Goal: Information Seeking & Learning: Find specific fact

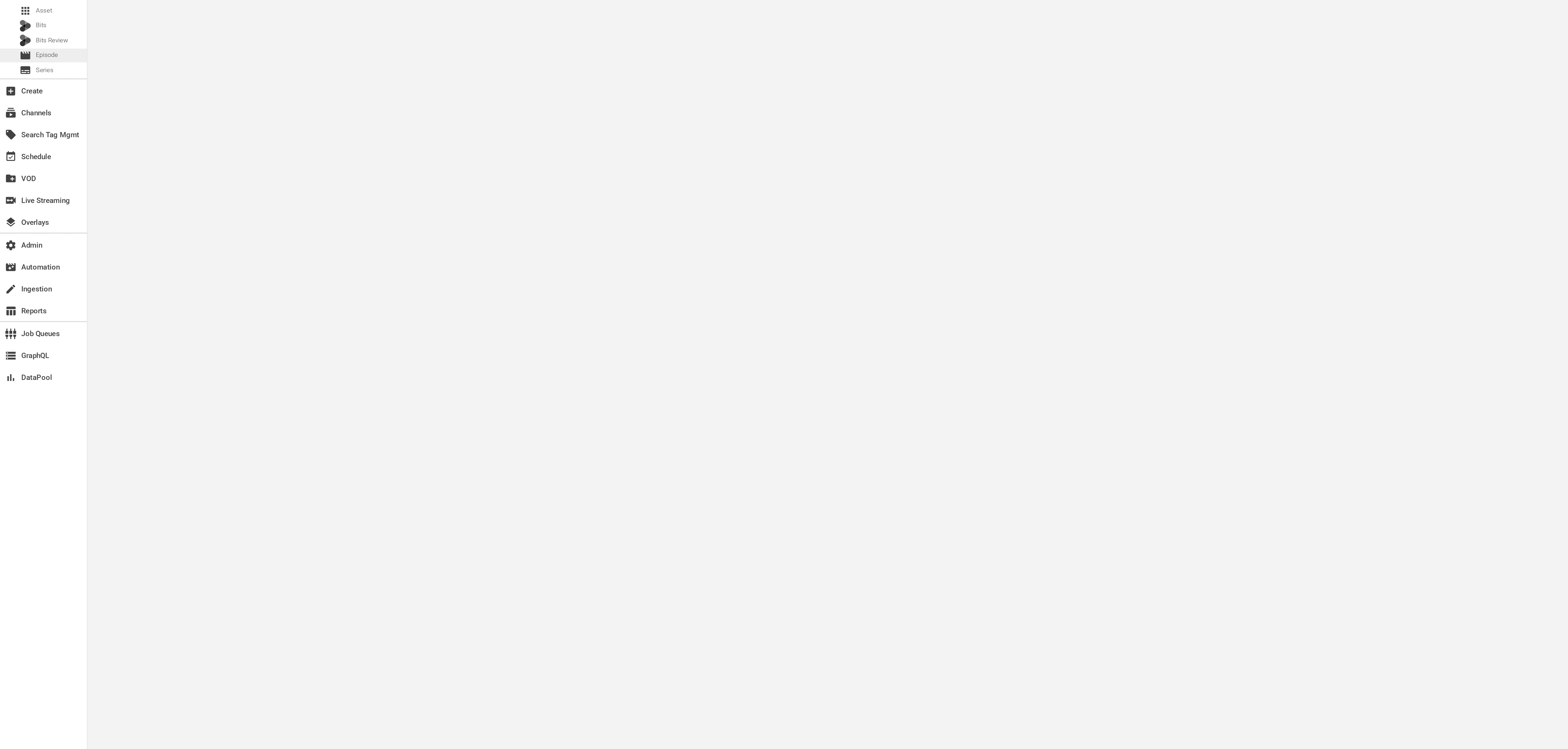
click at [24, 61] on span "Episode" at bounding box center [28, 60] width 13 height 6
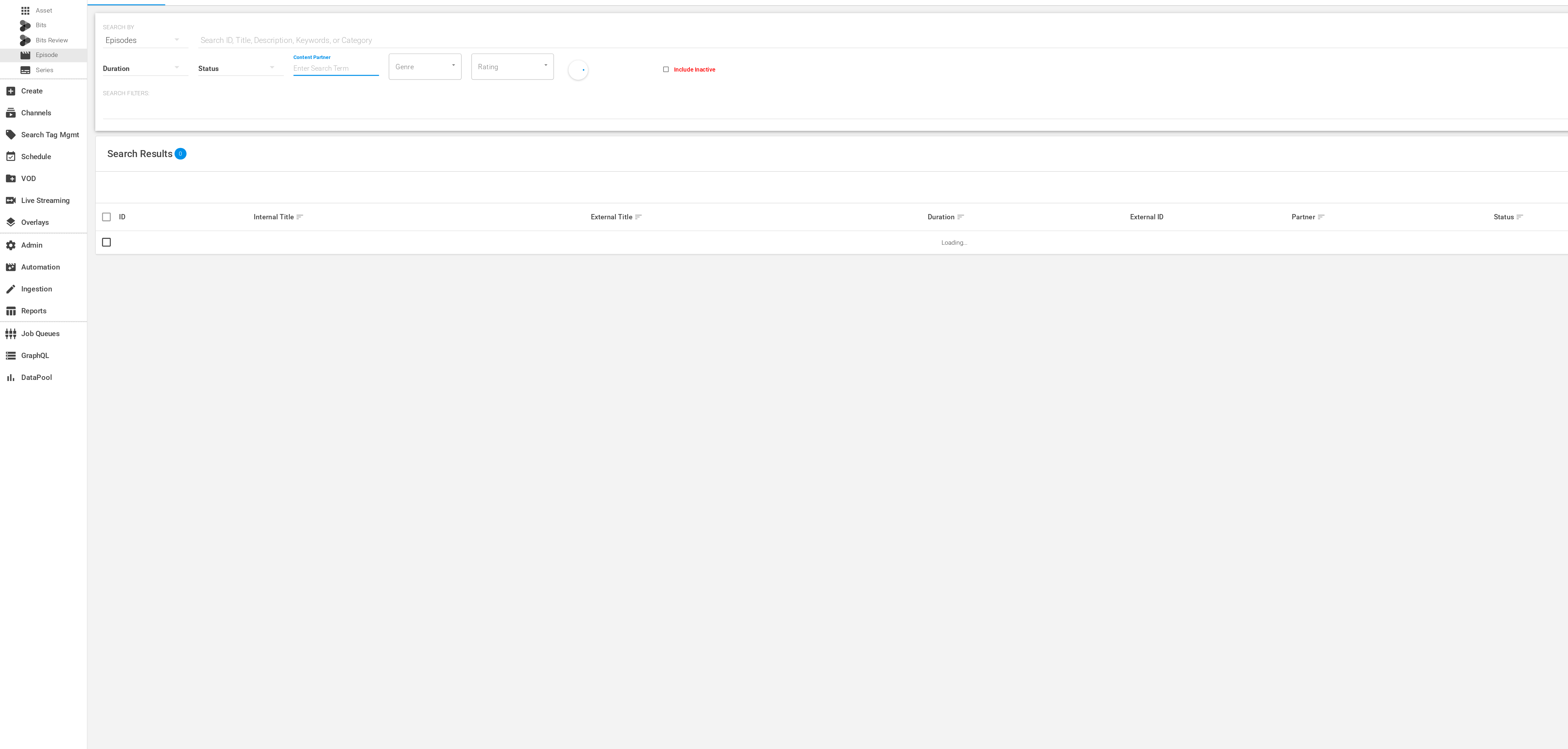
click at [186, 68] on input "Content Partner" at bounding box center [202, 68] width 51 height 21
click at [222, 80] on div "Icon Films Distribution (370)" at bounding box center [224, 84] width 86 height 14
type input "Icon Films Distribution (370)"
click at [202, 48] on input "text" at bounding box center [570, 51] width 902 height 14
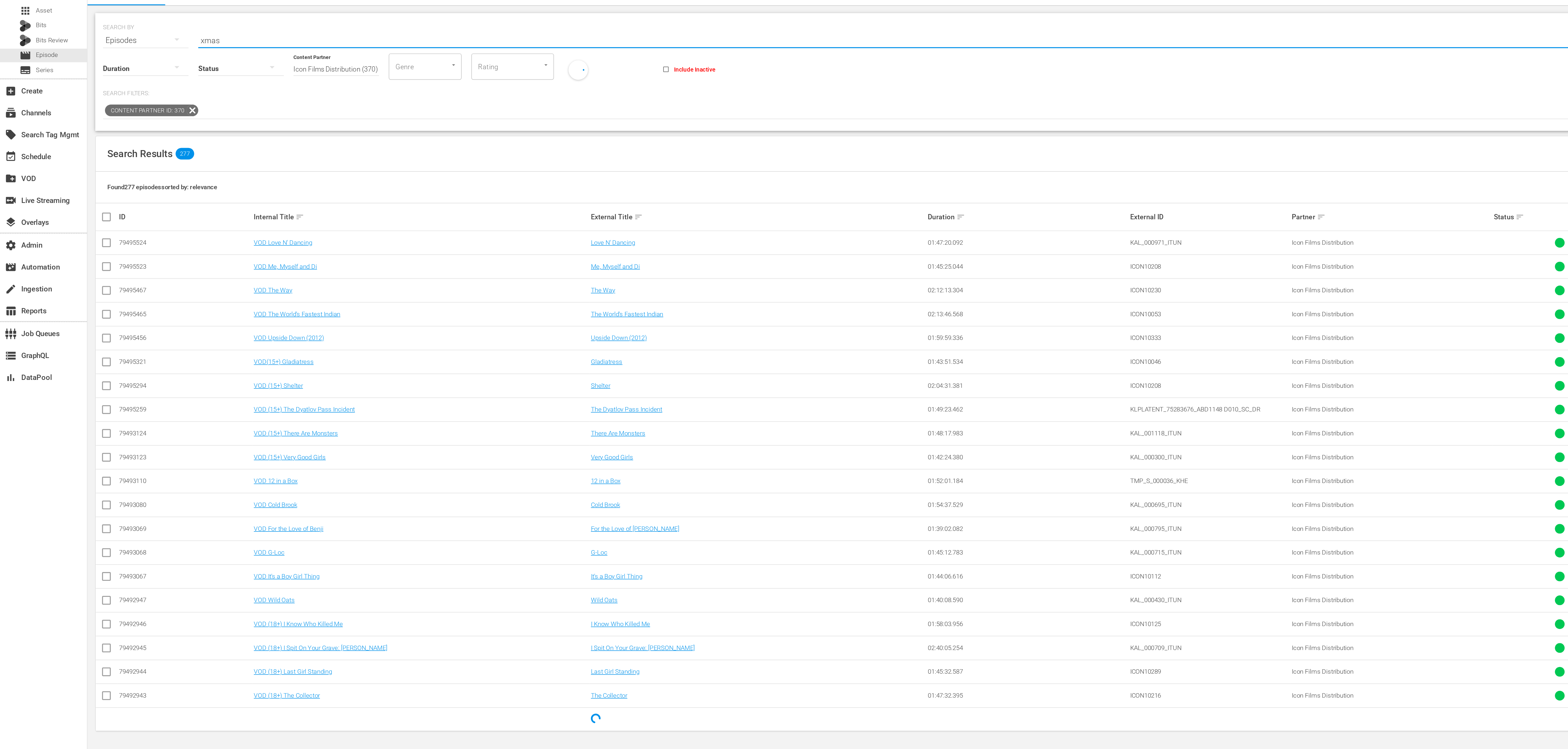
type input "xmas"
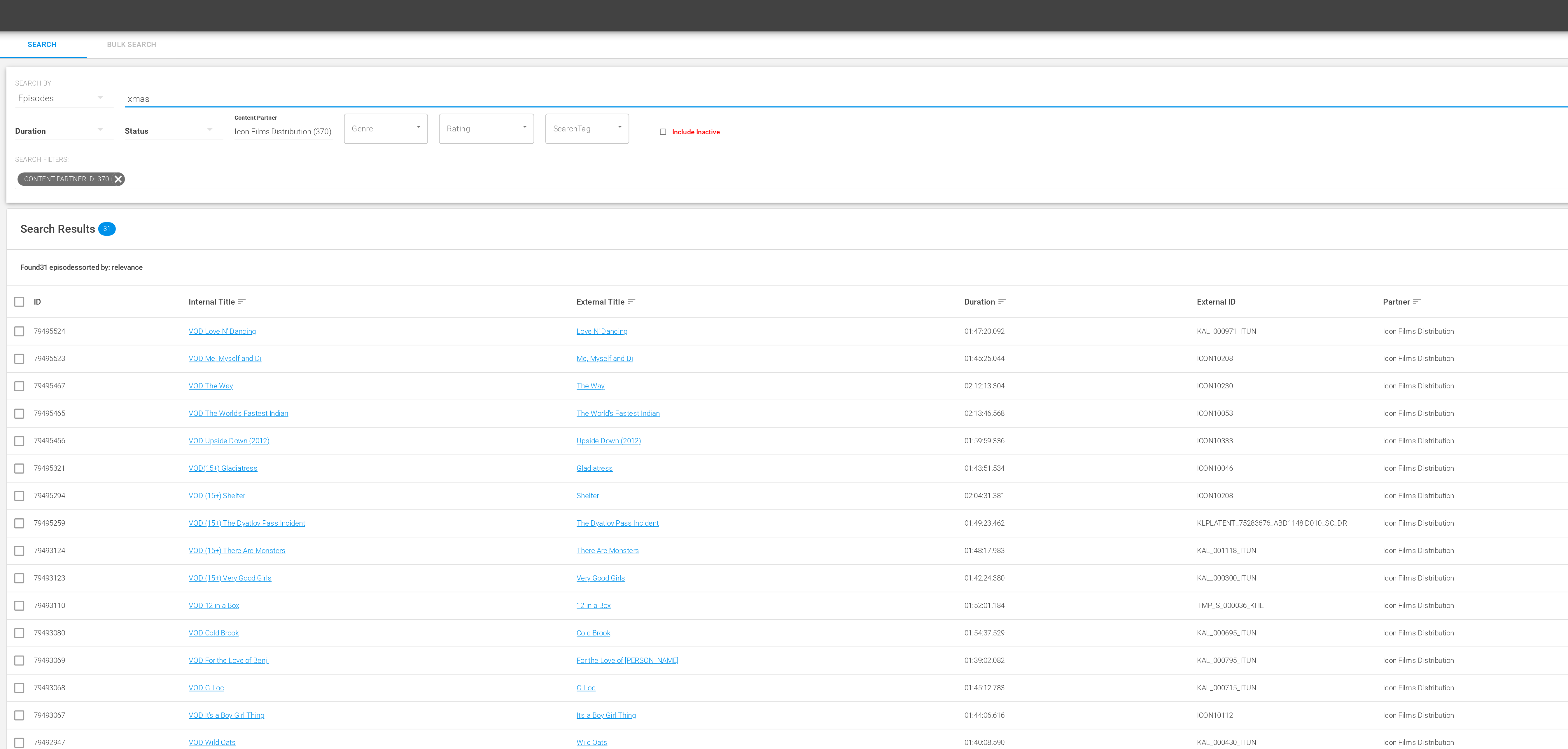
click at [170, 51] on input "xmas" at bounding box center [570, 51] width 902 height 14
drag, startPoint x: 356, startPoint y: 68, endPoint x: 358, endPoint y: 73, distance: 5.4
click at [356, 68] on input "SearchTag" at bounding box center [352, 66] width 22 height 10
click at [363, 64] on div "SearchTag" at bounding box center [360, 66] width 44 height 16
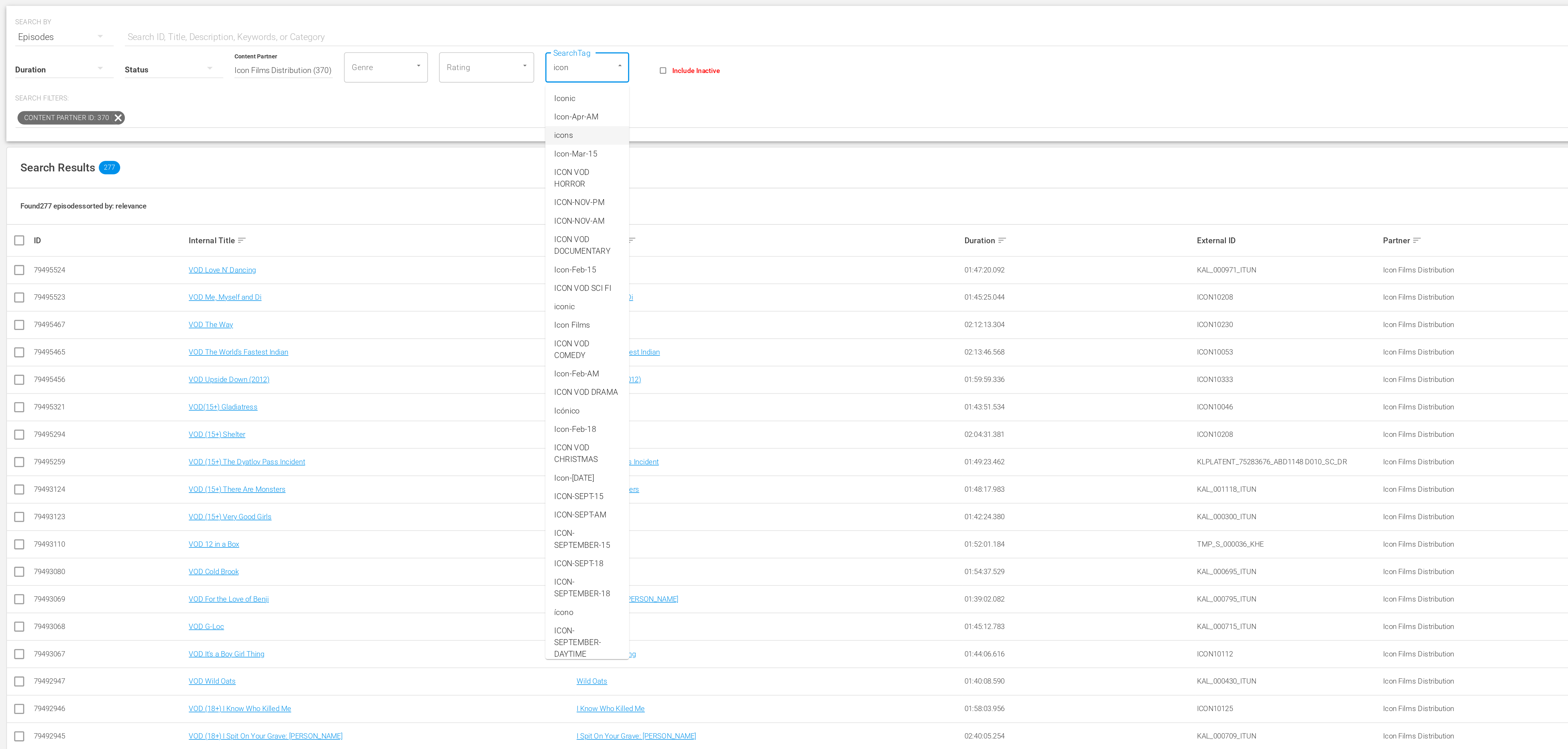
click at [358, 66] on input "icon" at bounding box center [352, 66] width 22 height 10
type input "i"
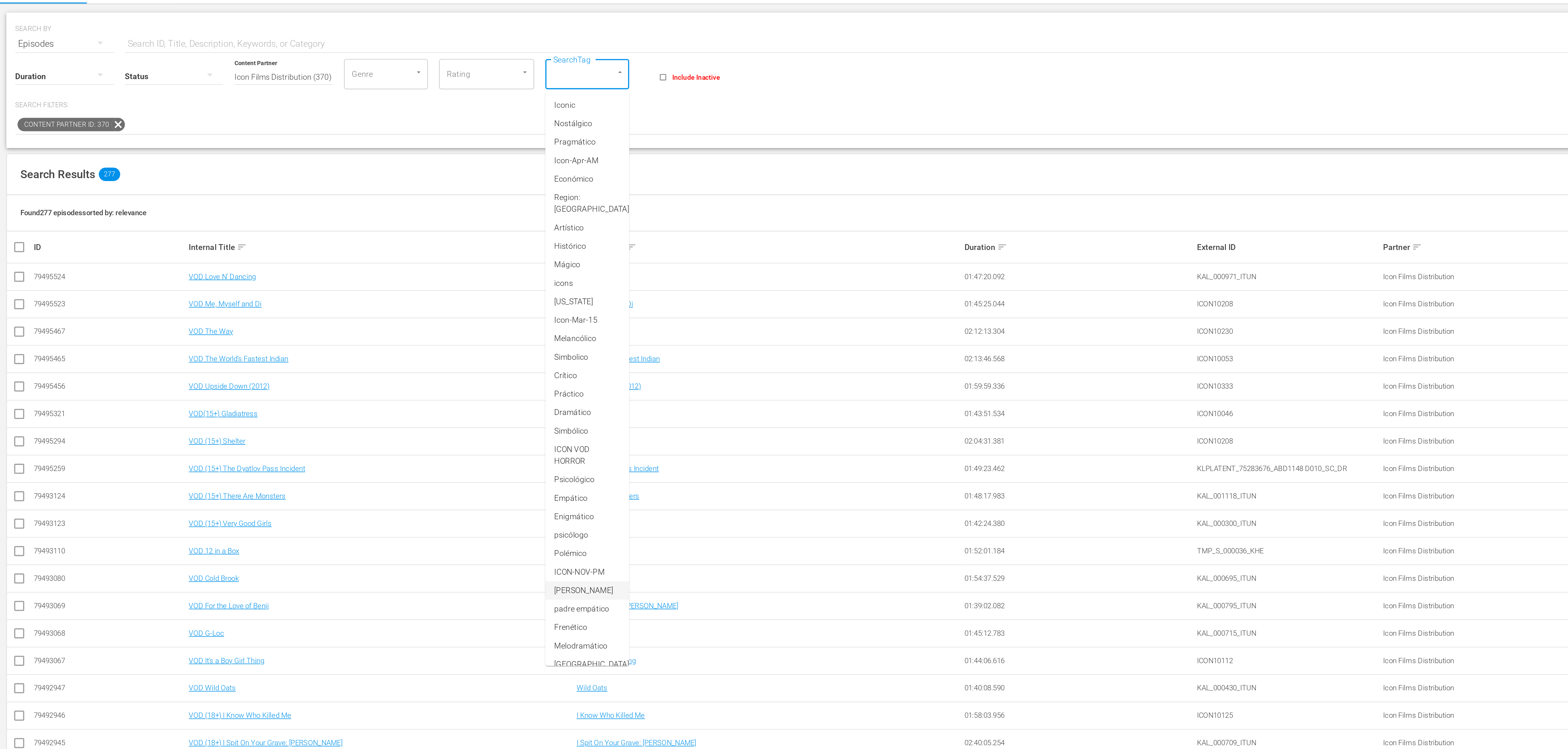
click at [360, 67] on input "SearchTag" at bounding box center [352, 66] width 22 height 10
click at [357, 69] on input "SearchTag" at bounding box center [352, 66] width 22 height 10
click at [85, 127] on div "Search Results 277" at bounding box center [558, 120] width 1001 height 21
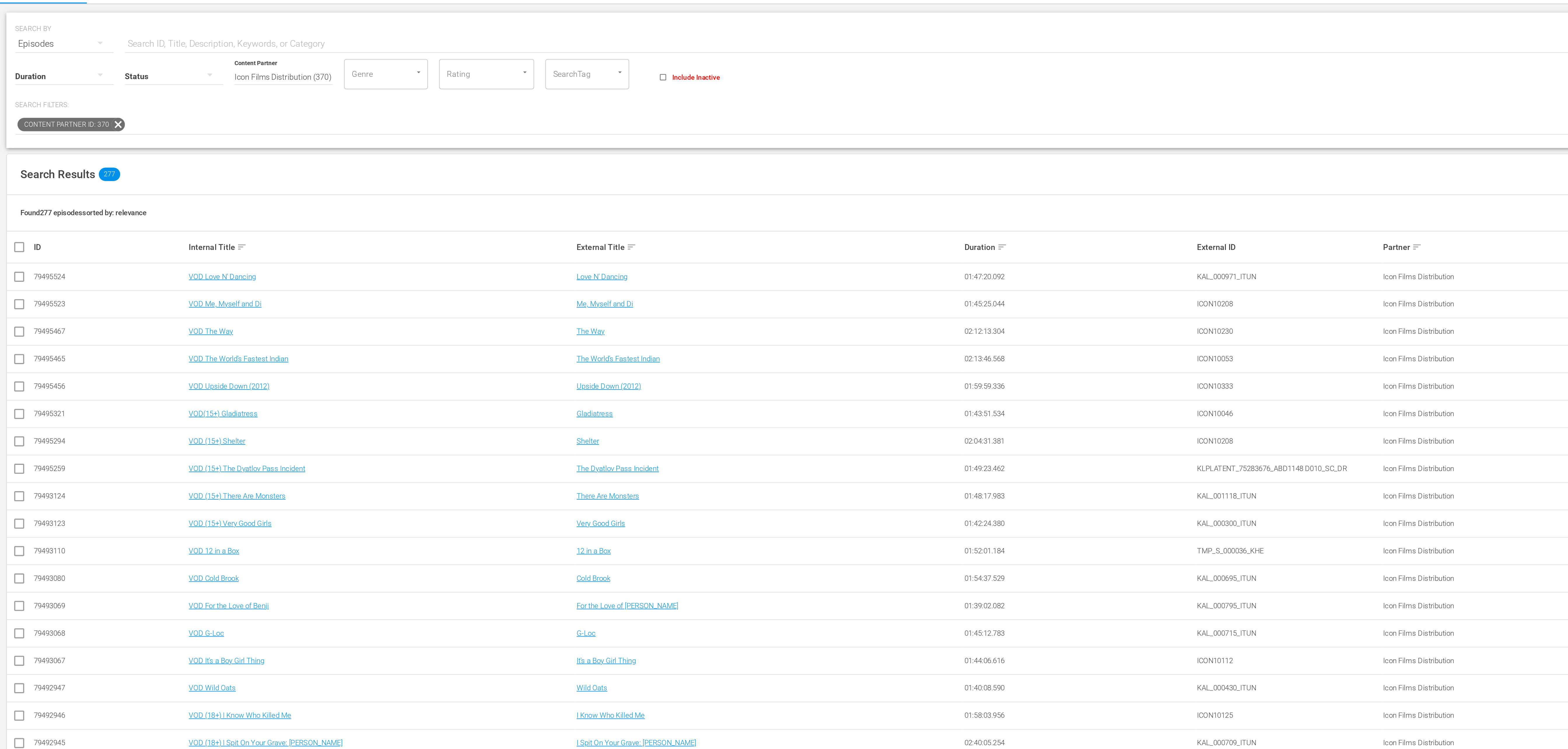
click at [52, 0] on div "search Search apps Asset Bits Bits Review movie Episode subtitles Series add_bo…" at bounding box center [810, 0] width 1516 height 0
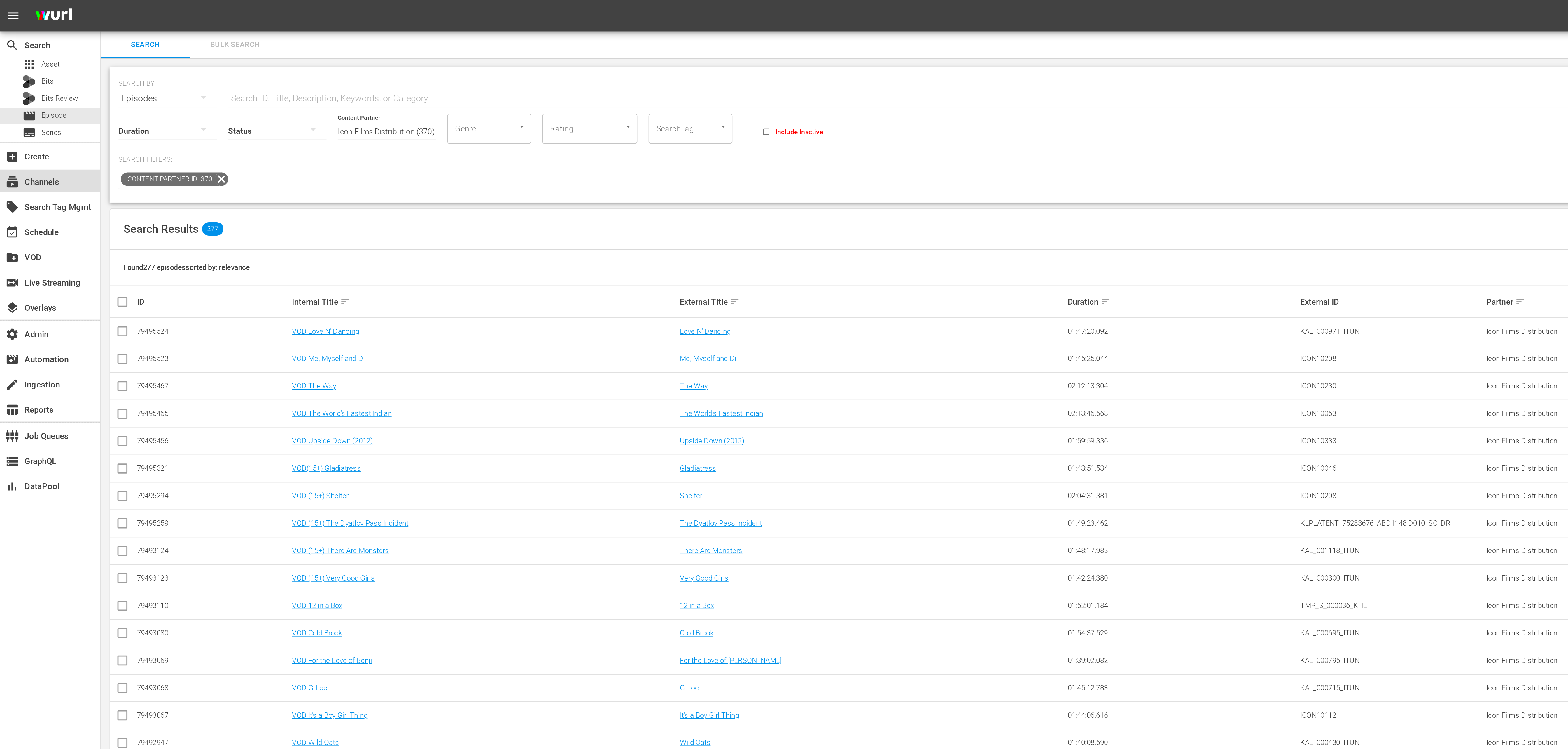
click at [26, 95] on div "subscriptions Channels" at bounding box center [16, 94] width 33 height 6
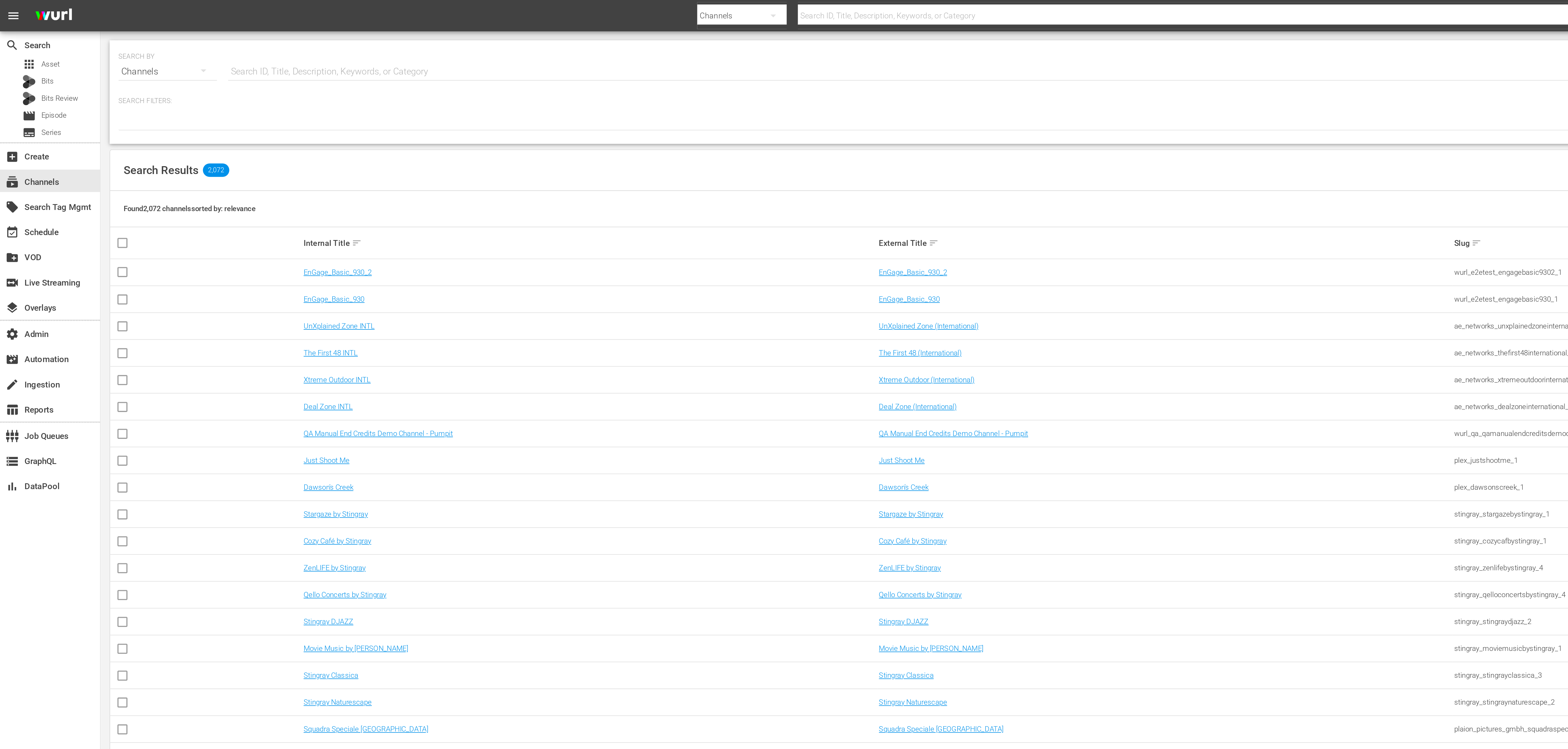
click at [194, 38] on input "text" at bounding box center [570, 37] width 902 height 14
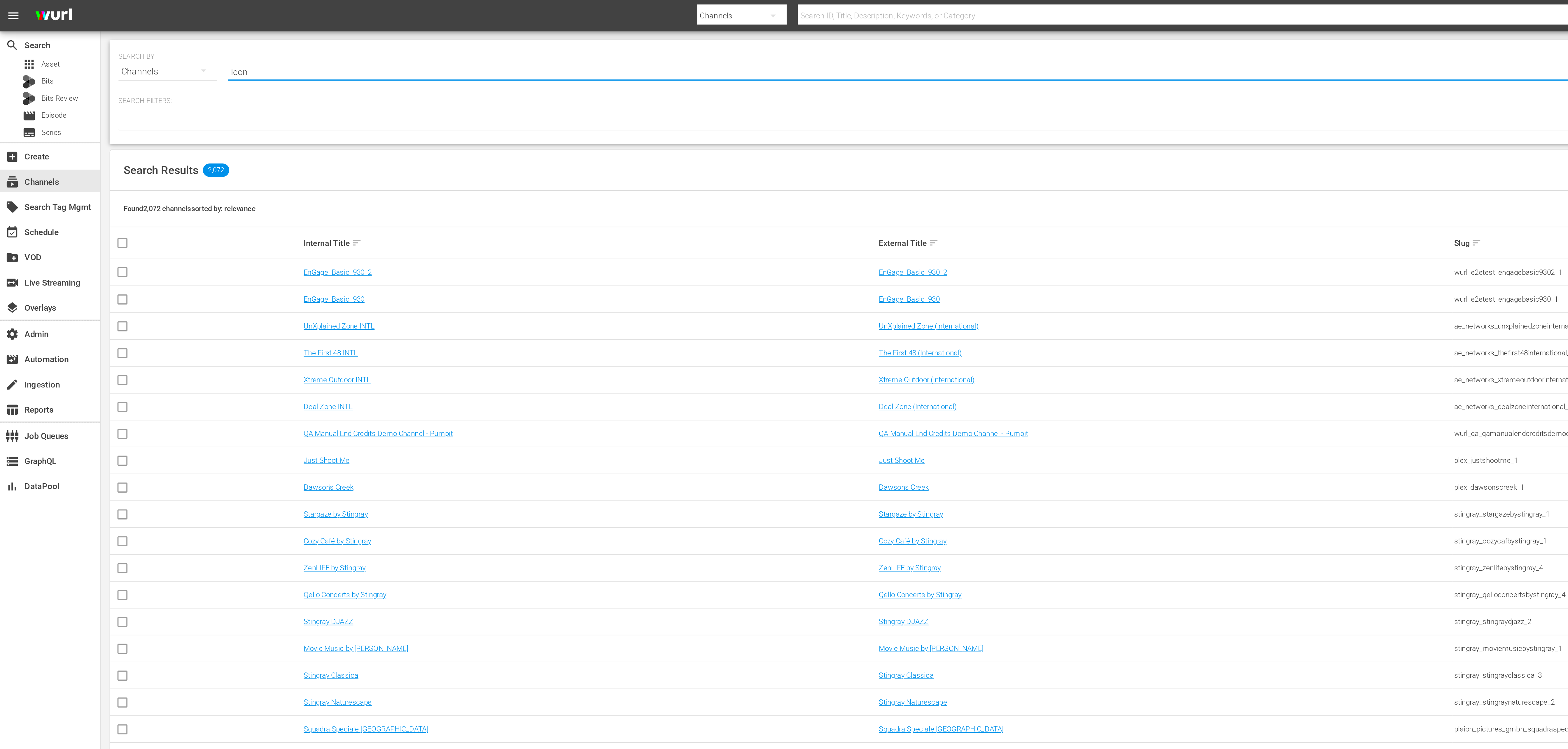
type input "icon"
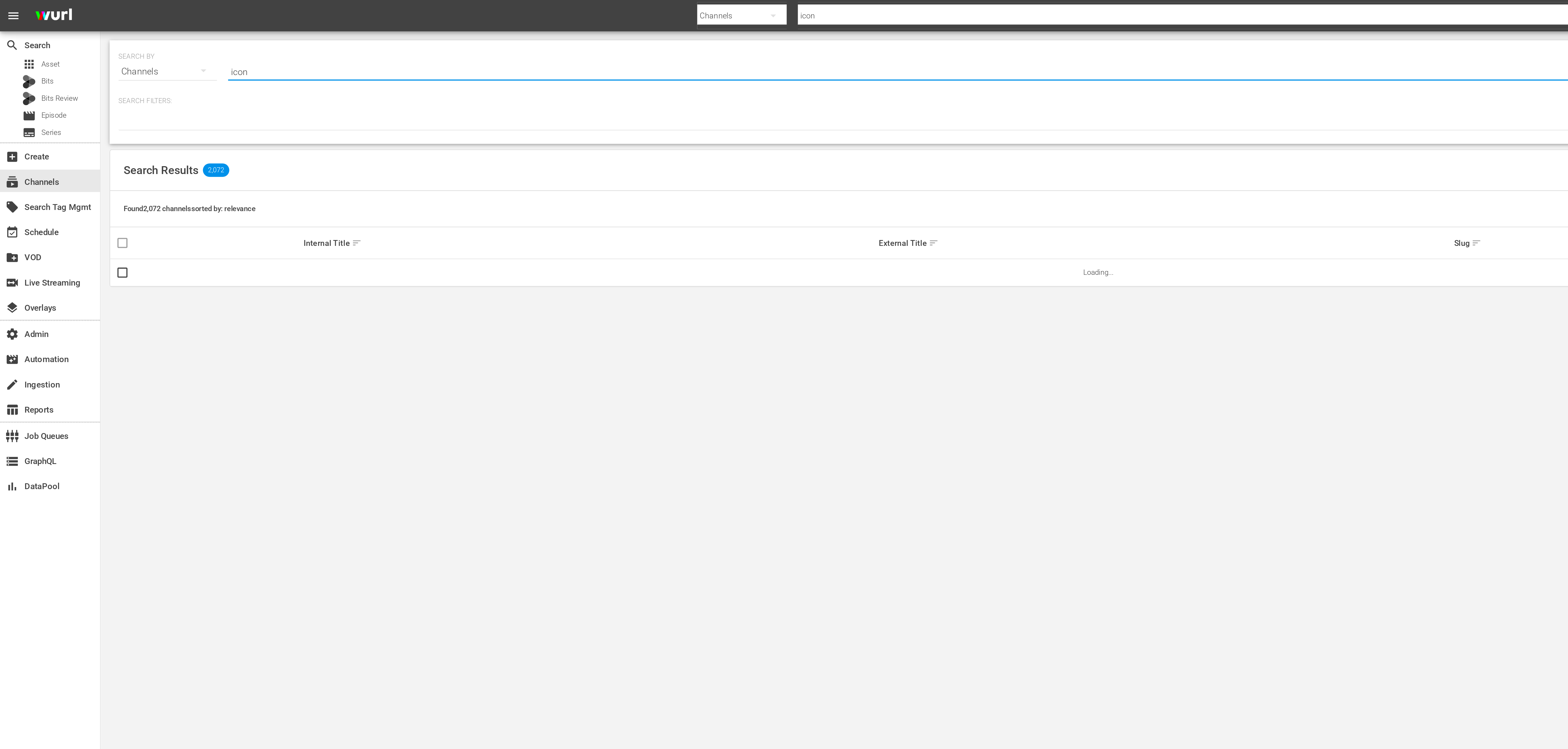
type input "icon"
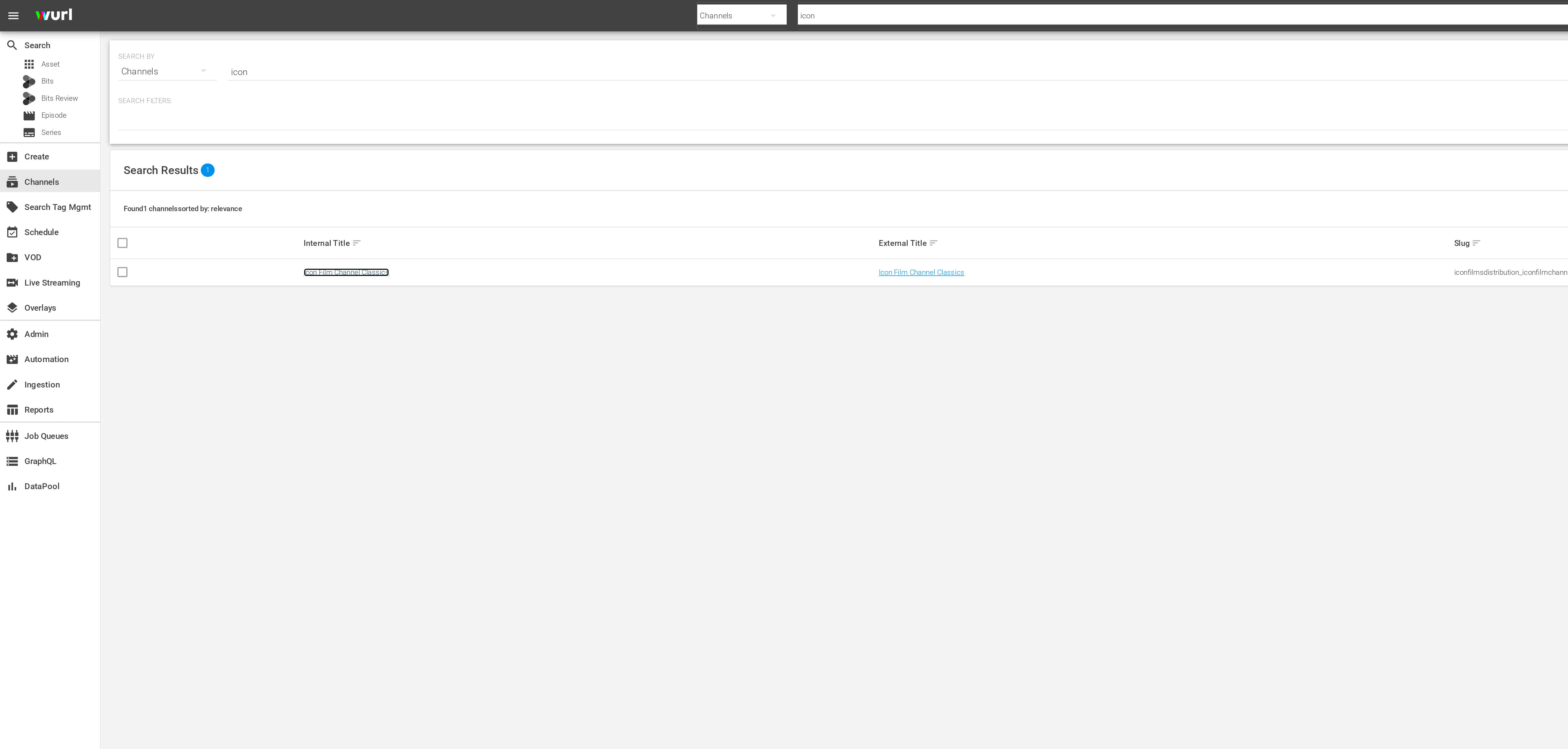
click at [161, 144] on link "Icon Film Channel Classics" at bounding box center [181, 142] width 45 height 5
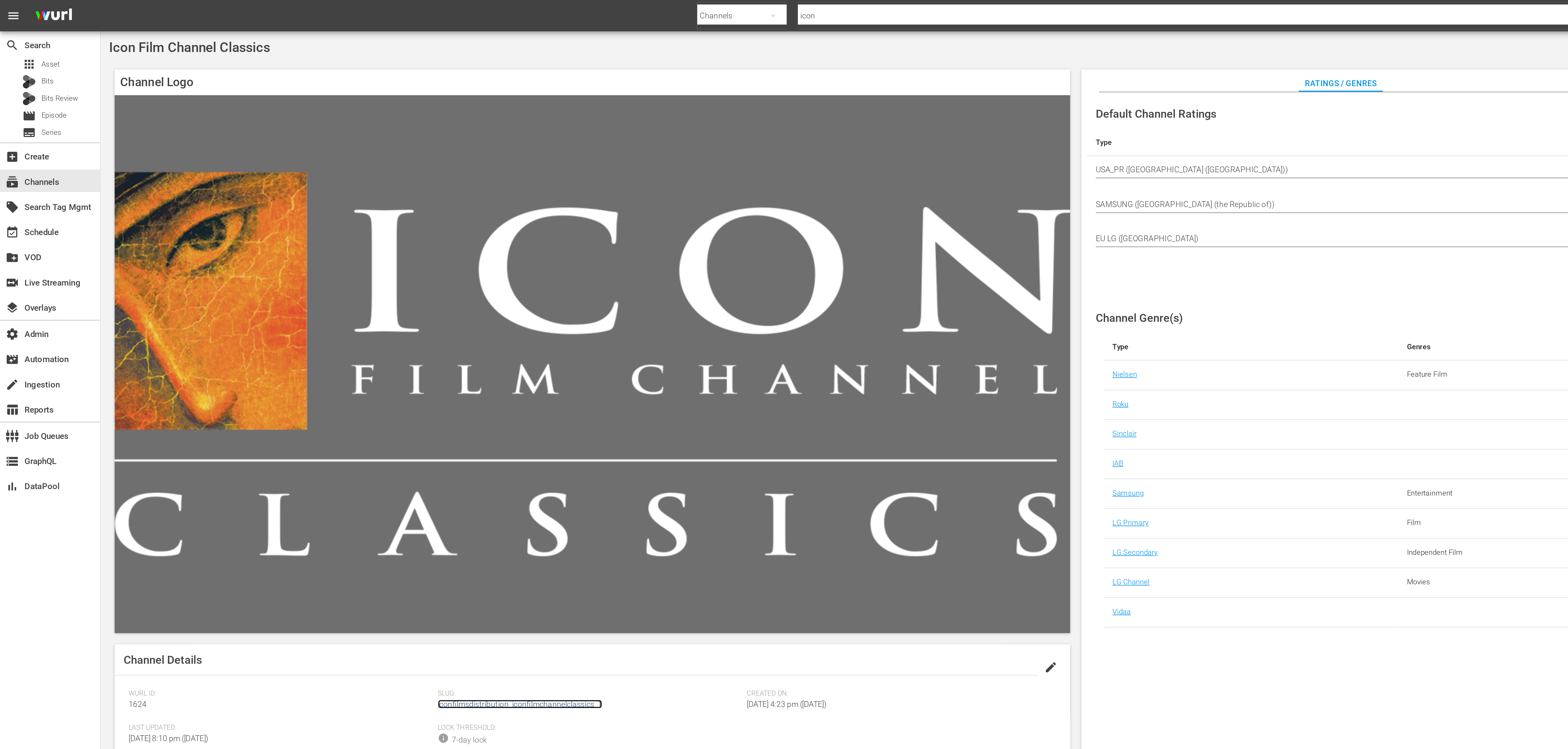
click at [239, 370] on link "iconfilmsdistribution_iconfilmchannelclassics_1" at bounding box center [272, 367] width 86 height 5
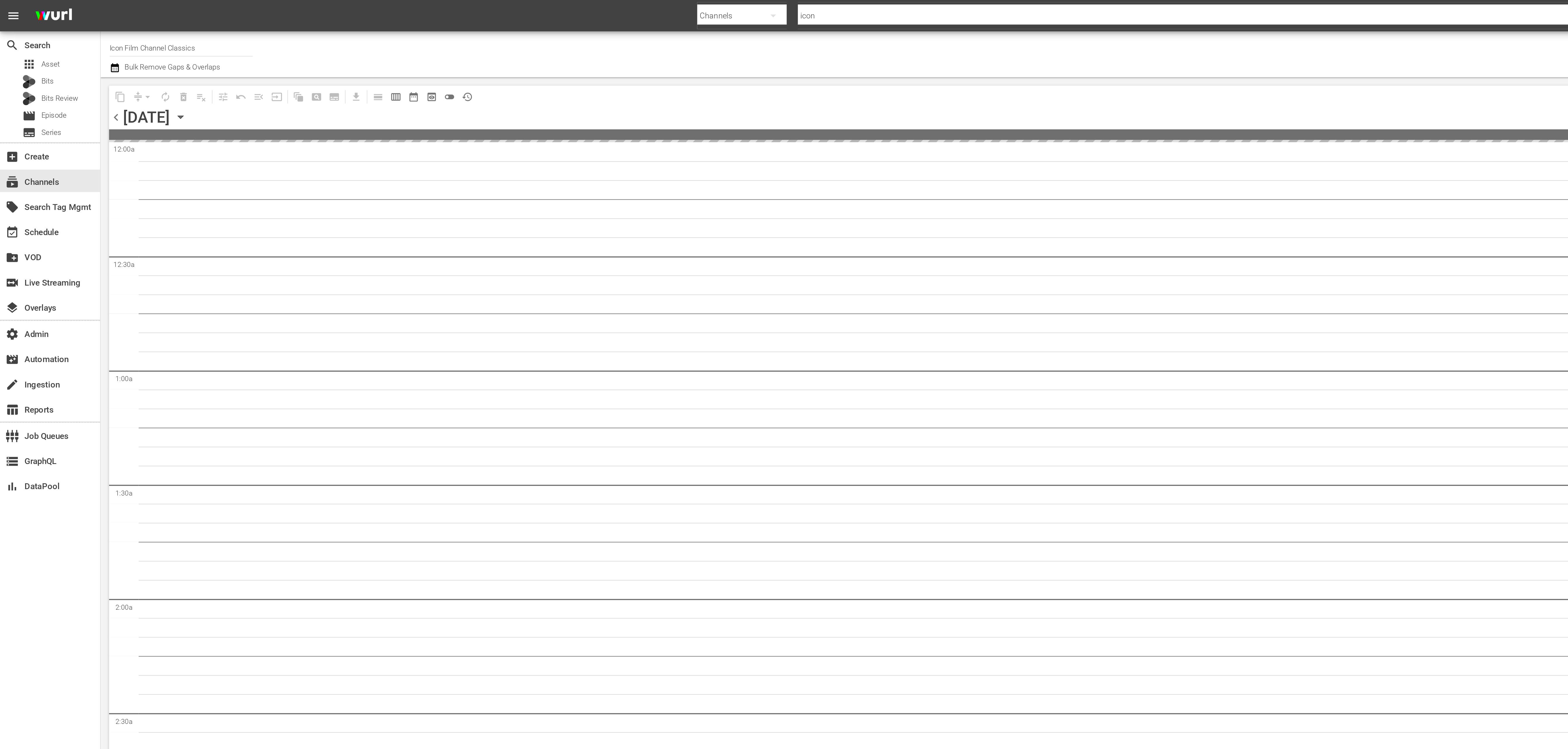
click at [97, 61] on icon "button" at bounding box center [94, 61] width 7 height 7
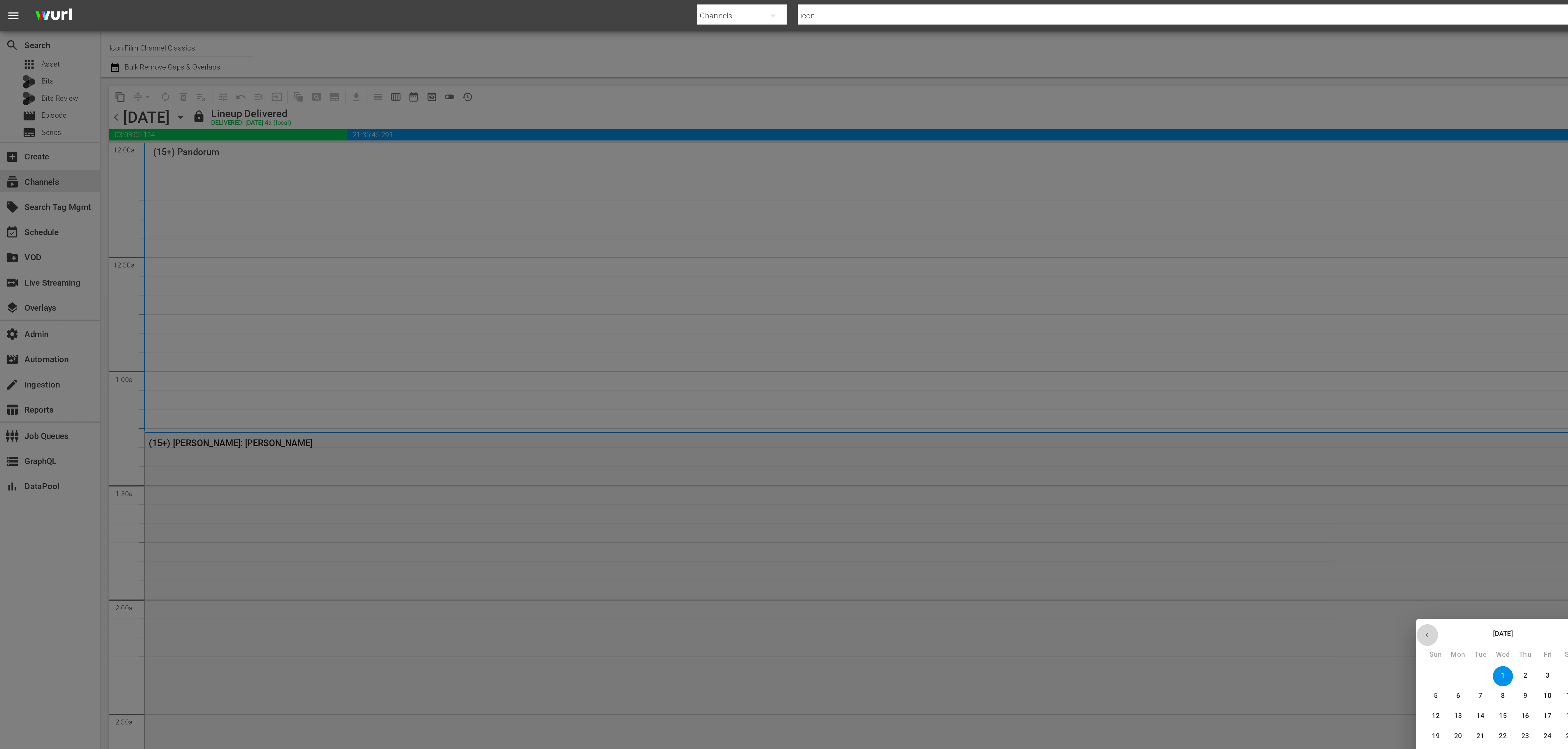
click at [744, 330] on icon "button" at bounding box center [744, 331] width 5 height 5
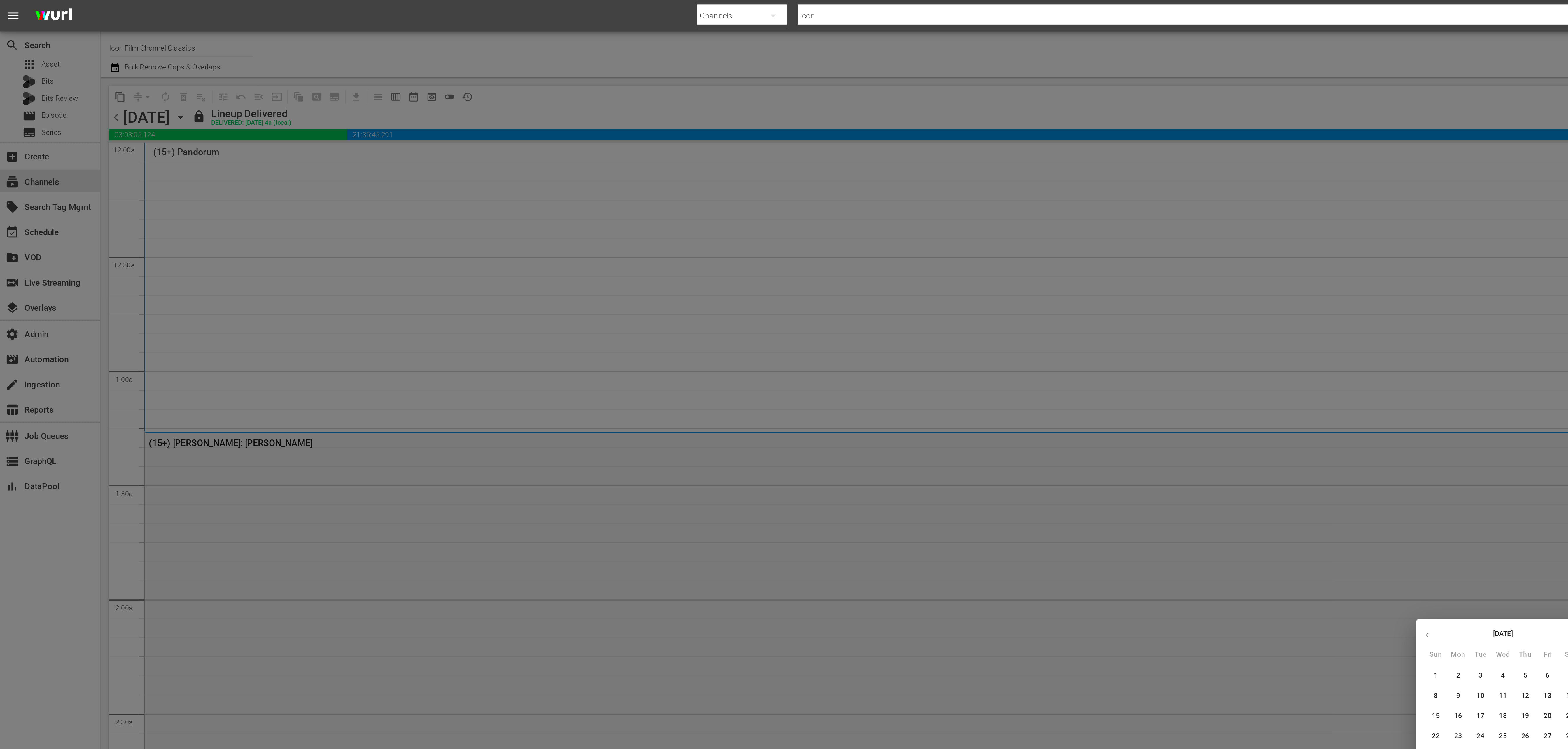
click at [744, 330] on icon "button" at bounding box center [744, 331] width 5 height 5
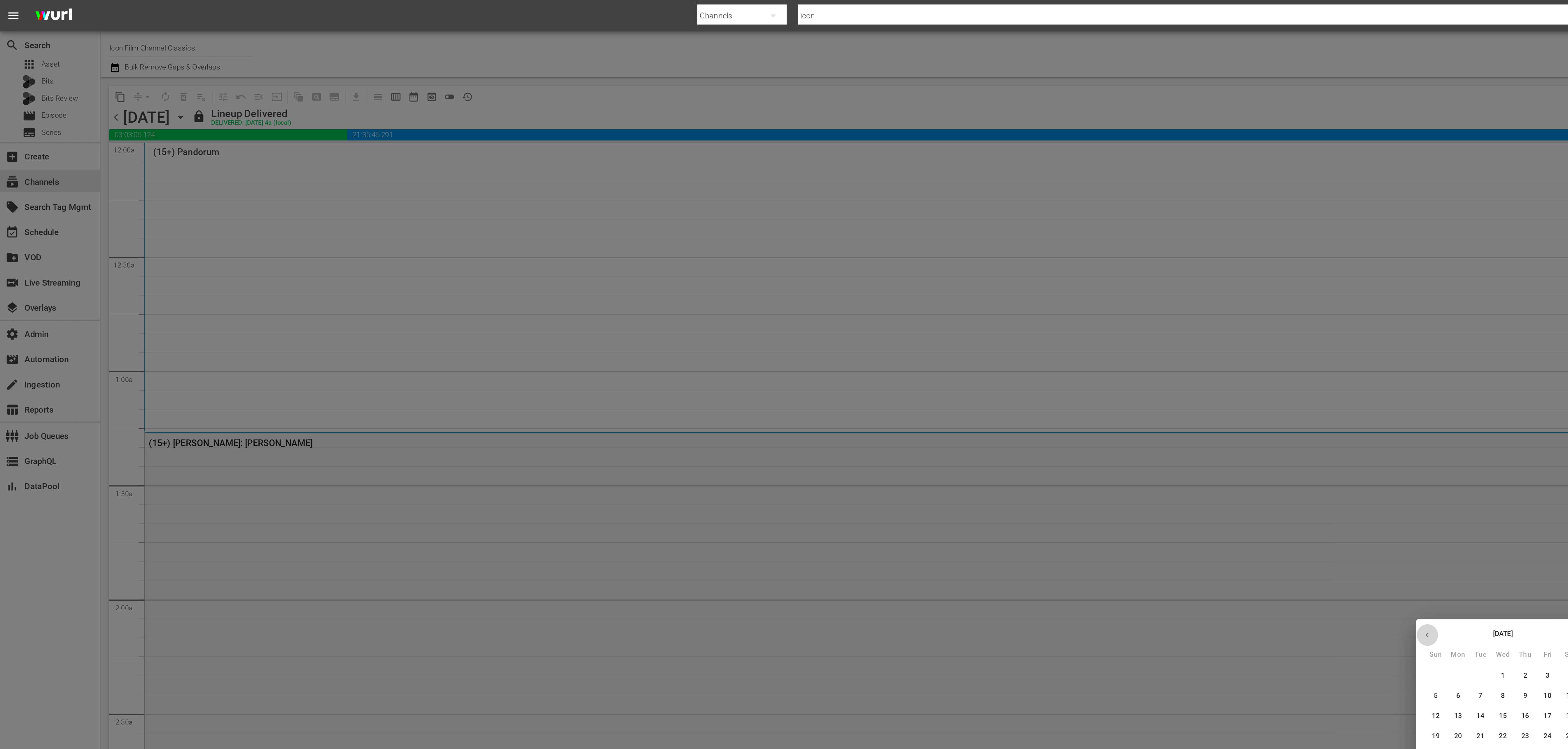
click at [744, 330] on icon "button" at bounding box center [744, 331] width 5 height 5
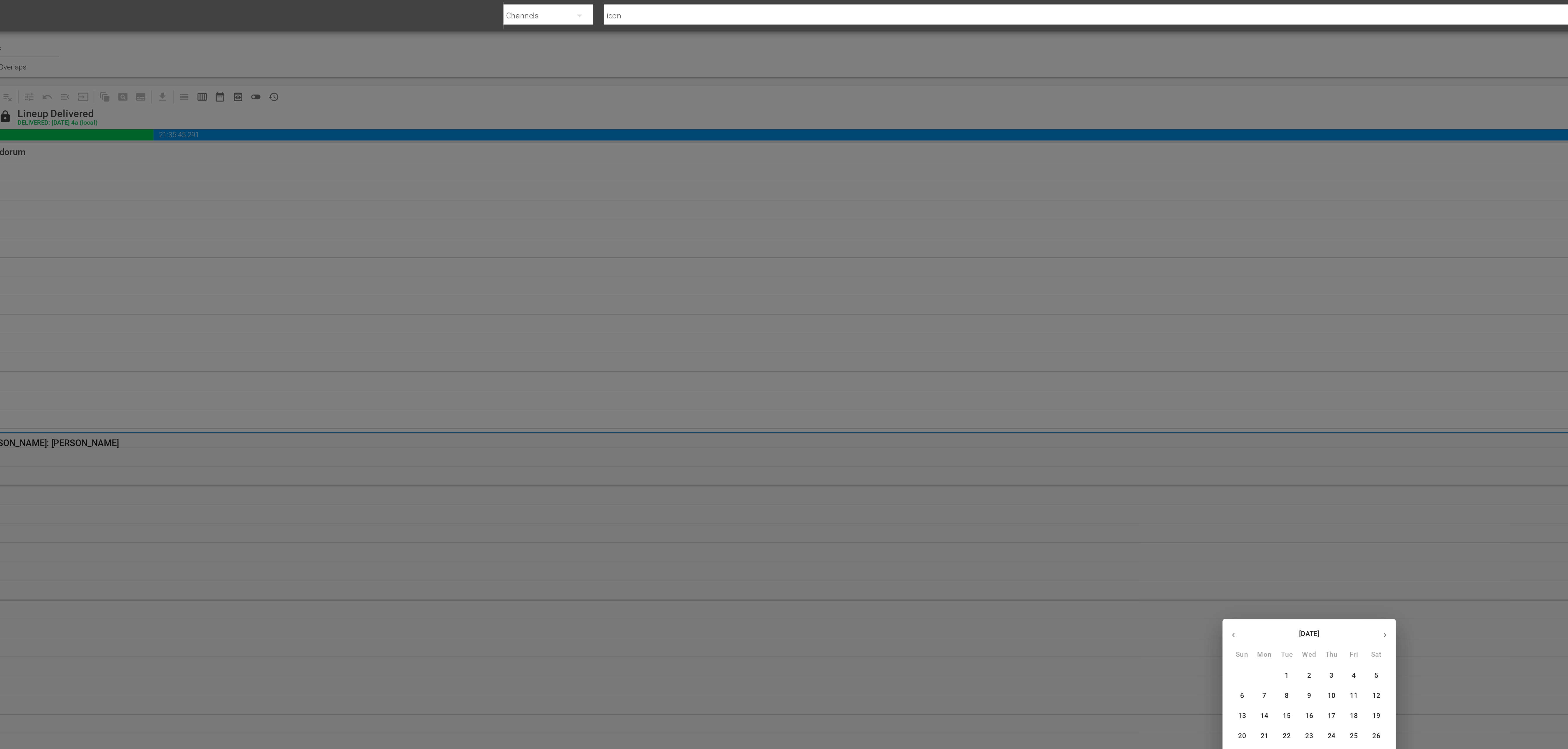
click at [826, 329] on button "button" at bounding box center [823, 331] width 11 height 11
click at [796, 362] on p "12" at bounding box center [795, 362] width 4 height 5
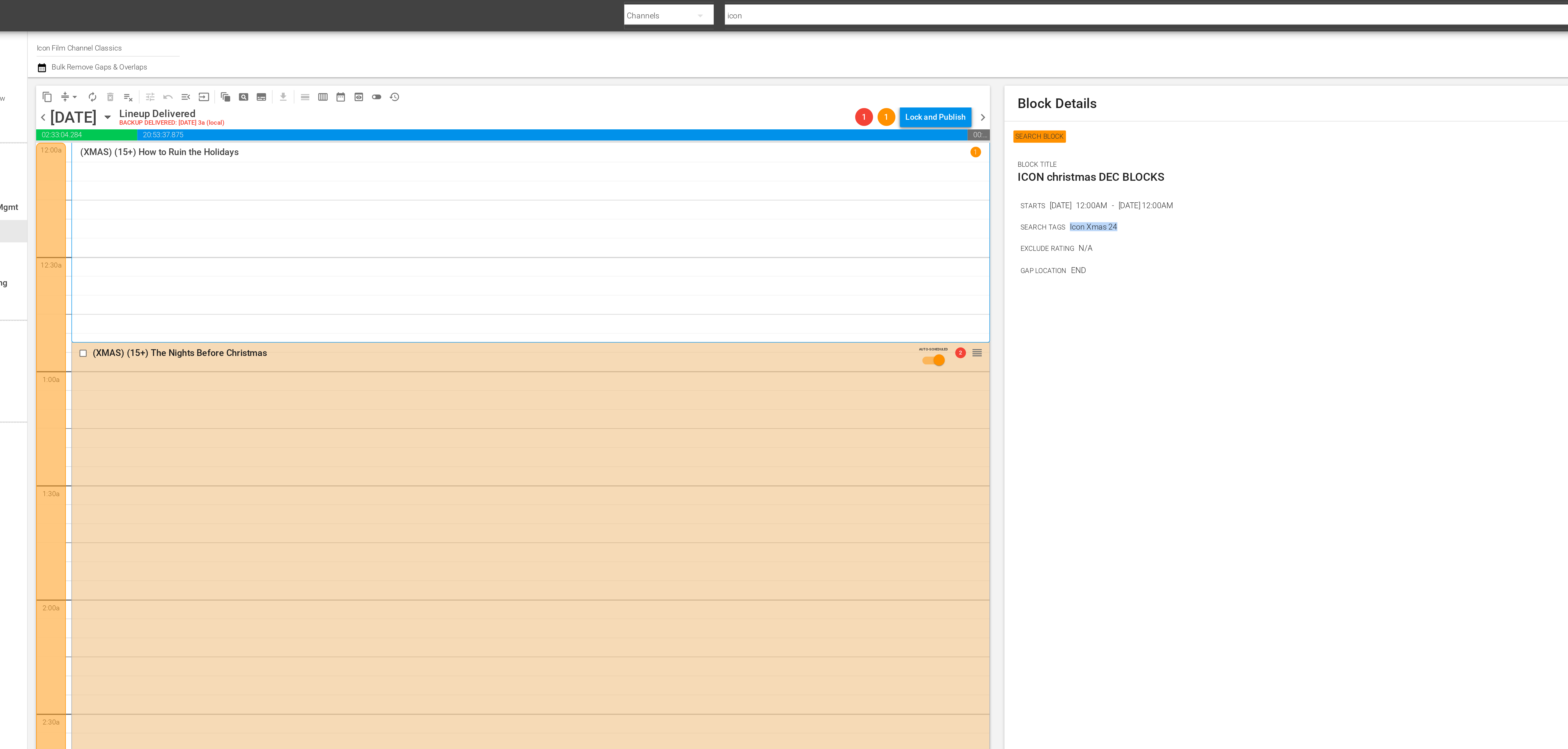
drag, startPoint x: 621, startPoint y: 117, endPoint x: 595, endPoint y: 118, distance: 26.0
click at [595, 118] on div "SEARCH TAGS Icon Xmas 24" at bounding box center [816, 118] width 491 height 6
copy p "Icon Xmas 24"
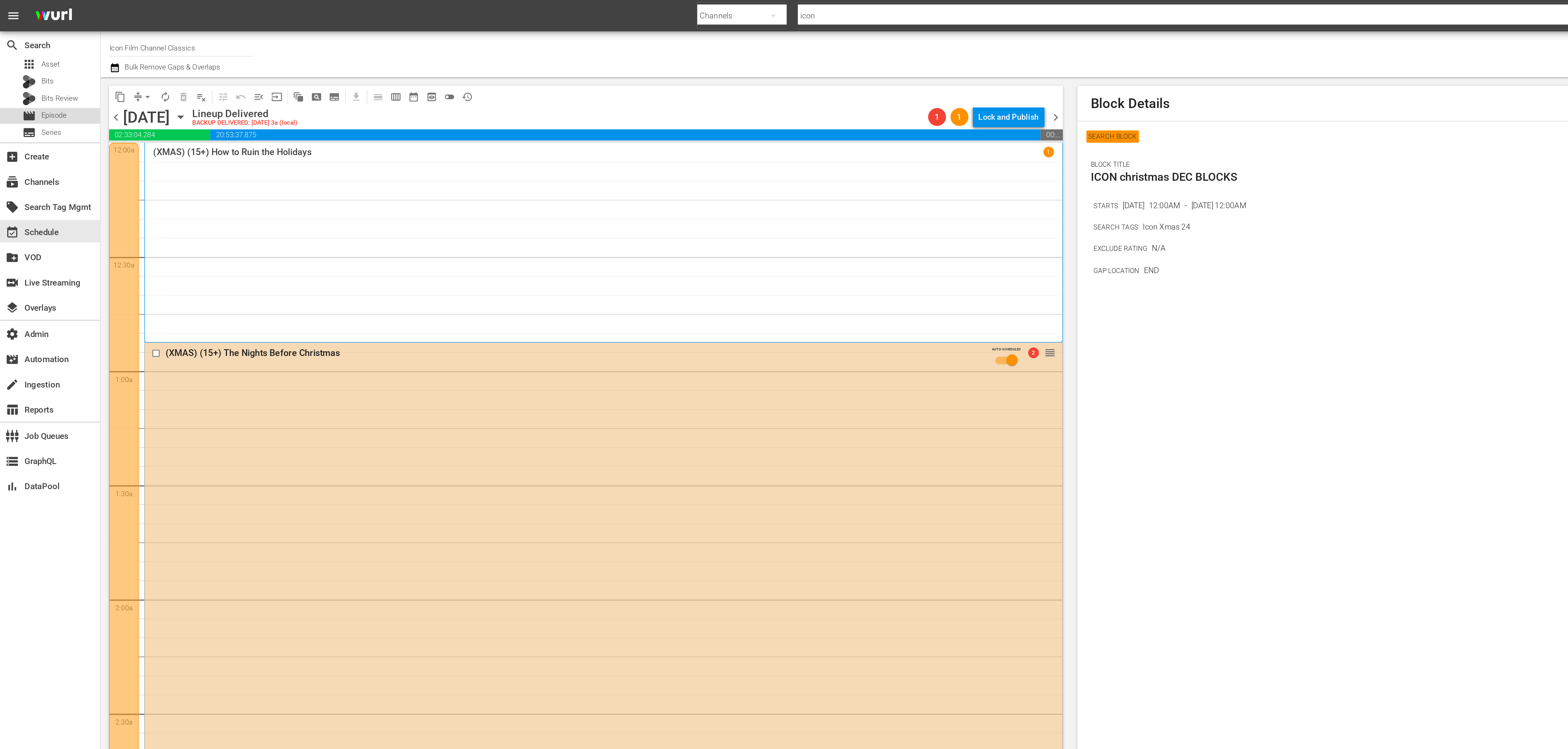
click at [35, 59] on div "movie Episode" at bounding box center [26, 60] width 52 height 8
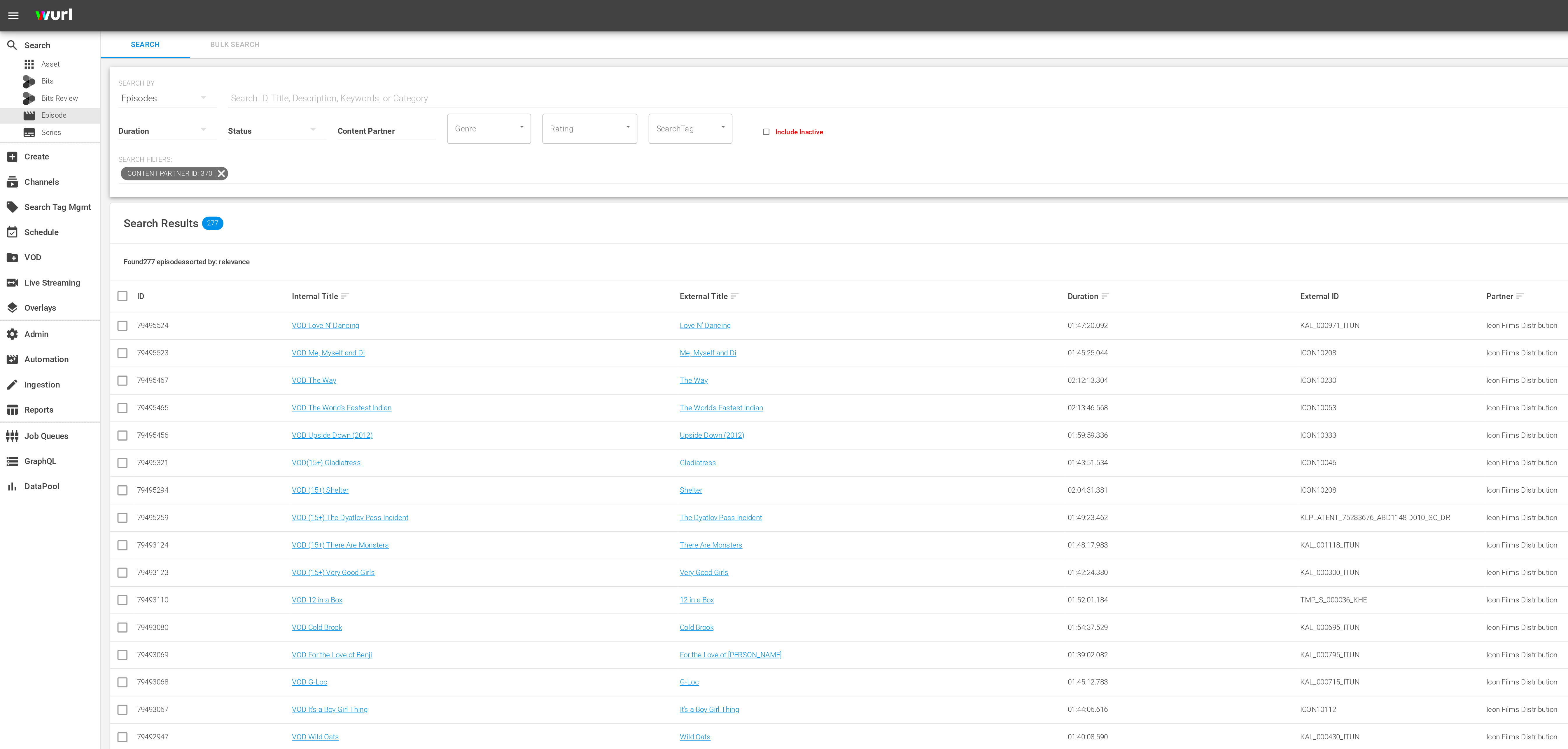
click at [189, 67] on input "Content Partner" at bounding box center [202, 68] width 51 height 21
click at [279, 35] on div "SEARCH BY Search By Episodes Search ID, Title, Description, Keywords, or Catego…" at bounding box center [557, 69] width 1001 height 68
click at [195, 67] on input "Content Partner" at bounding box center [202, 68] width 51 height 21
click at [361, 64] on input "SearchTag" at bounding box center [352, 66] width 22 height 10
click at [357, 69] on input "SearchTag" at bounding box center [352, 66] width 22 height 10
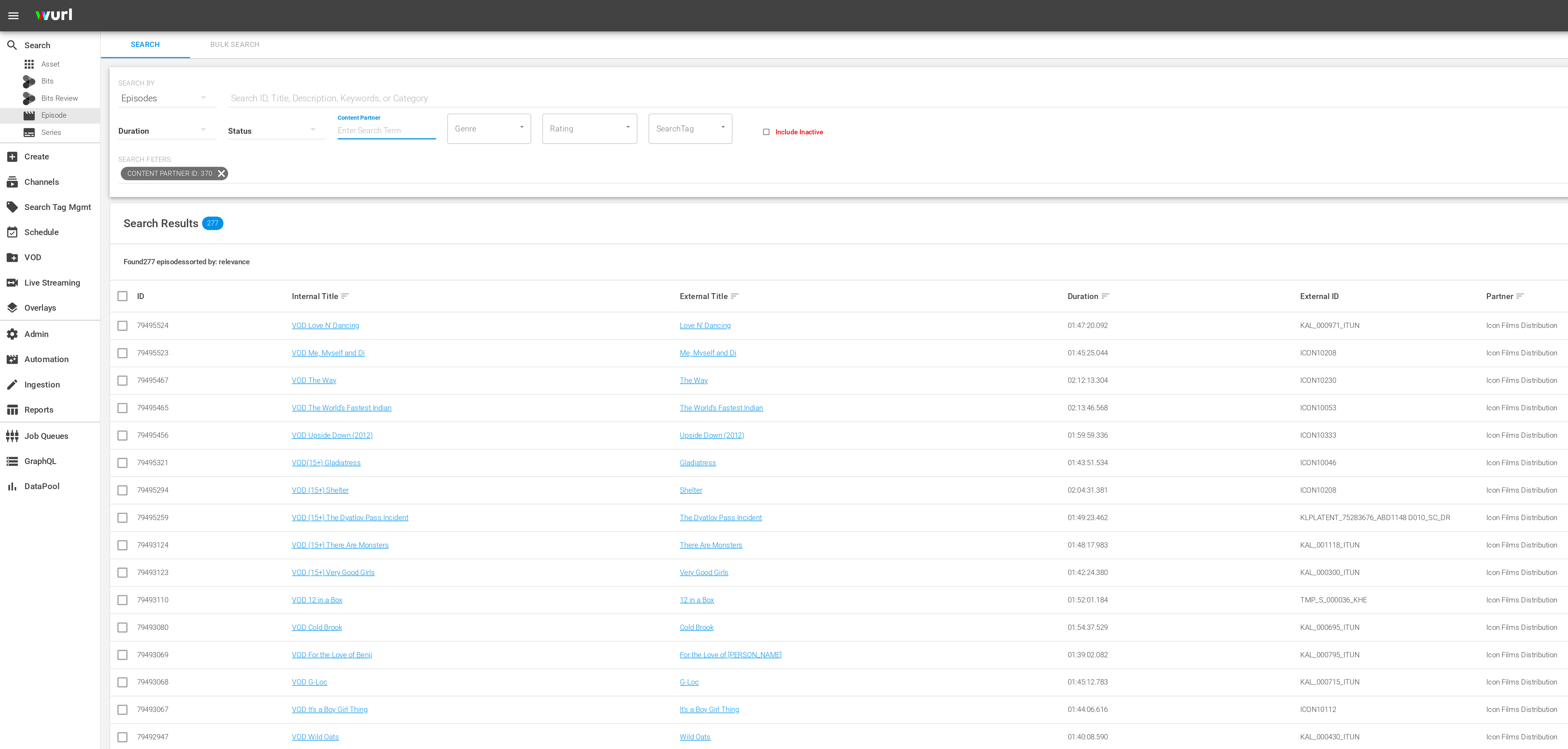
click at [356, 67] on input "SearchTag" at bounding box center [352, 66] width 22 height 10
click at [362, 68] on input "SearchTag" at bounding box center [352, 66] width 22 height 10
paste input "Icon Xmas 24"
type input "Icon Xmas 24"
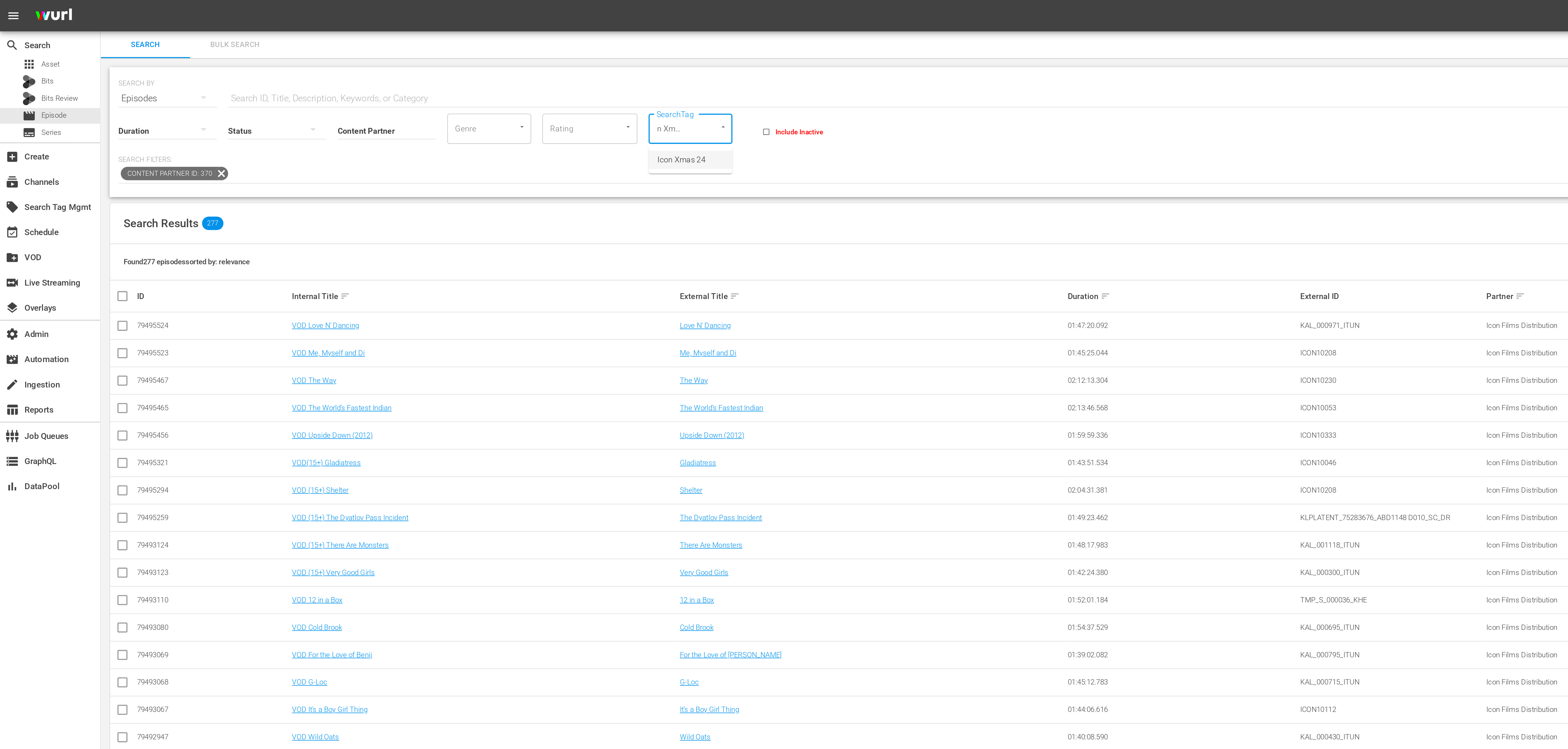
click at [360, 88] on ul "Icon Xmas 24" at bounding box center [360, 83] width 44 height 14
click at [363, 82] on span "Icon Xmas 24" at bounding box center [356, 83] width 25 height 7
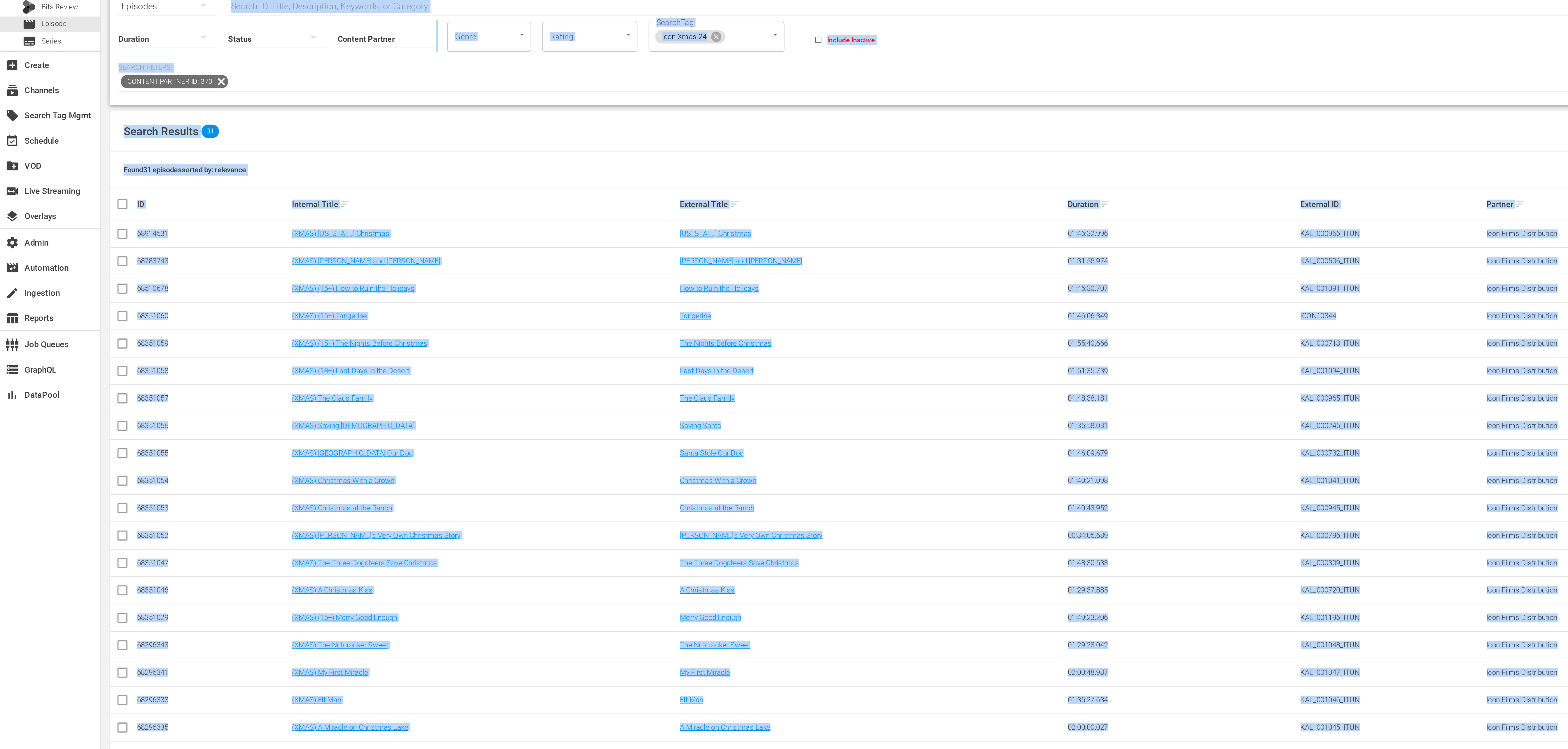
scroll to position [0, 0]
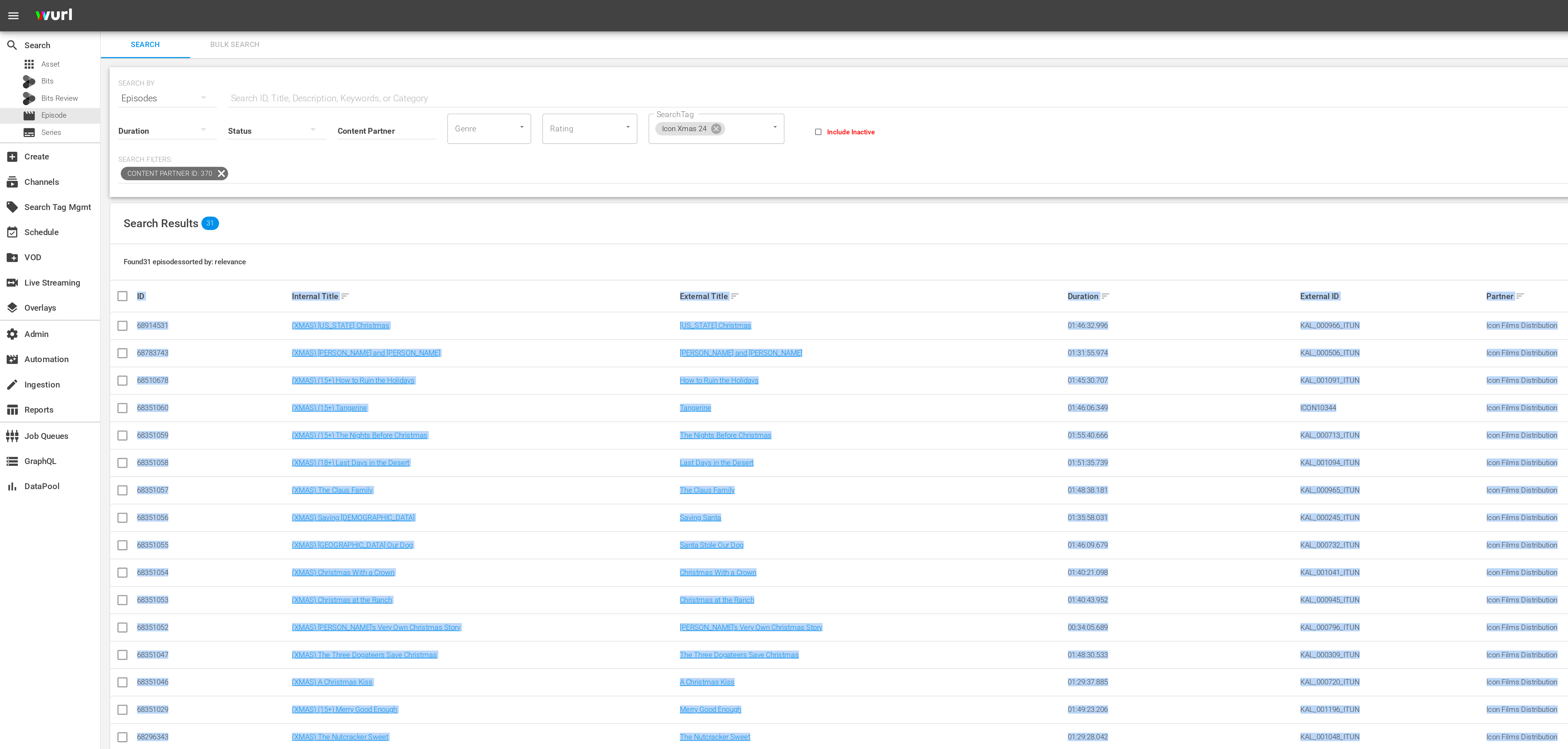
drag, startPoint x: 427, startPoint y: 604, endPoint x: 362, endPoint y: 148, distance: 460.6
click at [352, 148] on div "ID Internal Title sort External Title sort Duration sort External ID Partner so…" at bounding box center [558, 376] width 1001 height 460
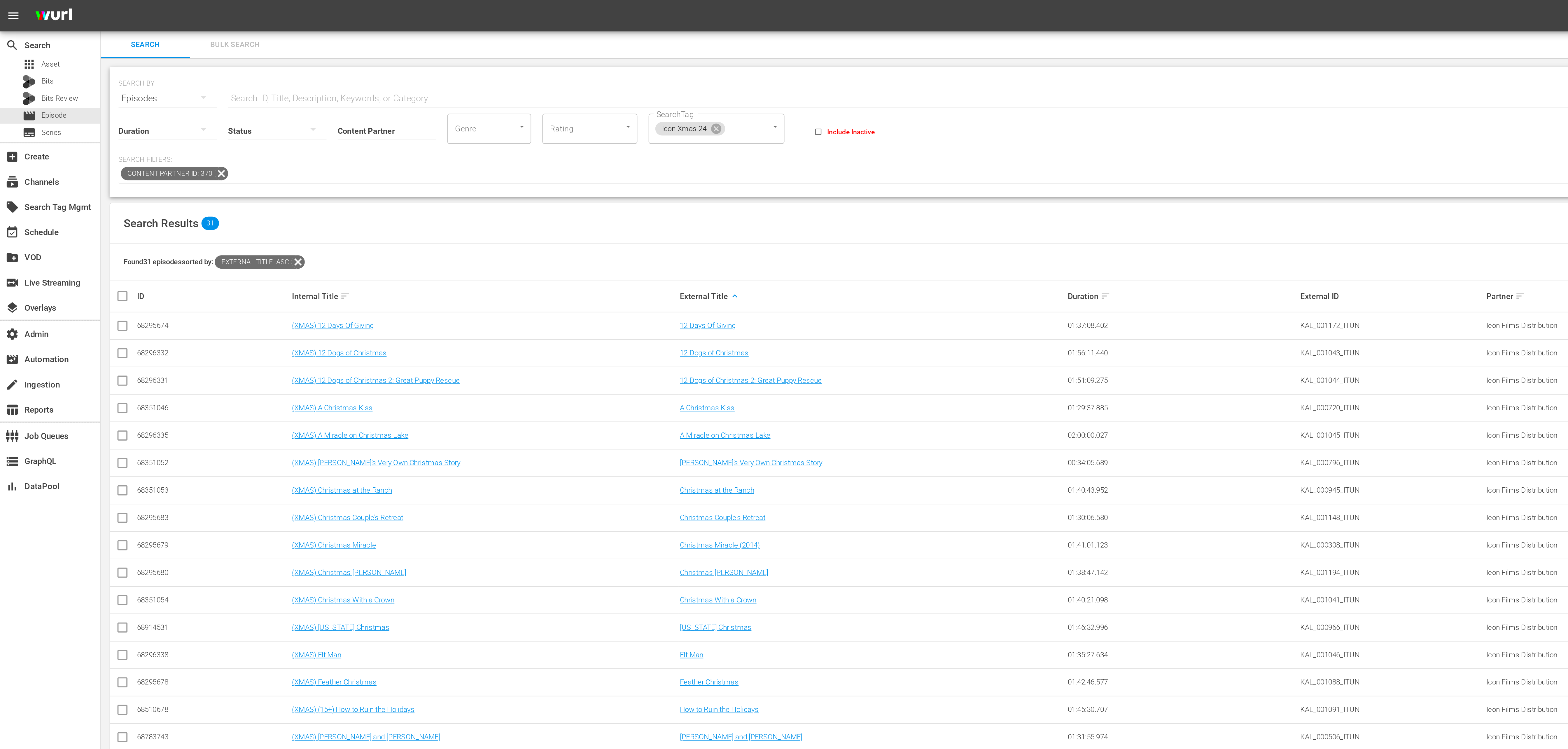
click at [358, 134] on div "Found 31 episodes sorted by: External Title: asc" at bounding box center [558, 136] width 1001 height 19
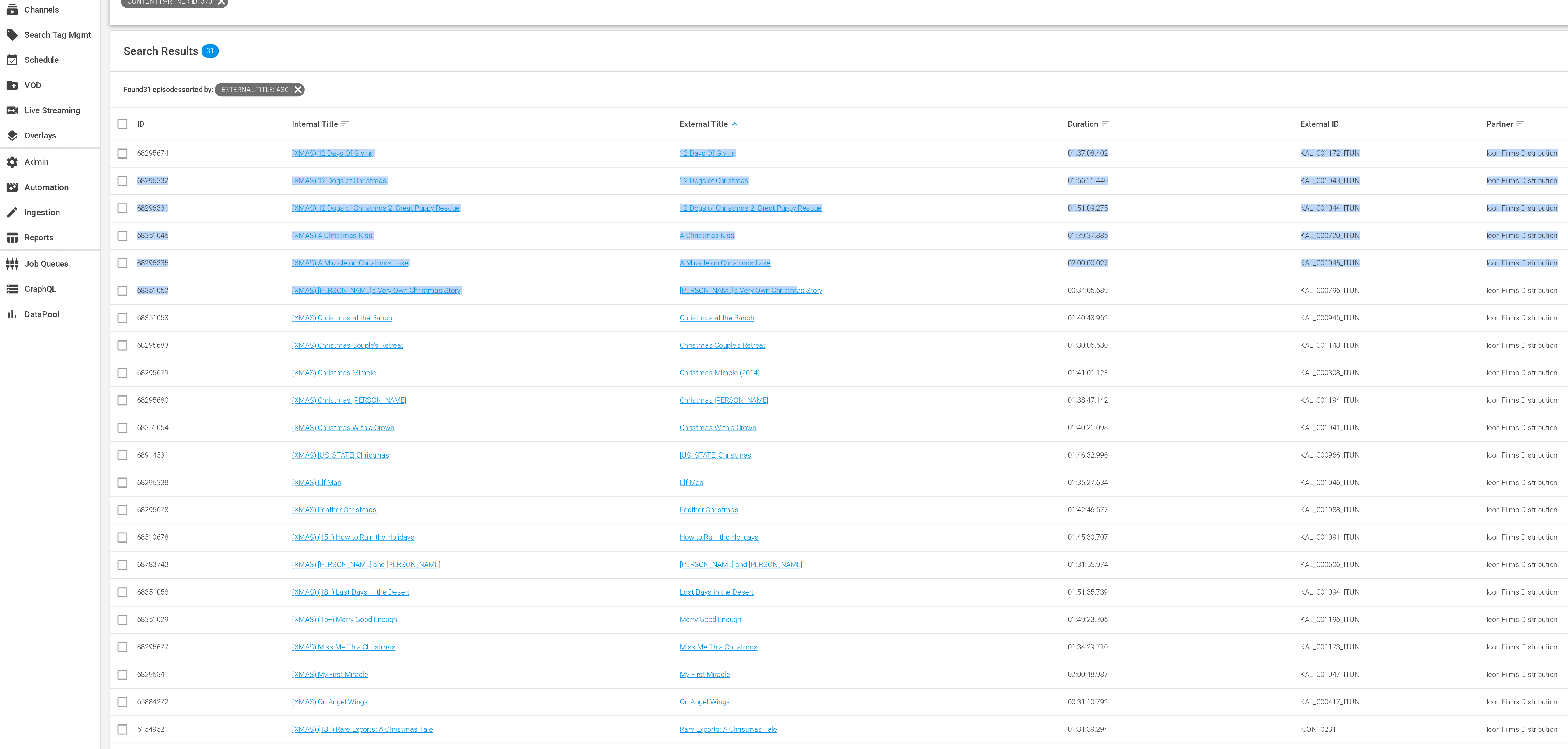
drag, startPoint x: 353, startPoint y: 167, endPoint x: 259, endPoint y: 227, distance: 111.5
click at [406, 403] on tbody "68295674 (XMAS) 12 Days Of Giving 12 Days Of Giving 01:37:08.402 KAL_001172_ITU…" at bounding box center [558, 384] width 1001 height 444
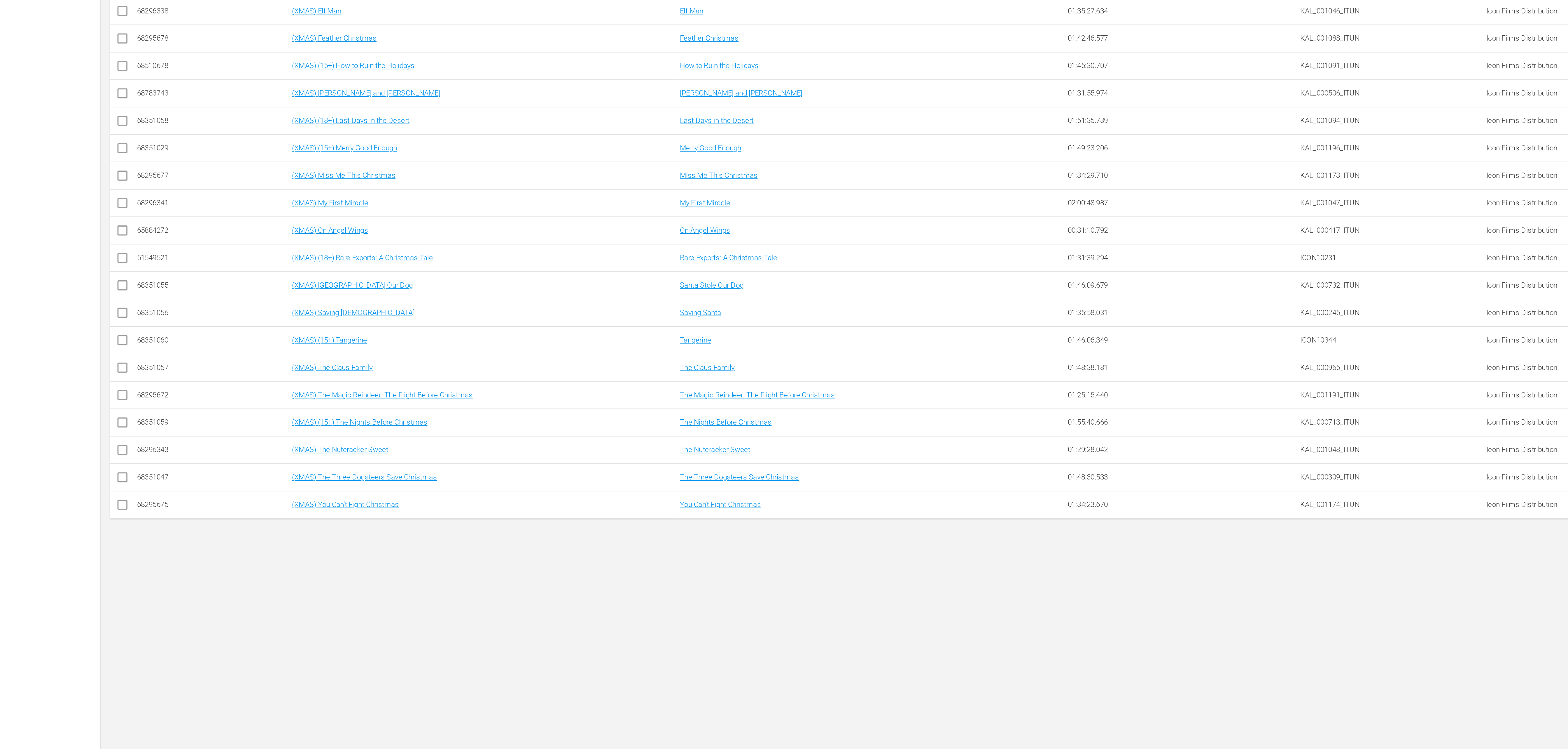
click at [400, 615] on div "SEARCH BY Search By Episodes Search ID, Title, Description, Keywords, or Catego…" at bounding box center [557, 390] width 1011 height 719
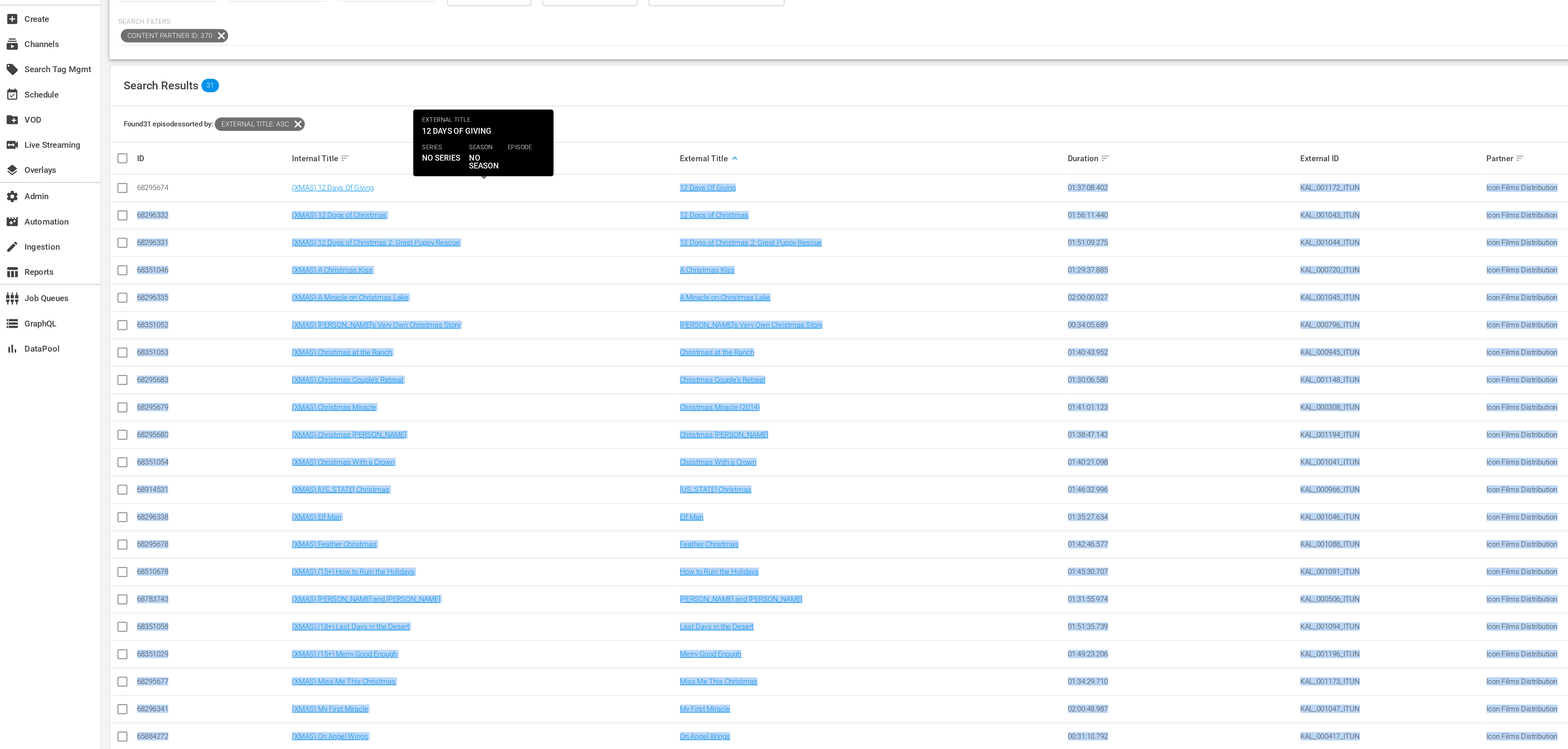
drag, startPoint x: 408, startPoint y: 604, endPoint x: 353, endPoint y: 171, distance: 436.5
click at [353, 171] on tbody "68295674 (XMAS) 12 Days Of Giving 12 Days Of Giving 01:37:08.402 KAL_001172_ITU…" at bounding box center [558, 384] width 1001 height 444
copy tbody "12 Days Of Giving 01:37:08.402 KAL_001172_ITUN Icon Films Distribution playlist…"
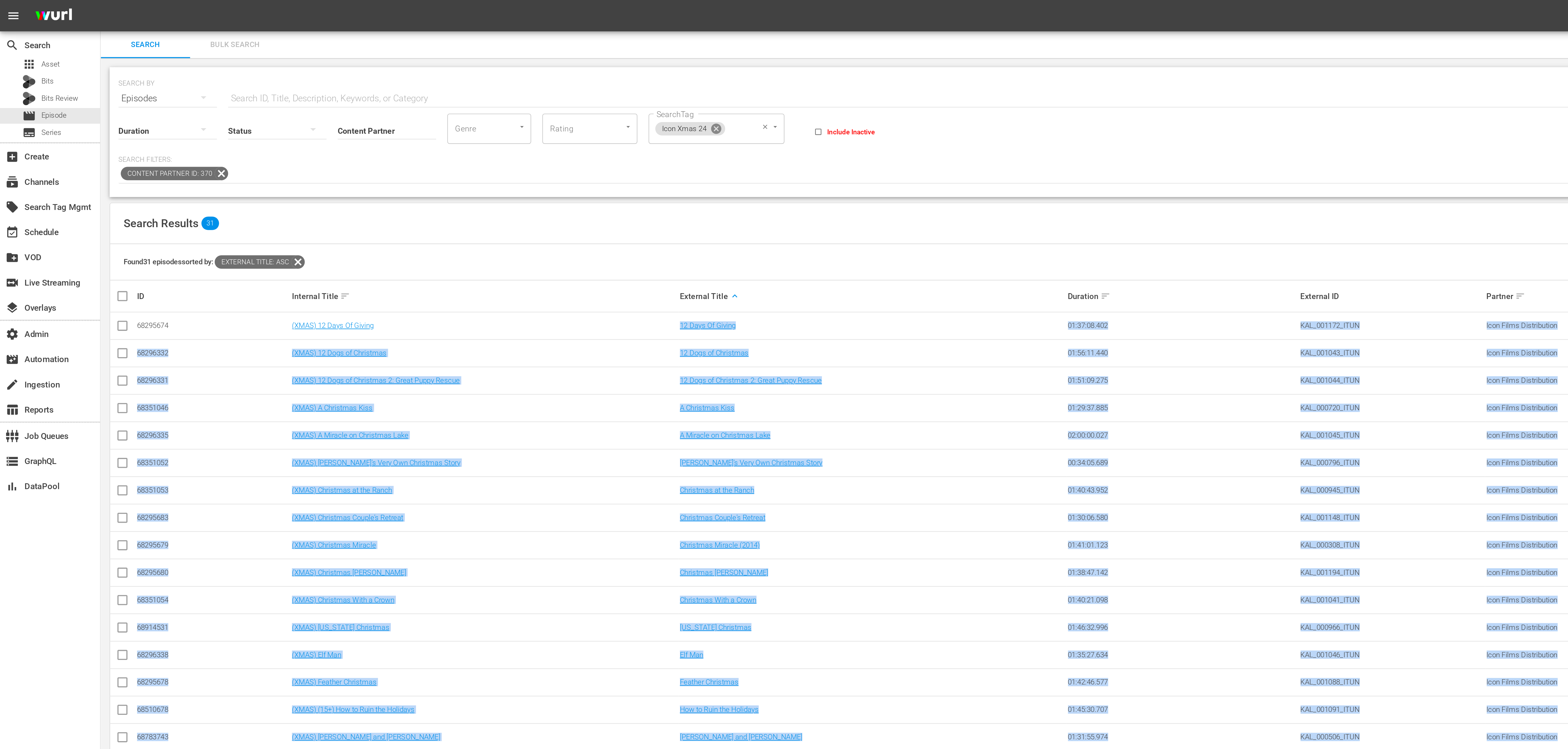
click at [373, 67] on icon at bounding box center [373, 66] width 7 height 7
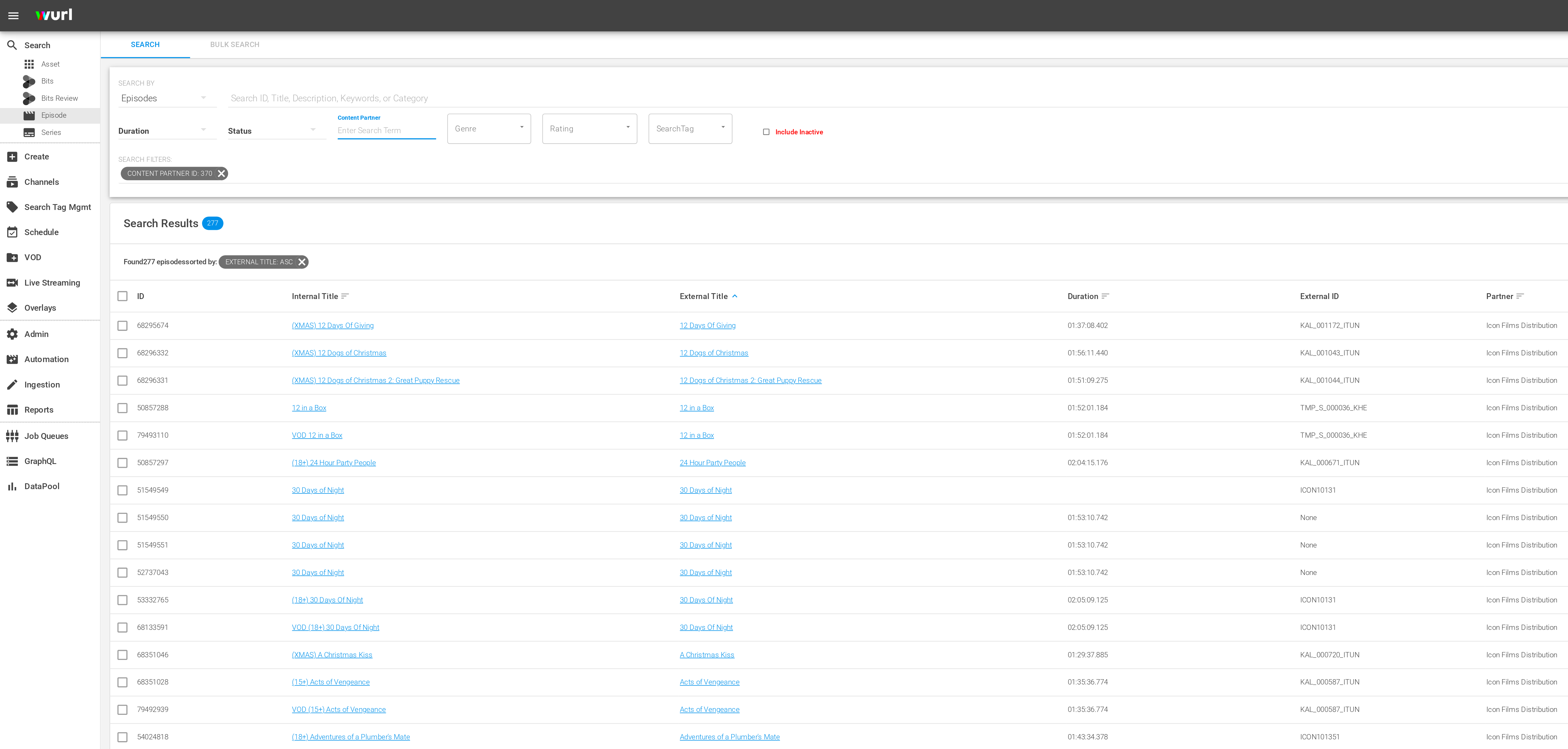
click at [188, 66] on input "Content Partner" at bounding box center [202, 68] width 51 height 21
type input "icon"
click at [63, 35] on div "SEARCH BY Search By Episodes Search ID, Title, Description, Keywords, or Catego…" at bounding box center [557, 69] width 1001 height 68
click at [76, 43] on div "Episodes" at bounding box center [87, 51] width 51 height 17
click at [83, 109] on div "Assets" at bounding box center [80, 109] width 23 height 9
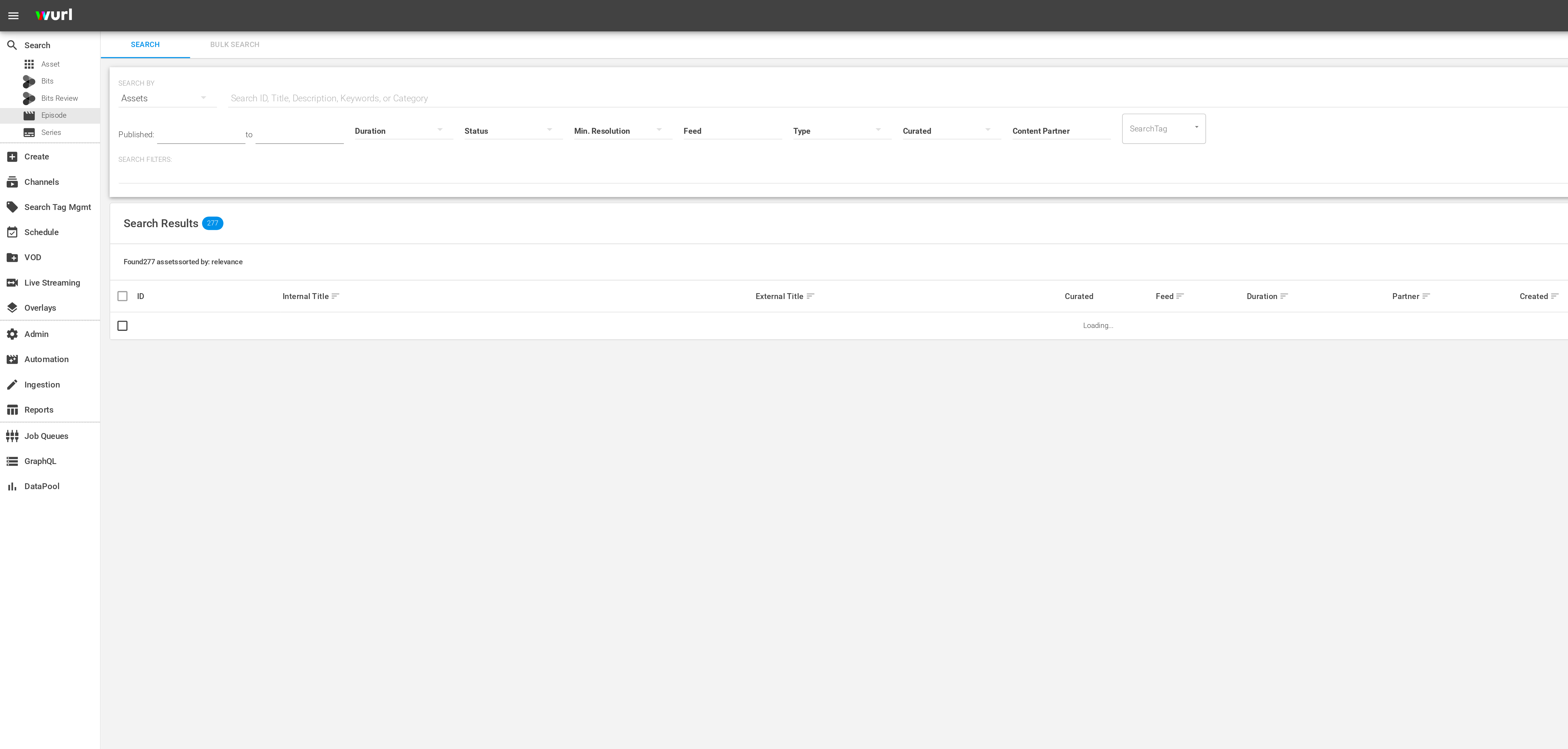
click at [544, 66] on input "Content Partner" at bounding box center [553, 68] width 51 height 21
click at [539, 82] on div "Icon Films Distribution (370)" at bounding box center [574, 84] width 86 height 14
type input "Icon Films Distribution (370)"
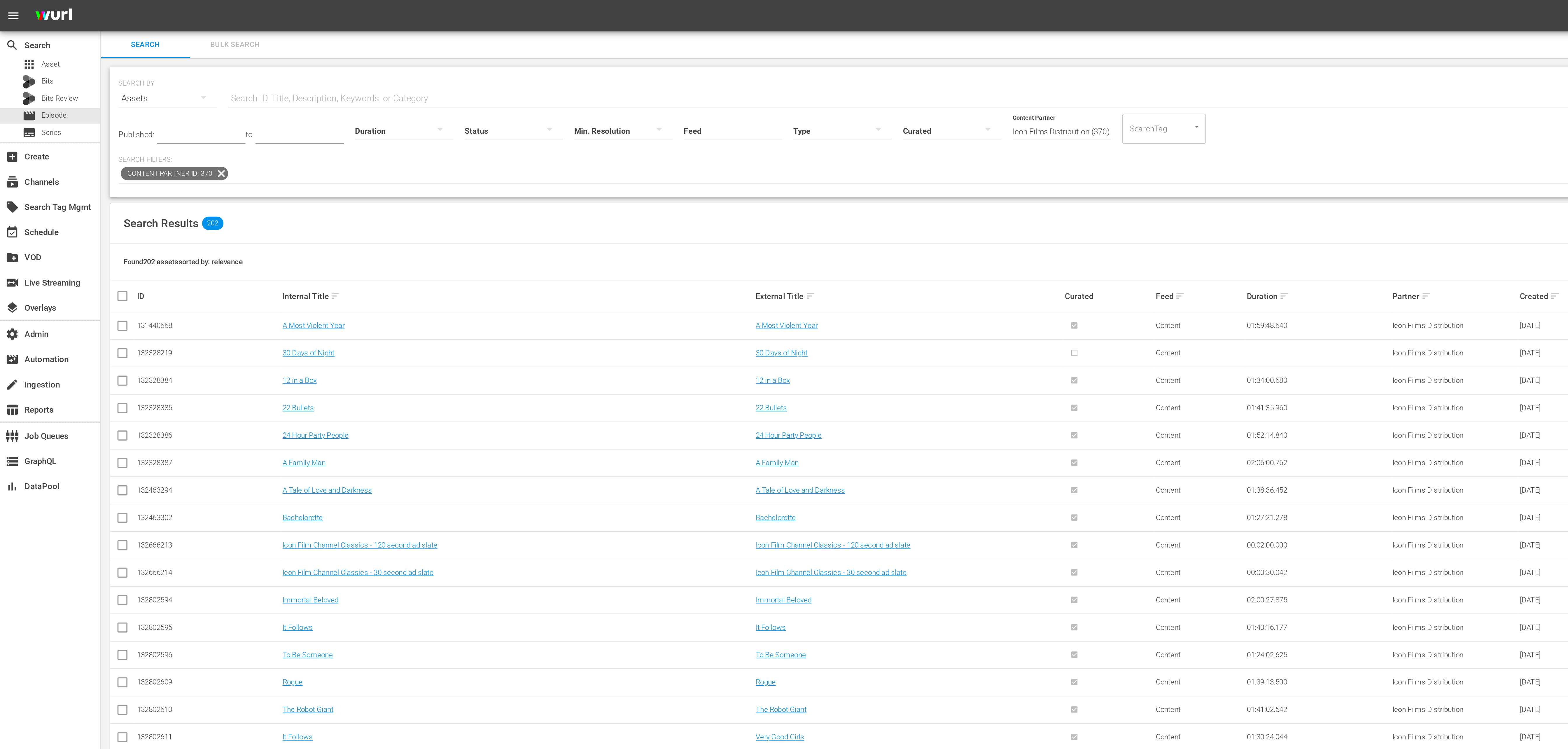
click at [418, 73] on hr at bounding box center [439, 73] width 51 height 0
click at [424, 68] on div at bounding box center [439, 68] width 51 height 17
click at [432, 78] on div "Ad" at bounding box center [438, 77] width 51 height 9
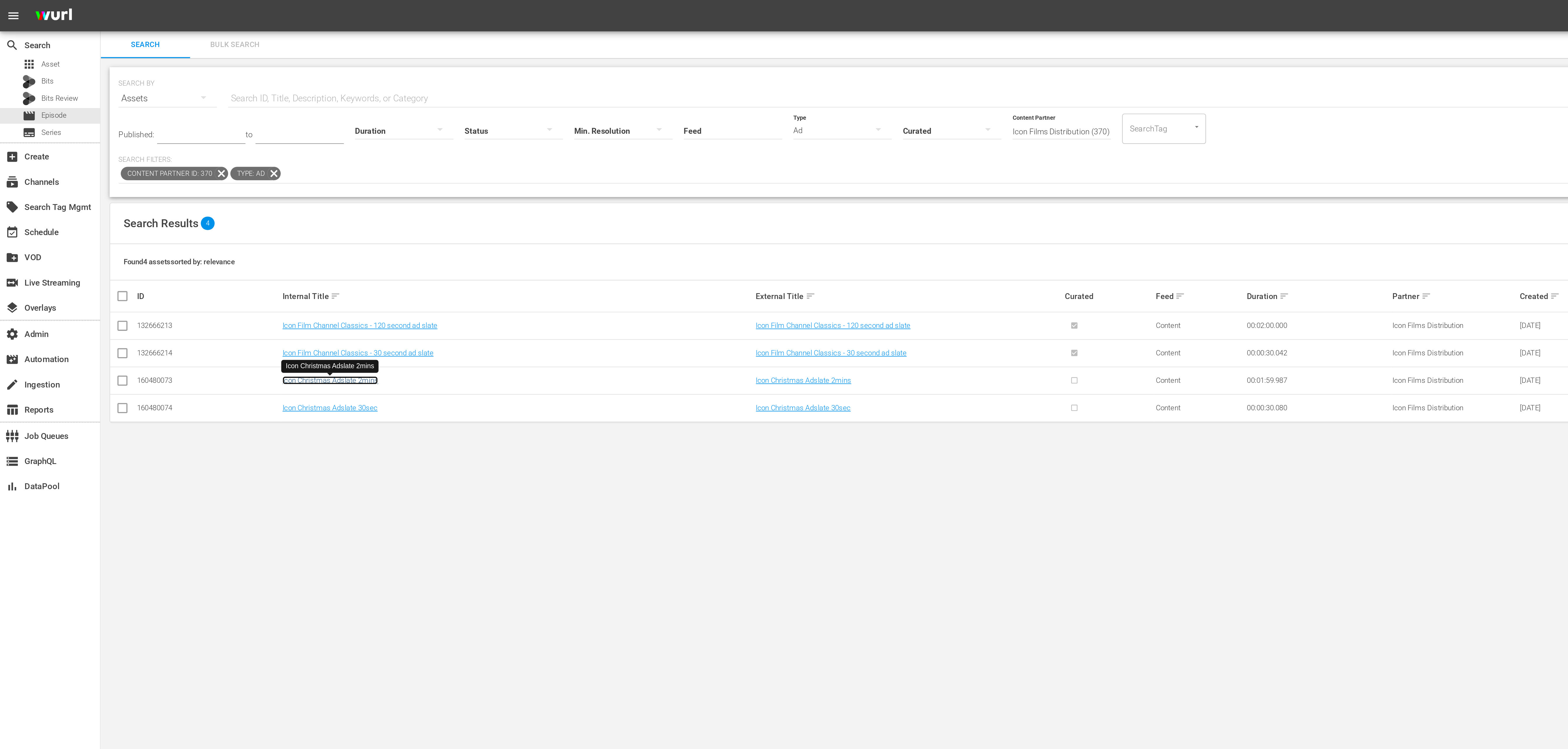
click at [193, 200] on link "Icon Christmas Adslate 2mins" at bounding box center [172, 198] width 49 height 5
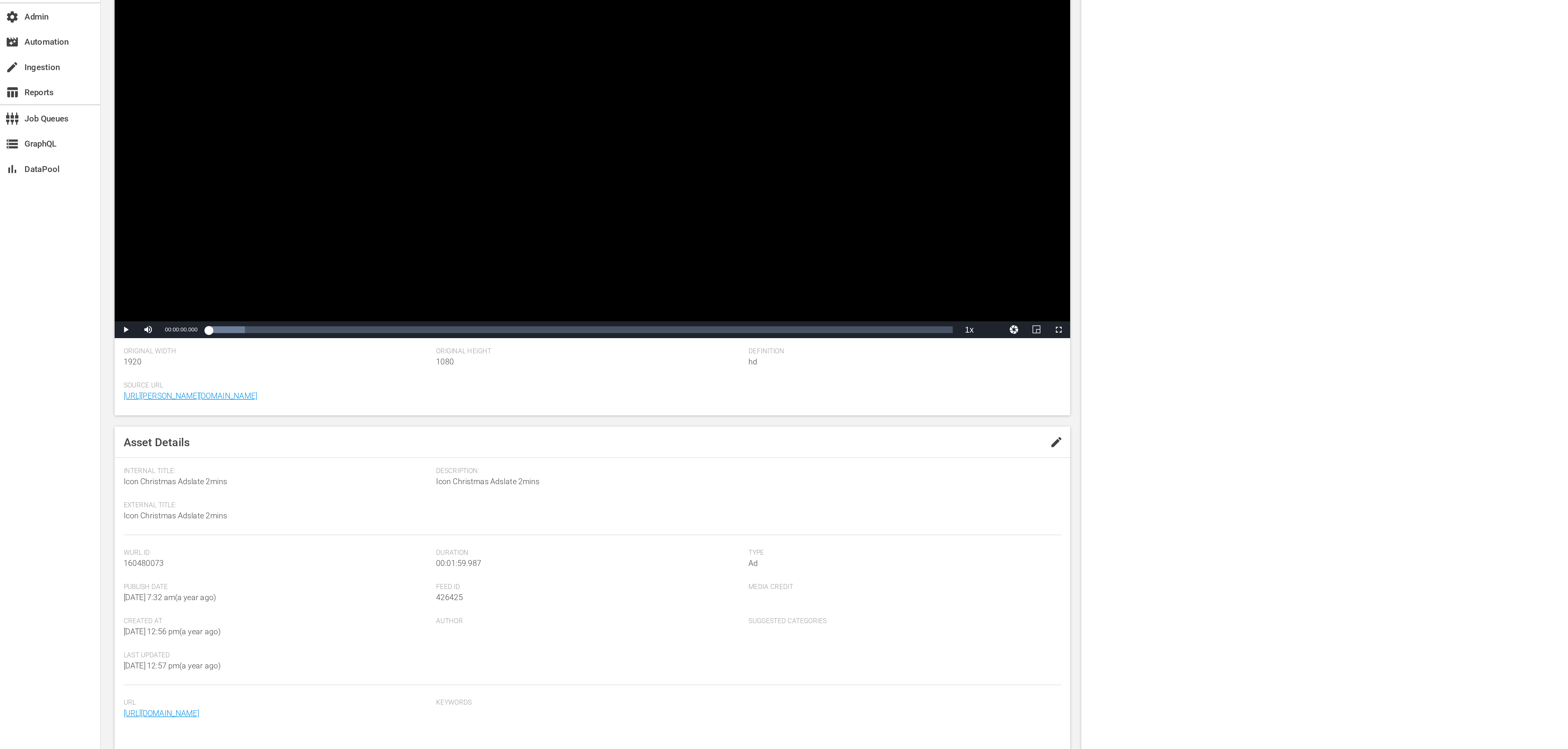
click at [590, 409] on div "Rights Management Availability Window(s) add Rule Type Total Runs Remaining add…" at bounding box center [1062, 399] width 997 height 684
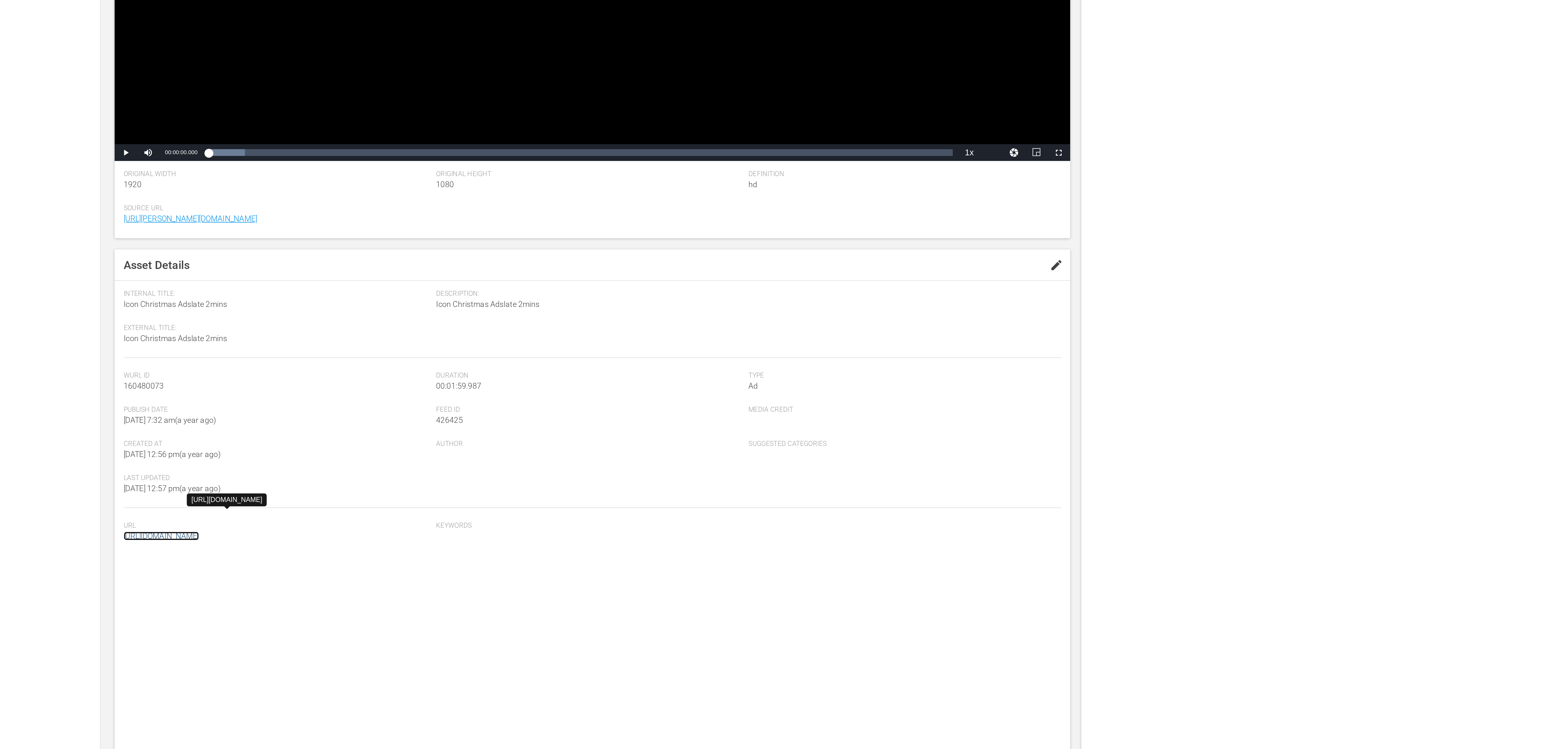
click at [104, 540] on link "[URL][DOMAIN_NAME]" at bounding box center [84, 537] width 39 height 5
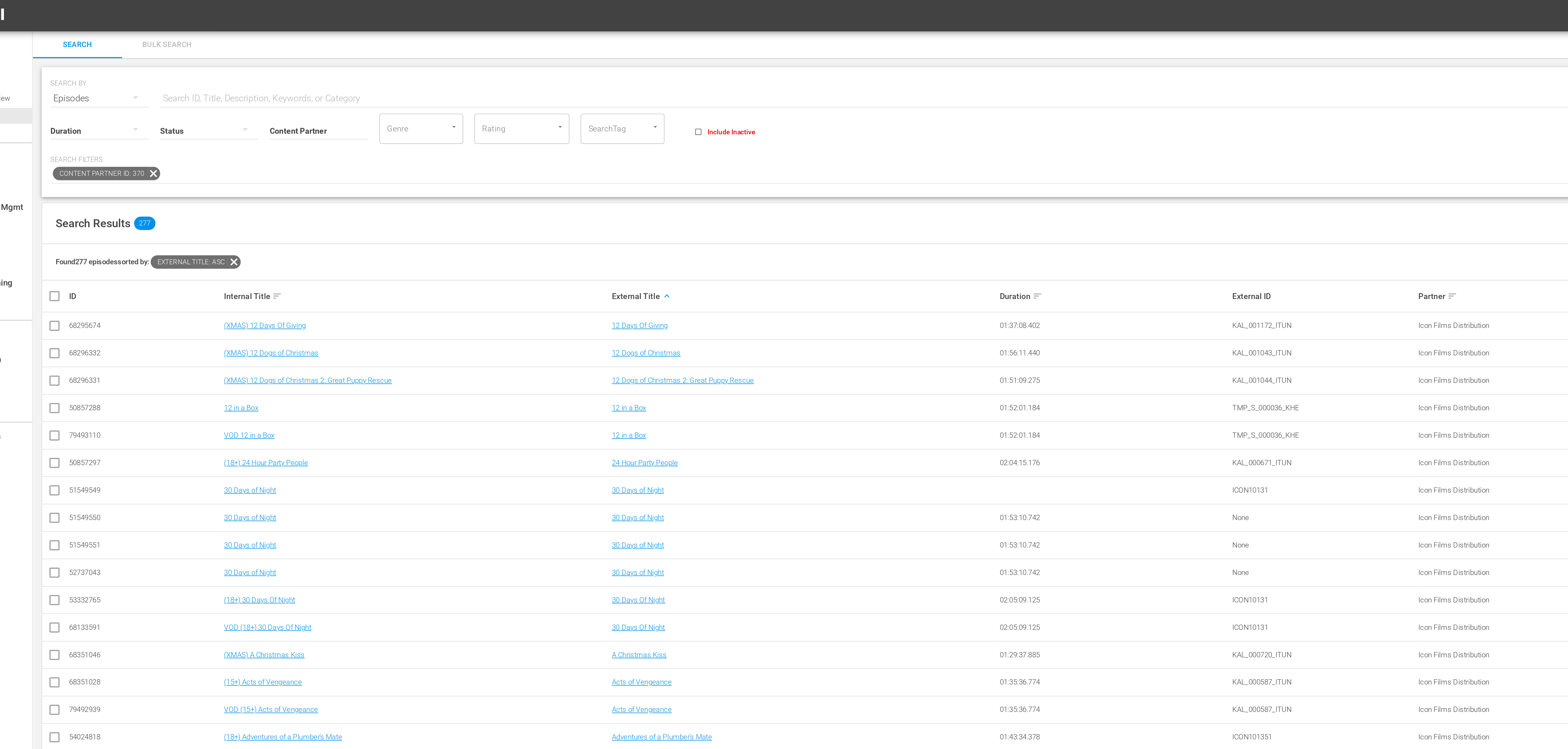
click at [177, 50] on input "text" at bounding box center [570, 51] width 902 height 14
click at [147, 82] on p "Search Filters:" at bounding box center [557, 83] width 992 height 5
click at [138, 70] on div at bounding box center [145, 68] width 51 height 17
click at [282, 95] on div "Ready to Schedule Not Ready to Schedule" at bounding box center [784, 374] width 1568 height 749
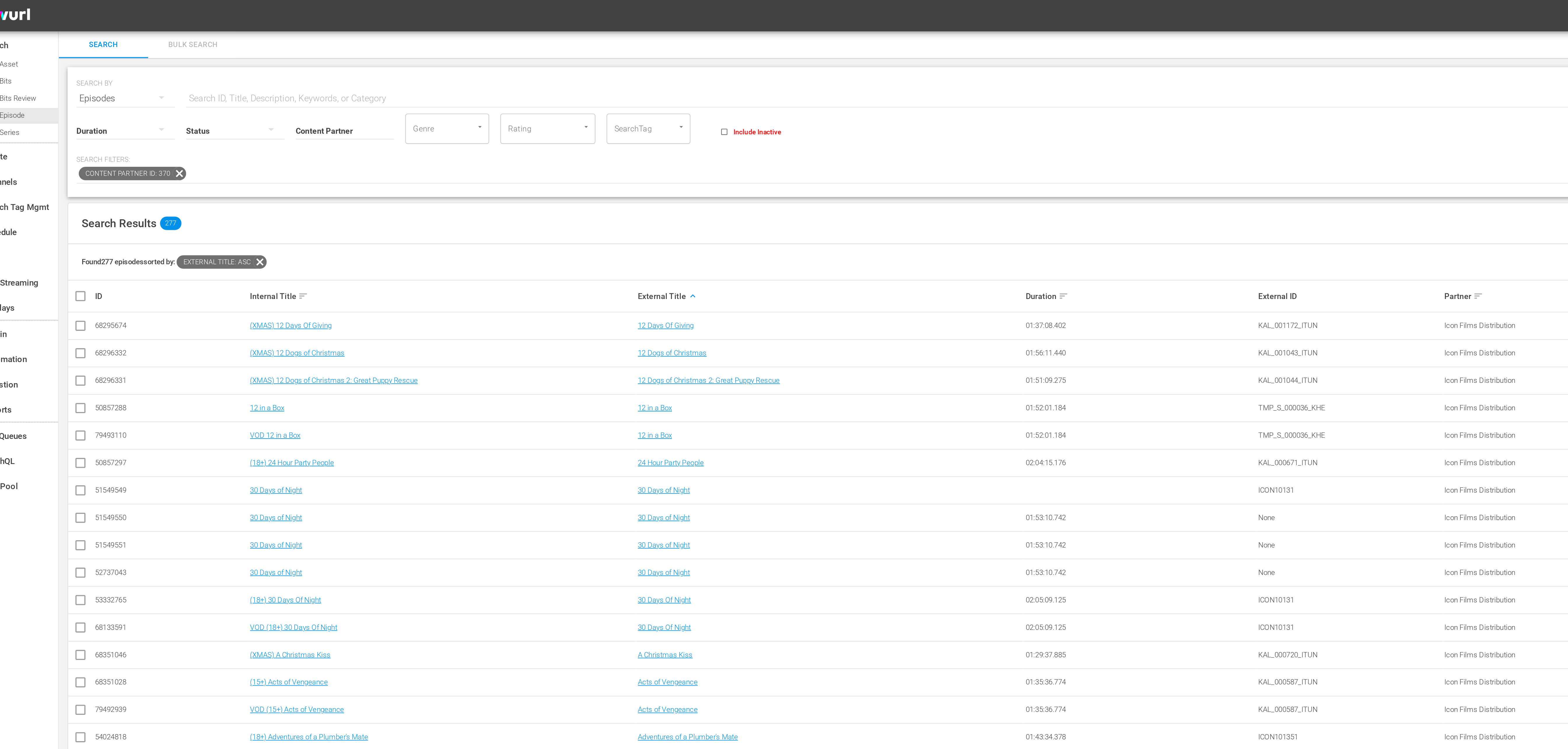
click at [102, 54] on div "Duration" at bounding box center [87, 64] width 51 height 21
click at [87, 50] on div "Episodes" at bounding box center [87, 51] width 51 height 17
click at [83, 108] on div "Assets" at bounding box center [80, 109] width 23 height 9
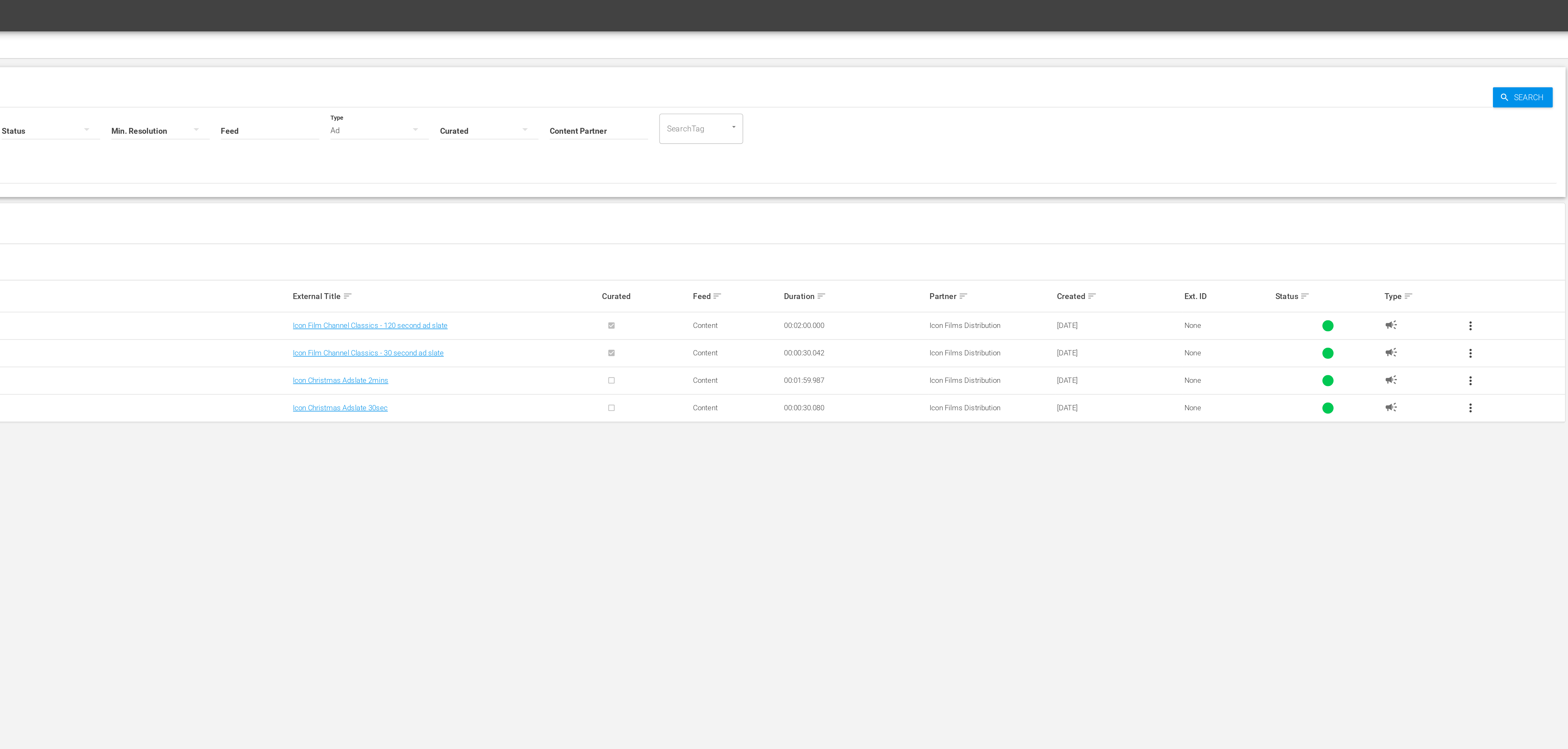
click at [1009, 201] on span "more_vert" at bounding box center [1009, 199] width 7 height 7
click at [974, 198] on div "campaign" at bounding box center [982, 198] width 36 height 7
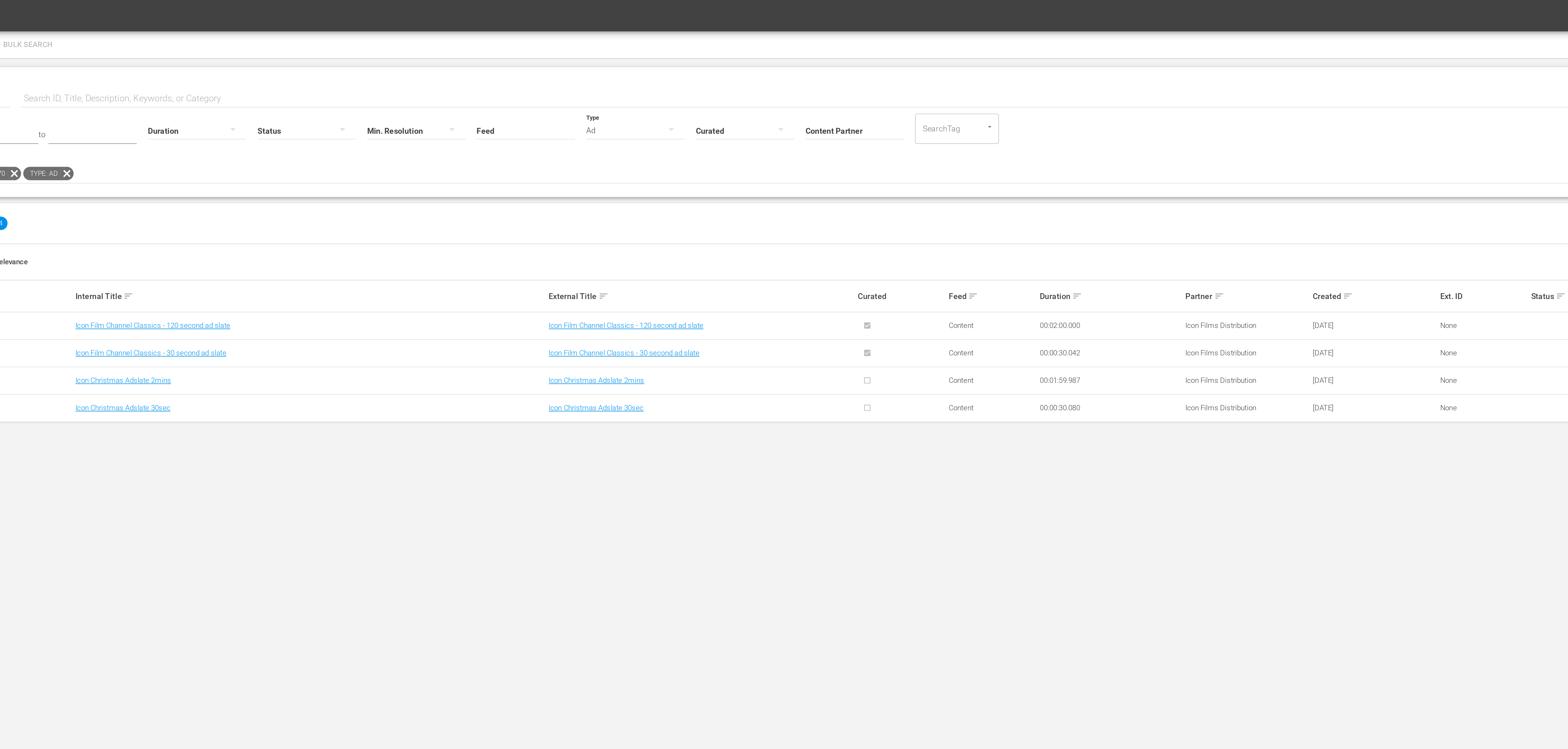
click at [483, 199] on div "Icon Christmas Adslate 2mins" at bounding box center [474, 198] width 160 height 5
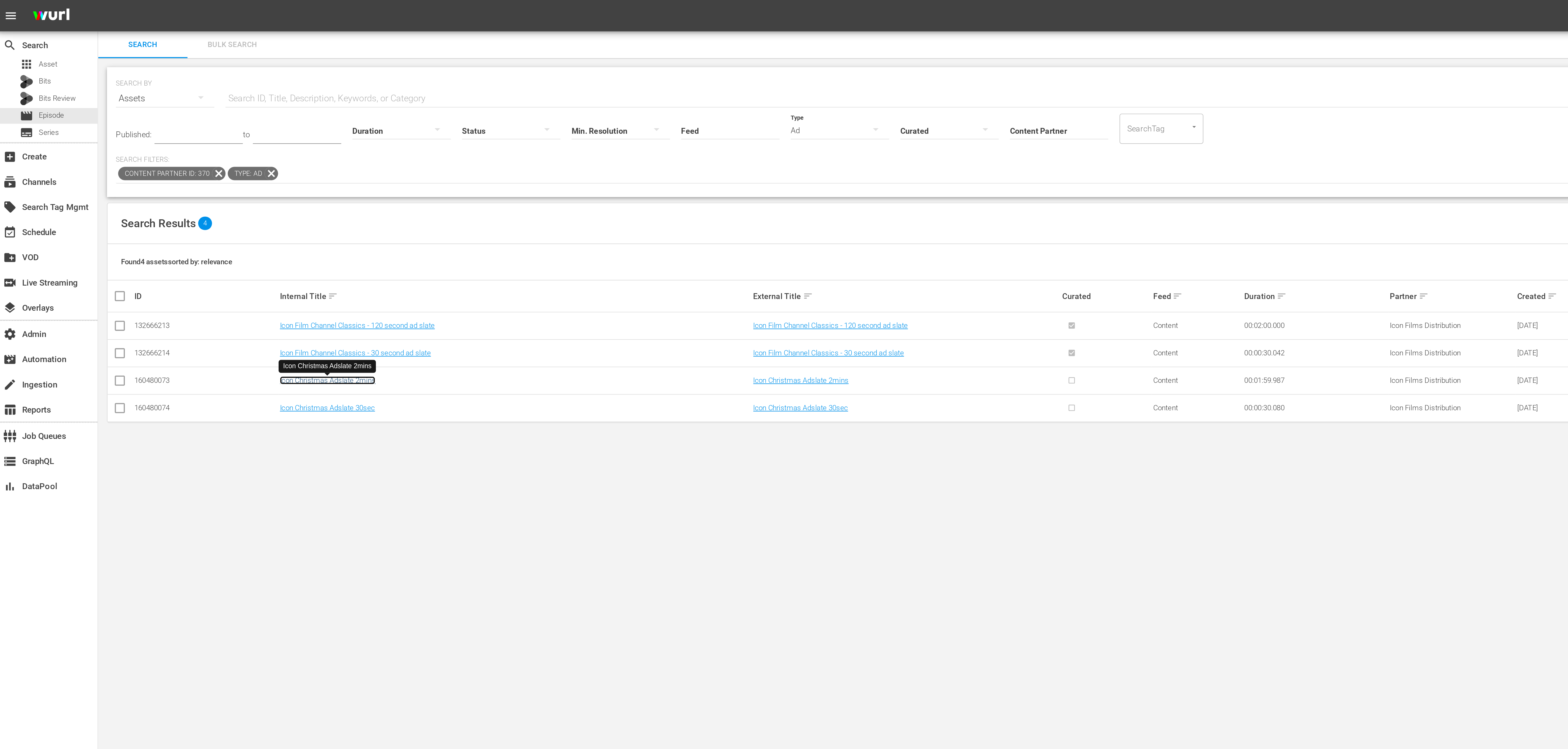
click at [170, 198] on link "Icon Christmas Adslate 2mins" at bounding box center [172, 198] width 49 height 5
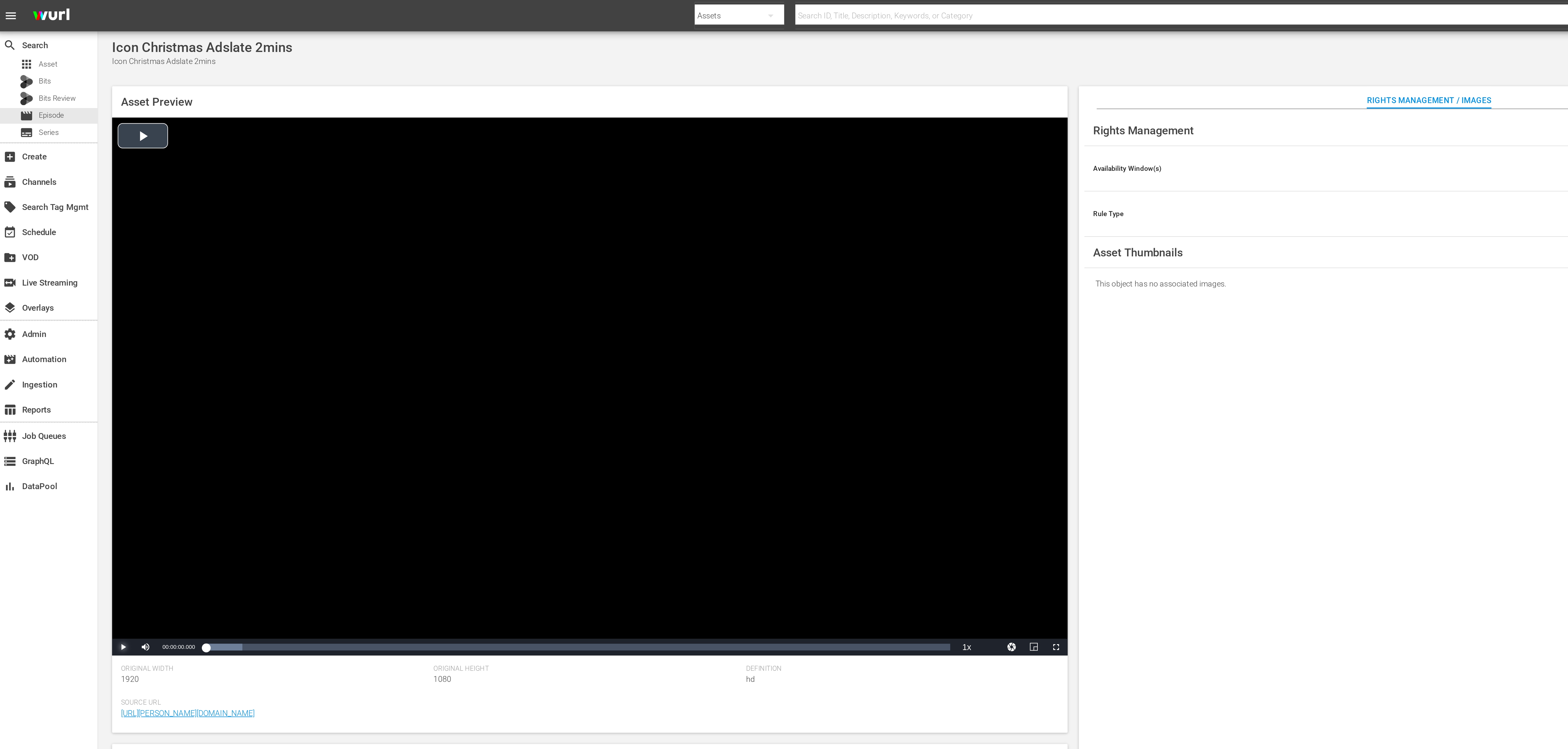
click at [65, 337] on span "Video Player" at bounding box center [65, 337] width 0 height 0
click at [173, 31] on div "Icon Christmas Adslate 2mins Icon Christmas Adslate 2mins" at bounding box center [810, 27] width 1501 height 14
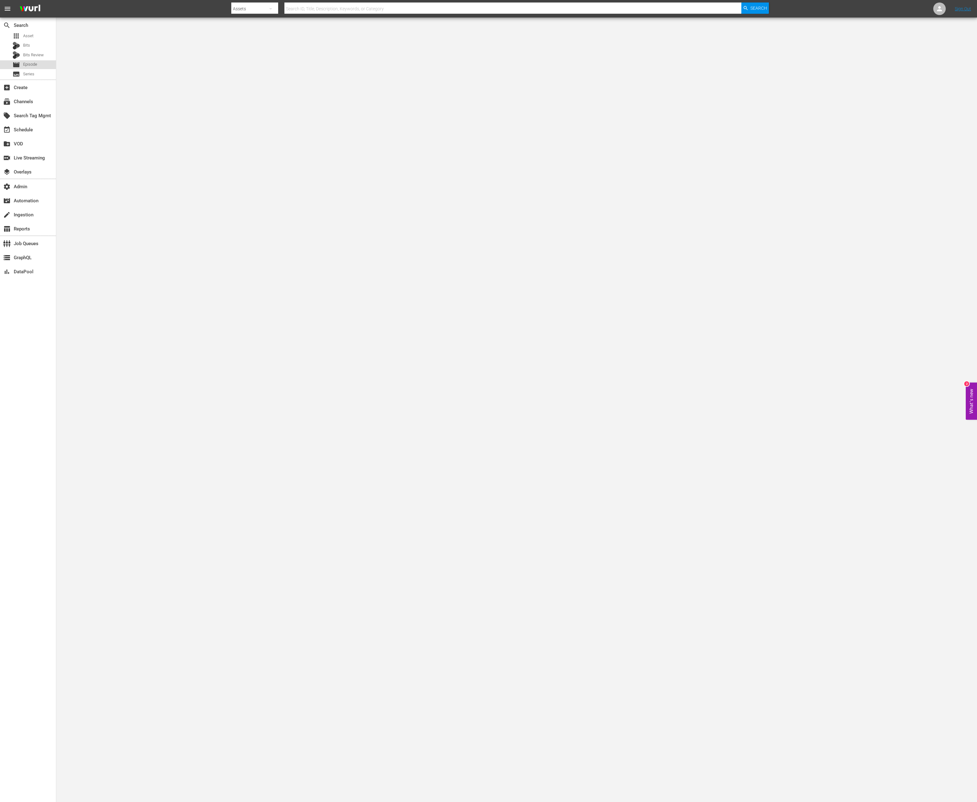
click at [42, 65] on div "movie Episode" at bounding box center [28, 64] width 56 height 9
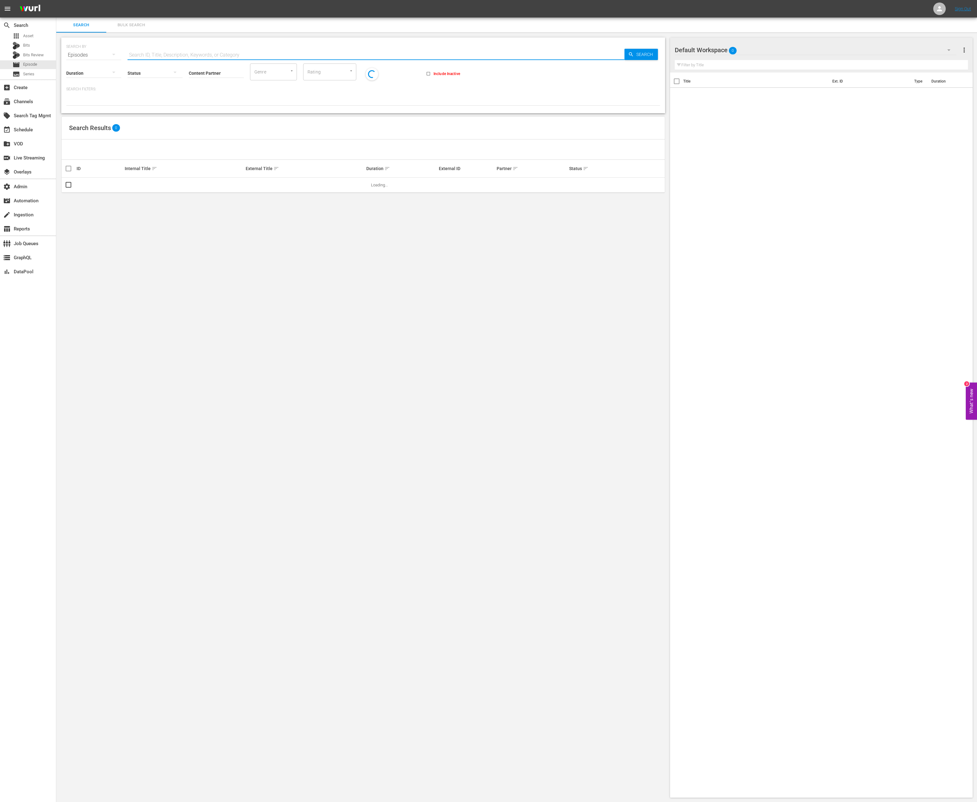
click at [277, 53] on input "text" at bounding box center [376, 55] width 497 height 15
type input "grand tour"
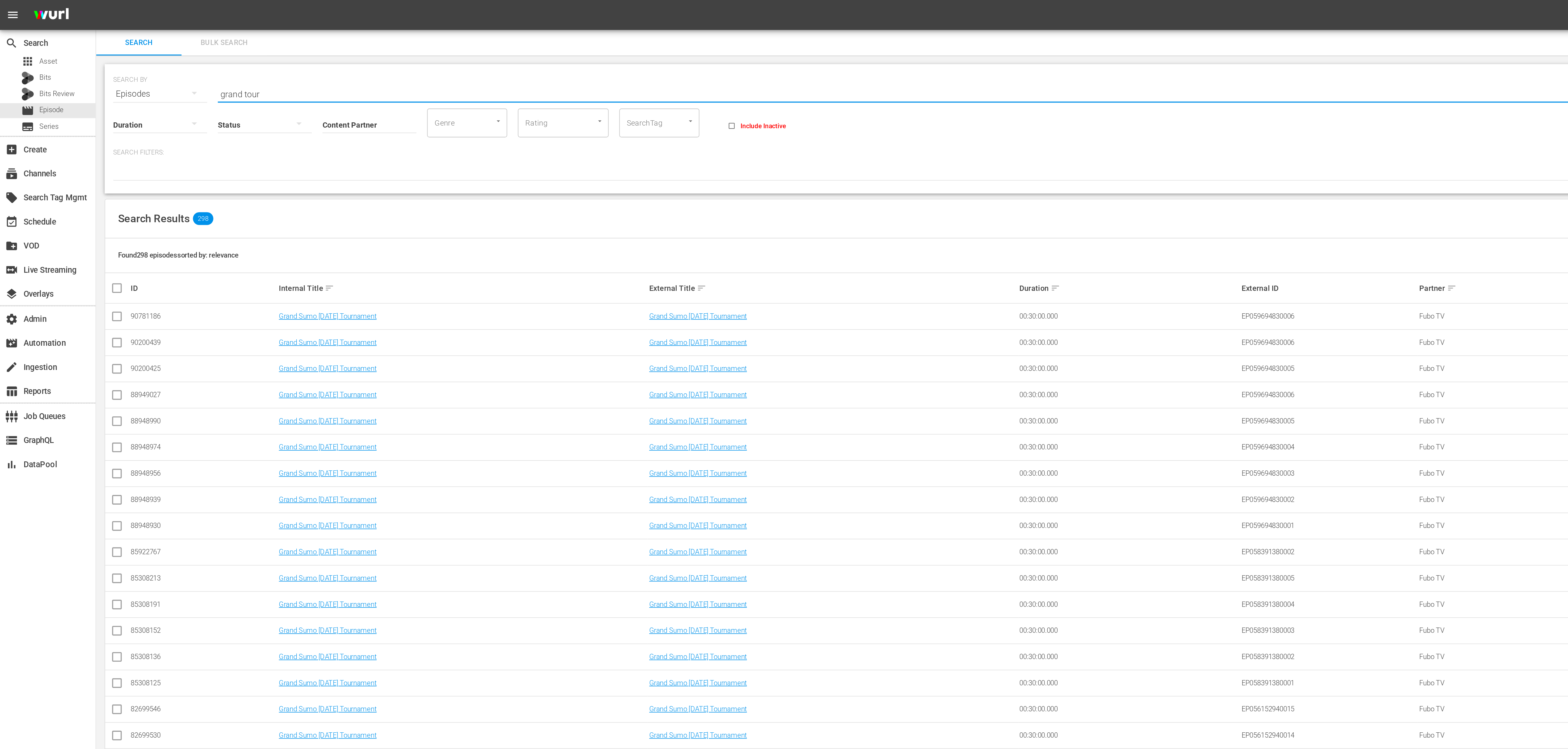
click at [159, 48] on input "grand tour" at bounding box center [570, 51] width 902 height 14
click at [159, 50] on input "grand tour" at bounding box center [570, 51] width 902 height 14
click at [154, 51] on input "grand tour" at bounding box center [570, 51] width 902 height 14
click at [315, 91] on div at bounding box center [557, 93] width 992 height 10
click at [203, 52] on input "grand tour" at bounding box center [570, 51] width 902 height 14
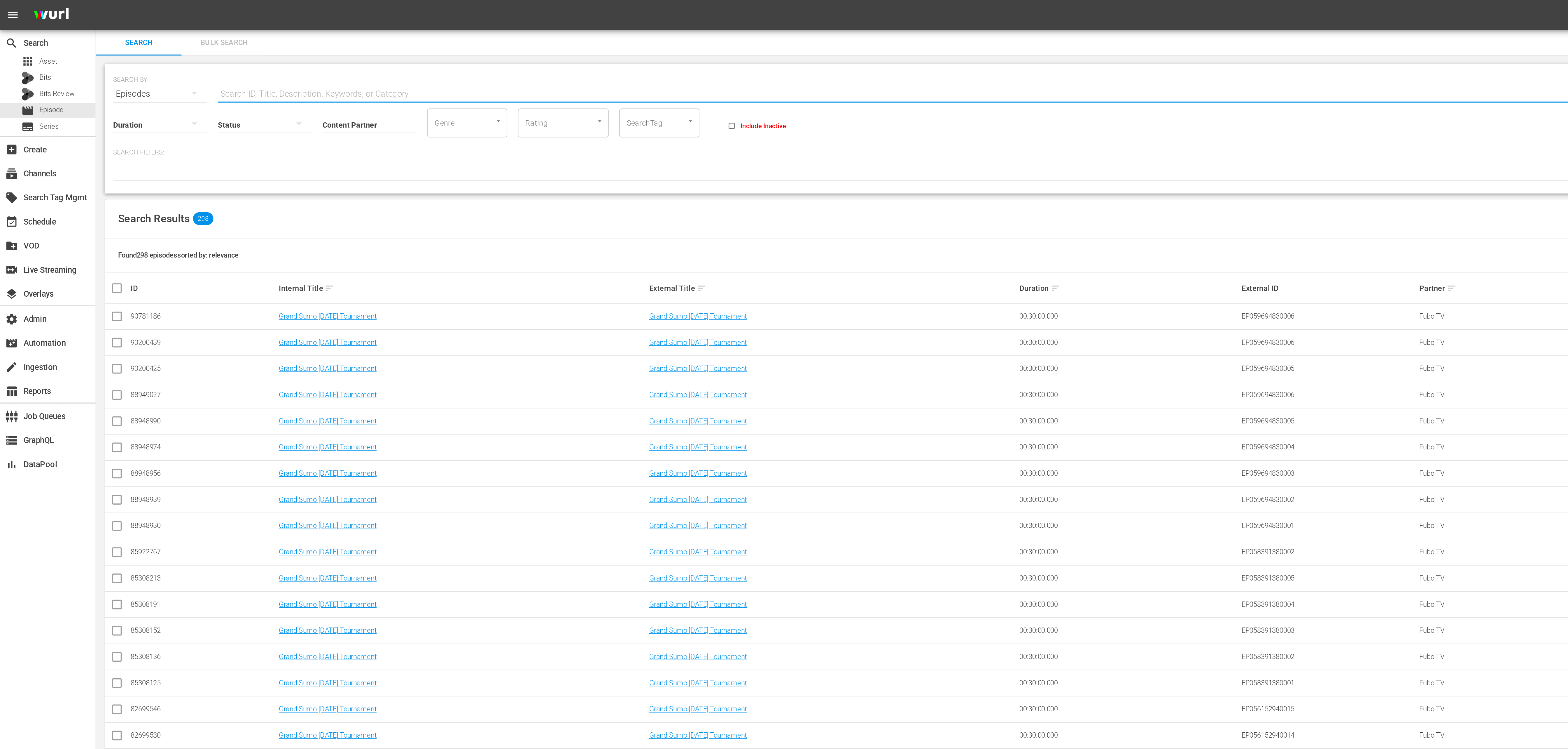
click at [193, 69] on input "Content Partner" at bounding box center [202, 68] width 51 height 21
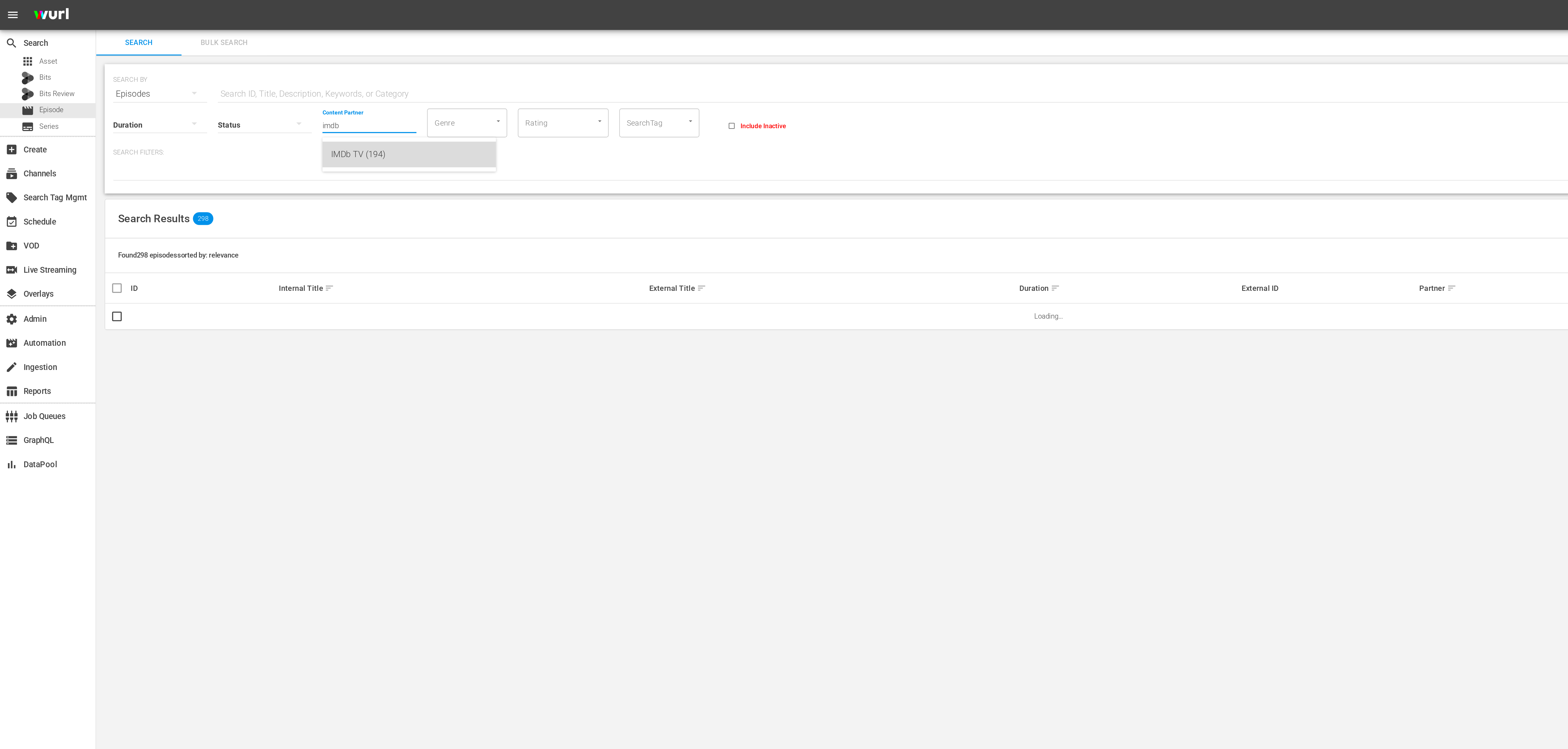
click at [194, 79] on div "IMDb TV (194)" at bounding box center [224, 84] width 86 height 14
type input "IMDb TV (194)"
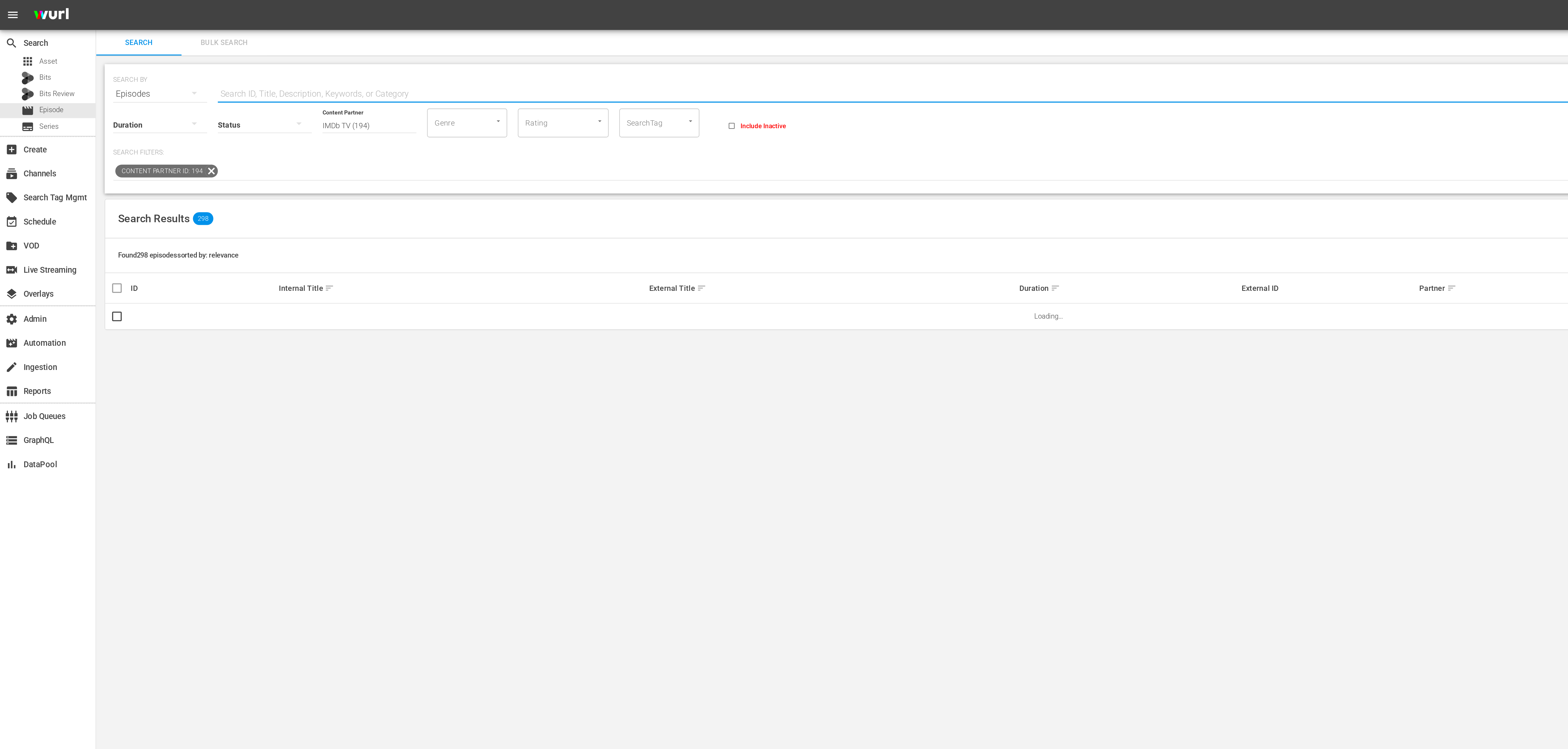
click at [194, 49] on input "text" at bounding box center [570, 51] width 902 height 14
paste input "grand tour"
type input "grand tour"
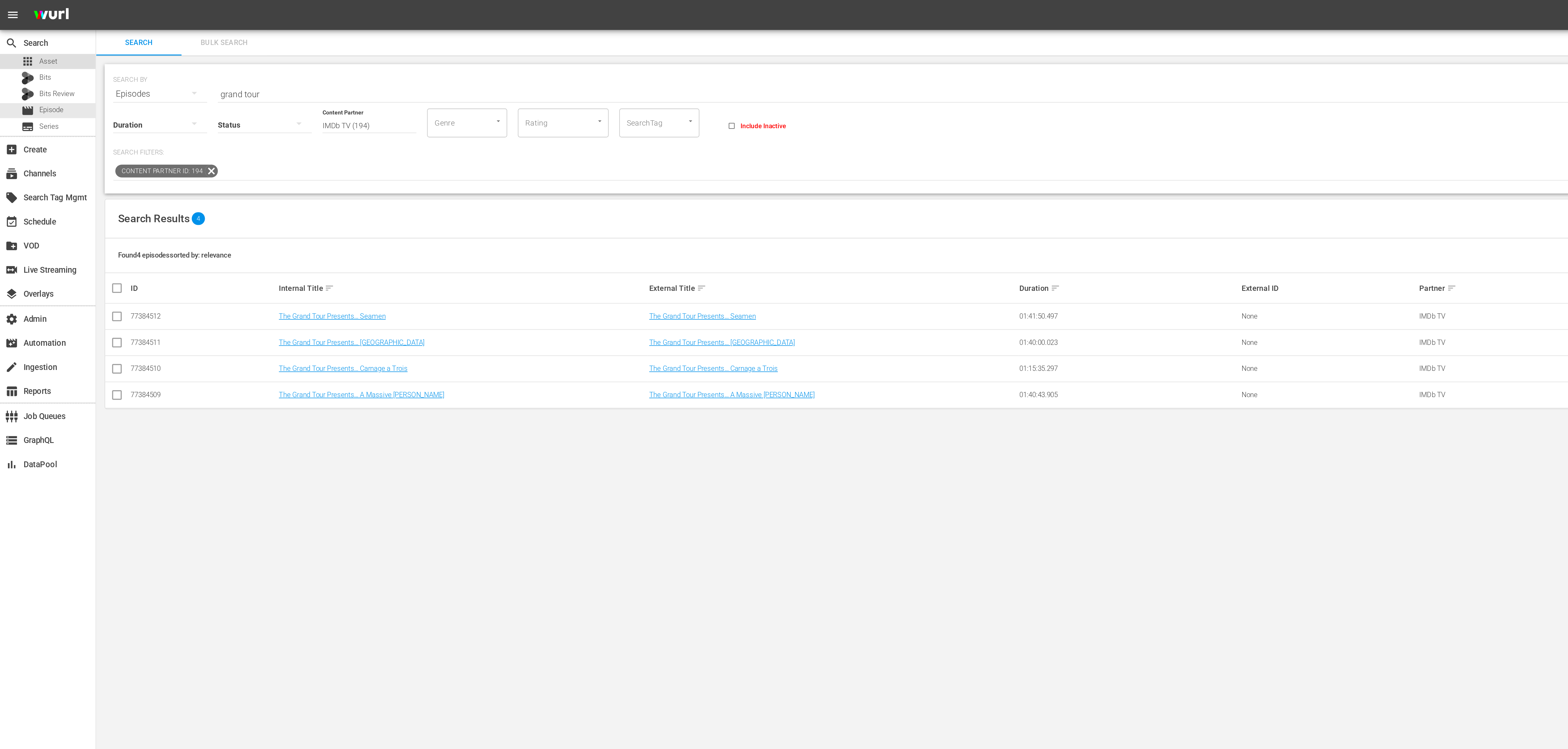
click at [31, 35] on div "apps Asset" at bounding box center [26, 34] width 52 height 8
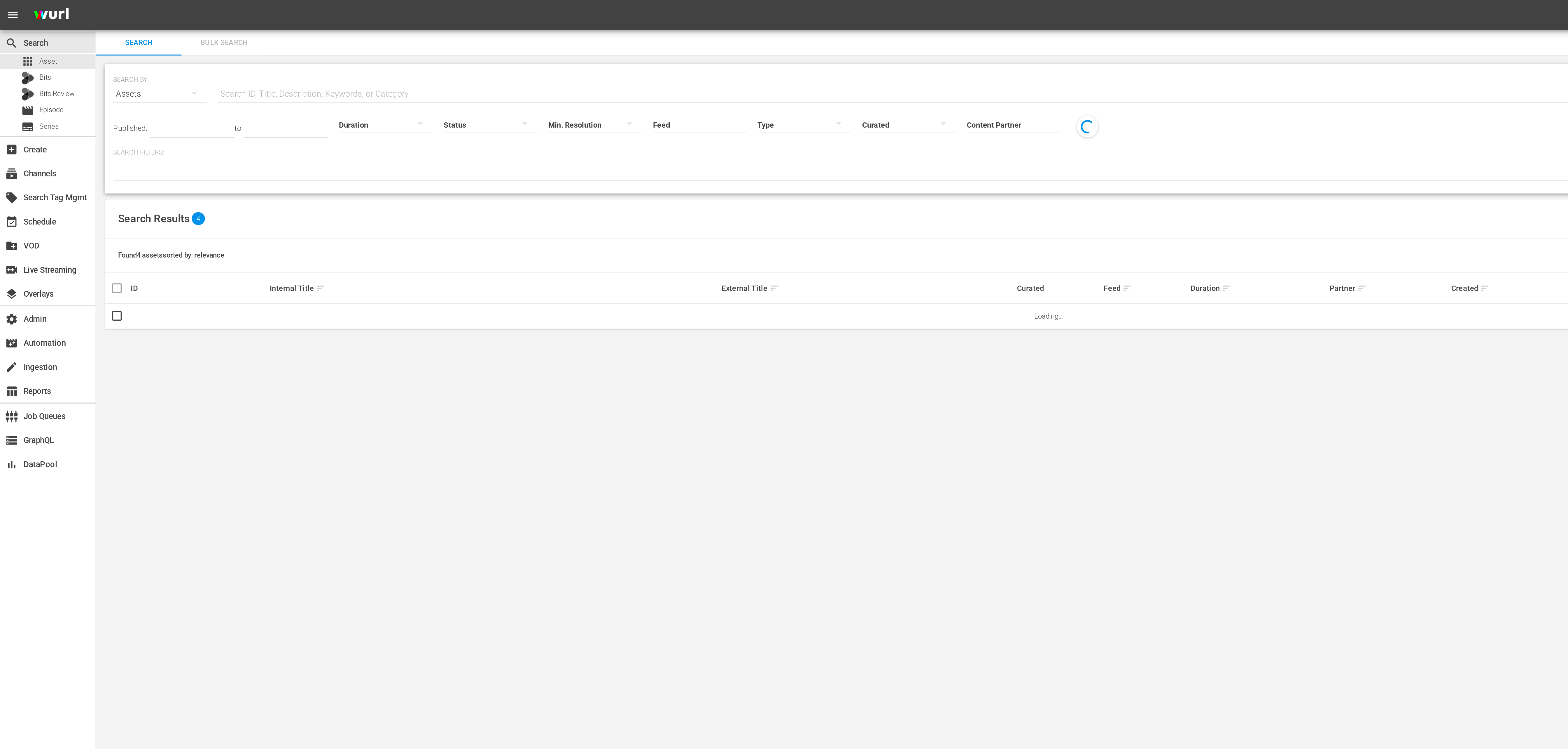
click at [143, 49] on input "text" at bounding box center [570, 51] width 902 height 14
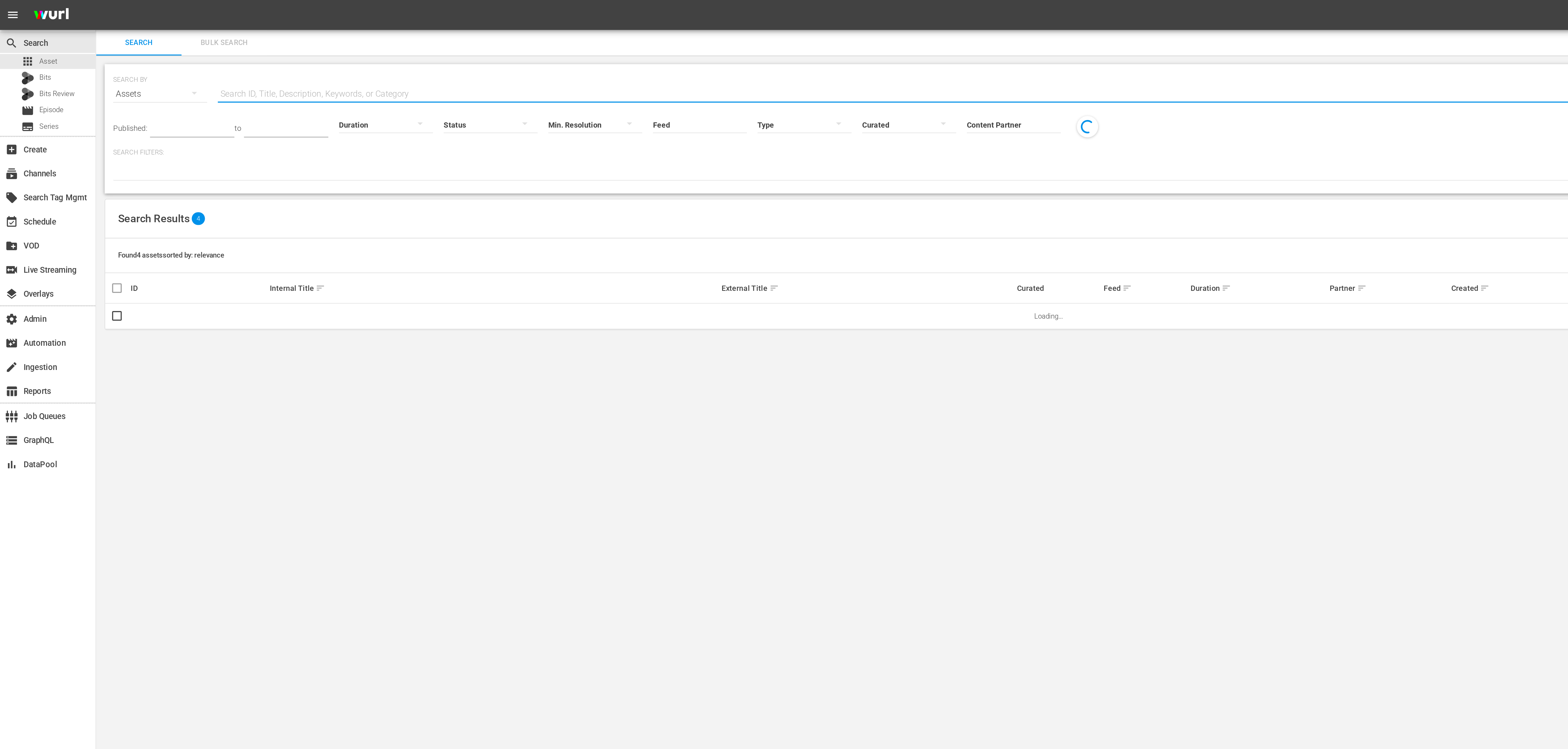
paste input "grand tour"
type input "grand tour"
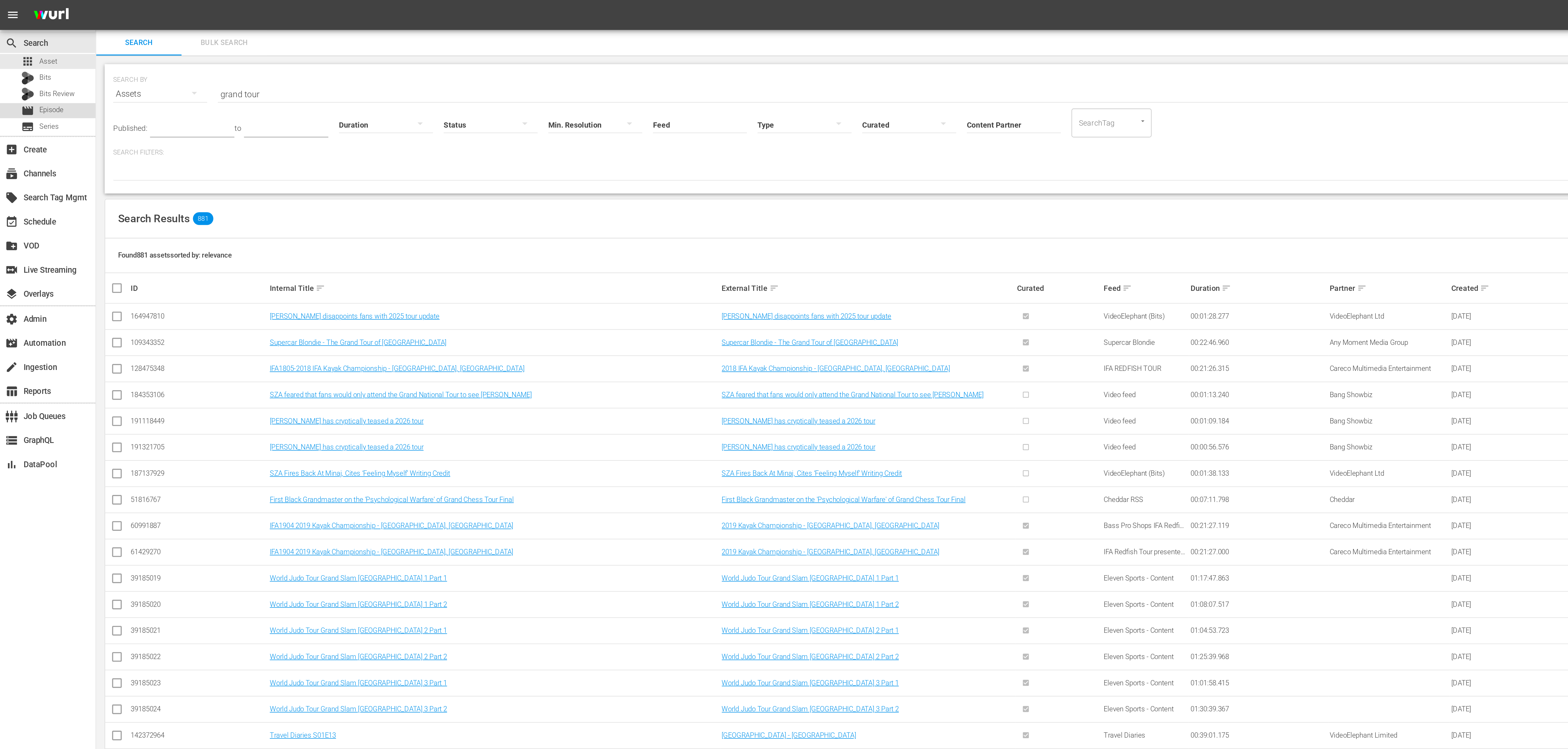
click at [36, 60] on div "movie Episode" at bounding box center [26, 60] width 52 height 8
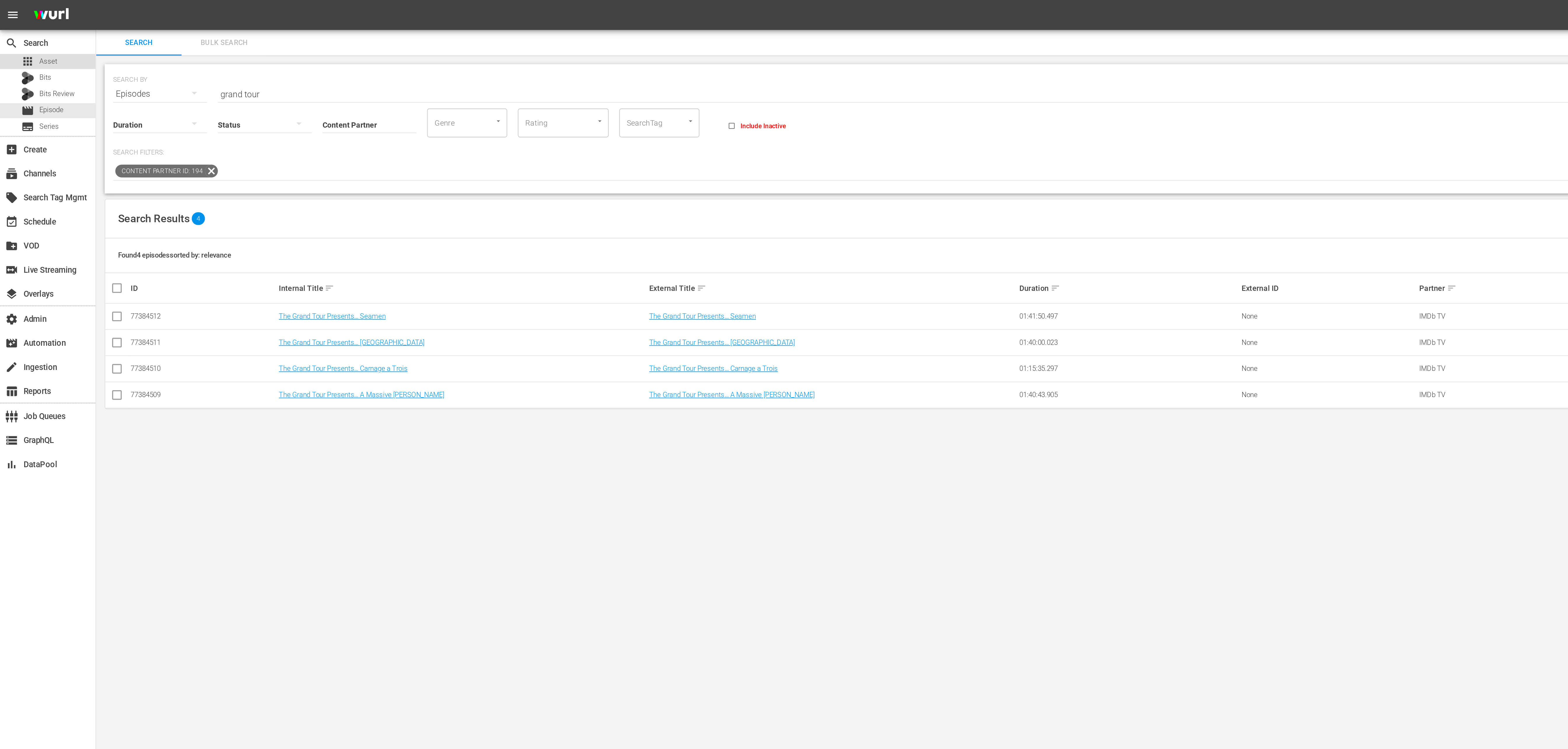
click at [37, 34] on div "apps Asset" at bounding box center [26, 34] width 52 height 8
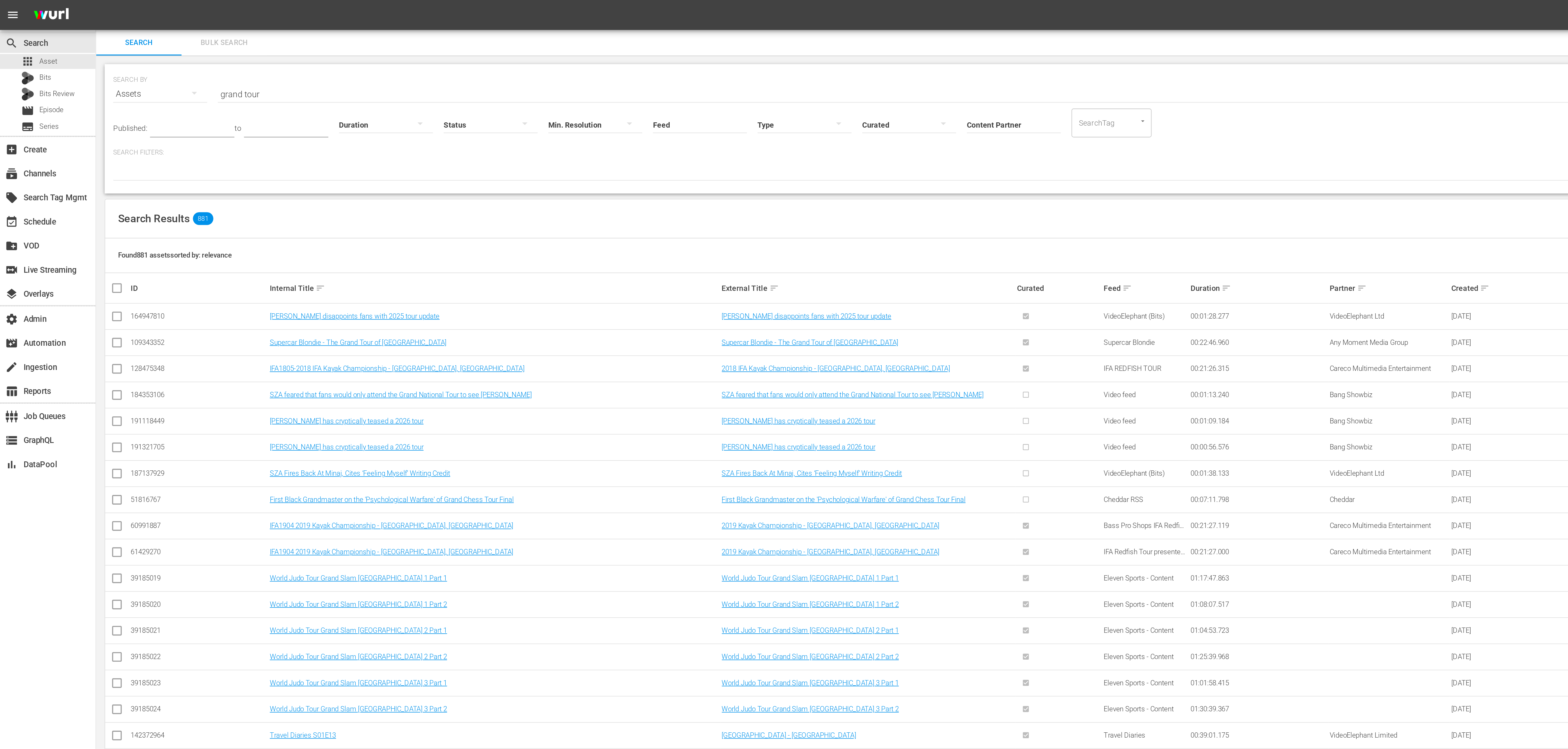
click at [362, 69] on input "Feed" at bounding box center [382, 68] width 51 height 21
paste input "grand tour"
type input "the grand"
click at [275, 41] on div "SEARCH BY Search By Assets Search ID, Title, Description, Keywords, or Category…" at bounding box center [557, 48] width 992 height 21
click at [245, 49] on input "grand tour" at bounding box center [570, 51] width 902 height 14
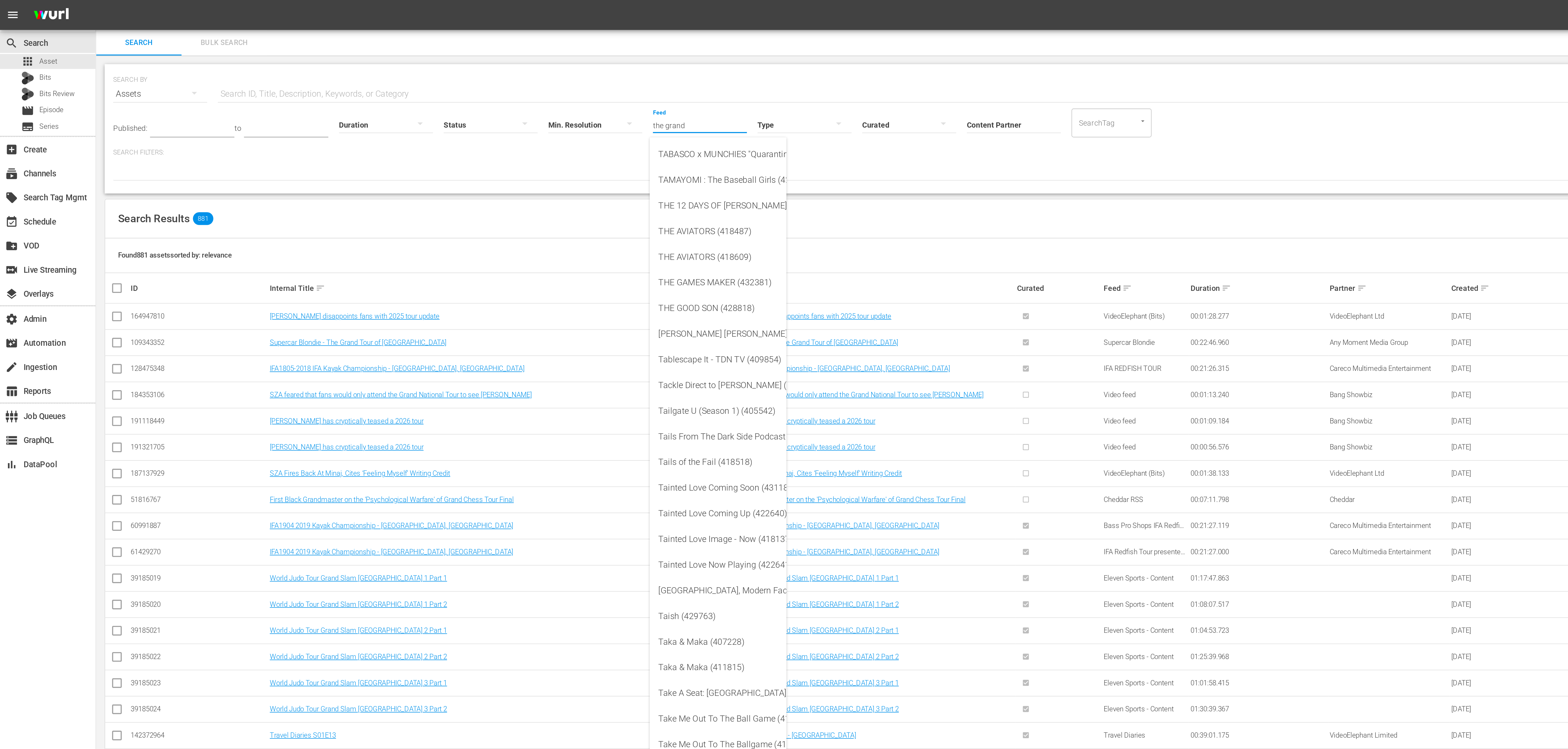
click at [385, 71] on input "the grand" at bounding box center [382, 68] width 51 height 21
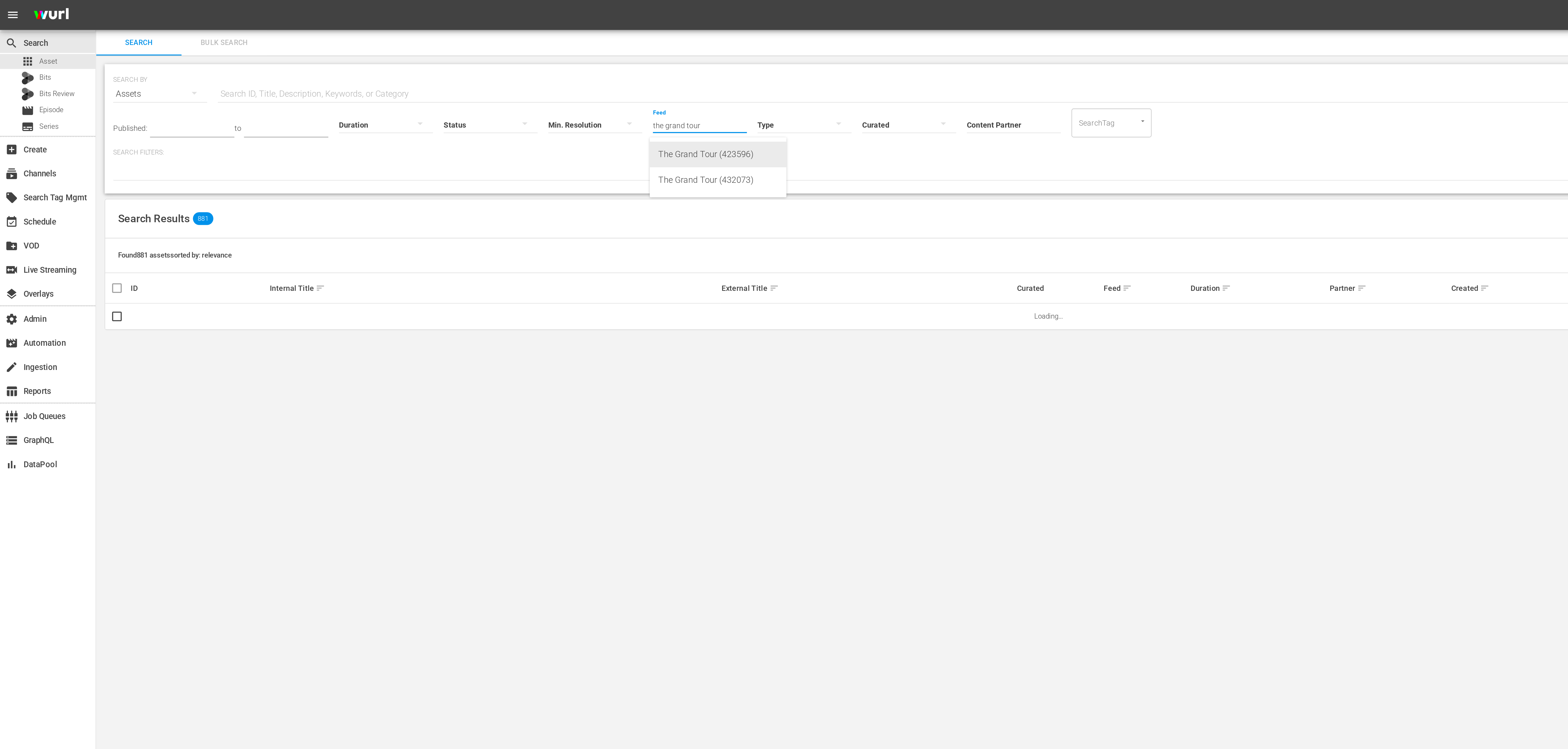
click at [389, 87] on div "The Grand Tour (423596)" at bounding box center [392, 84] width 65 height 14
type input "The Grand Tour (423596)"
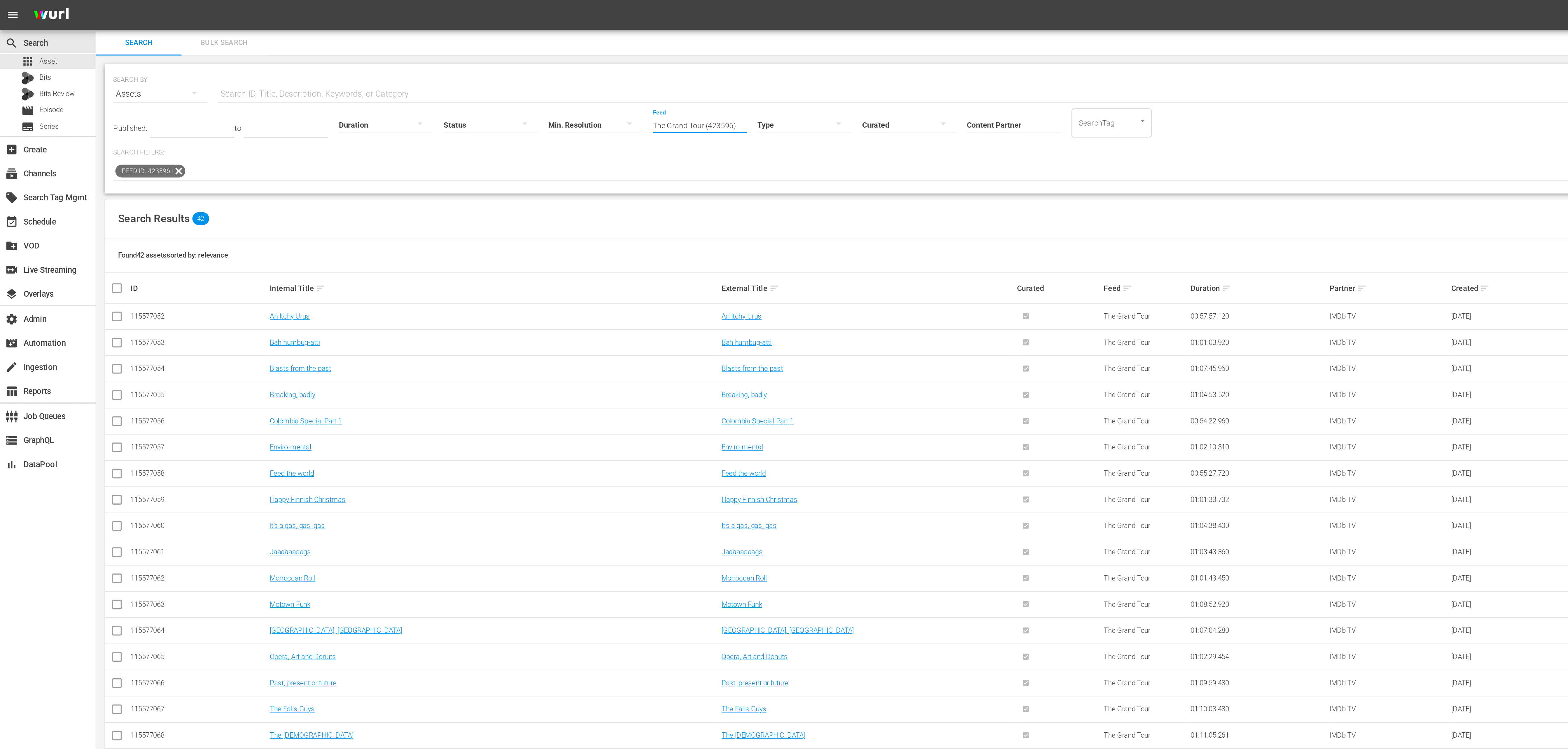
click at [389, 67] on input "The Grand Tour (423596)" at bounding box center [382, 68] width 51 height 21
click at [160, 174] on link "An Itchy Urus" at bounding box center [158, 173] width 21 height 5
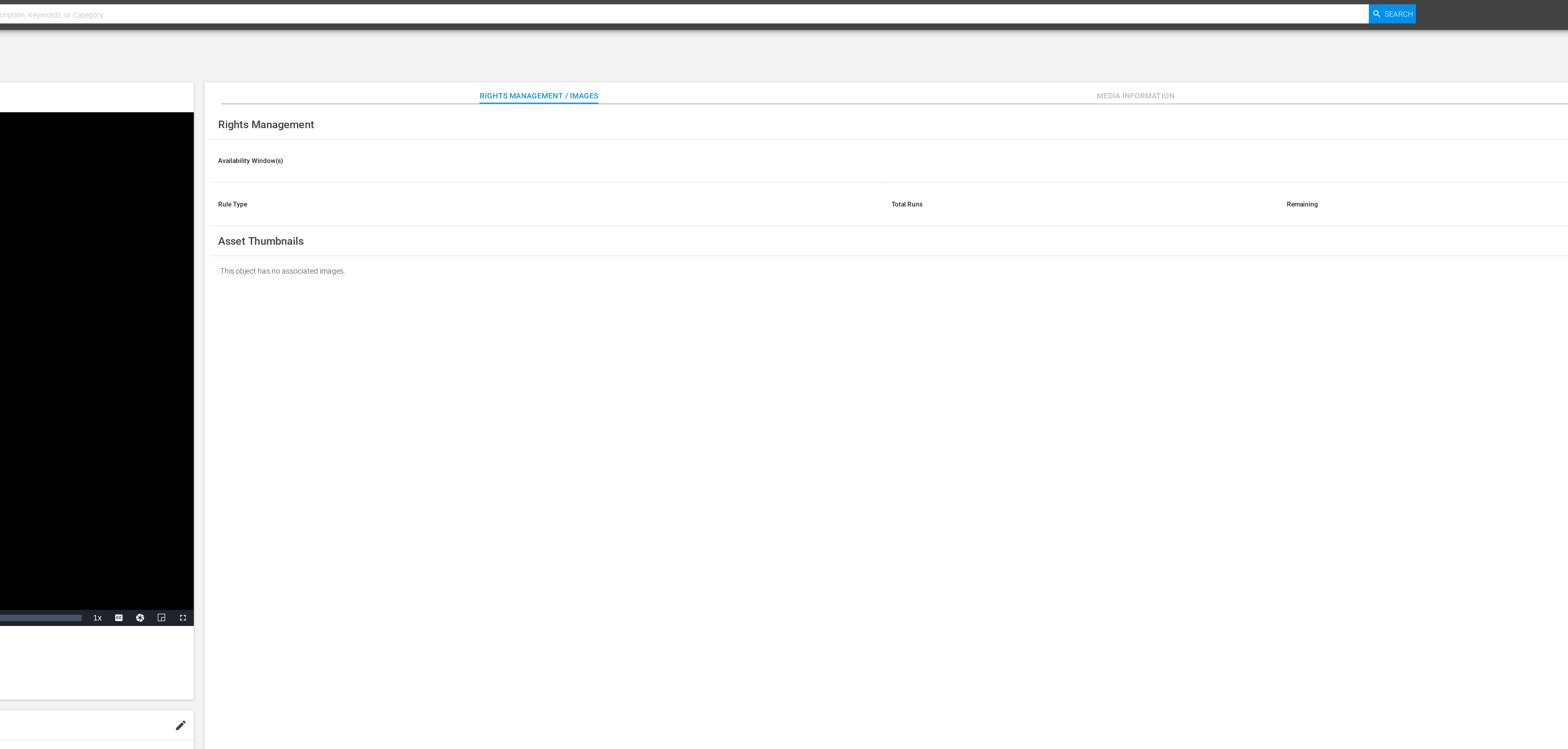
drag, startPoint x: 1159, startPoint y: 101, endPoint x: 1155, endPoint y: 138, distance: 37.2
click at [912, 133] on div "Rights Management Availability Window(s) add Rule Type Total Runs Remaining add…" at bounding box center [1062, 399] width 997 height 684
drag, startPoint x: 1153, startPoint y: 144, endPoint x: 1153, endPoint y: 158, distance: 14.0
click at [912, 158] on div "Rights Management Availability Window(s) add Rule Type Total Runs Remaining add…" at bounding box center [1062, 399] width 997 height 684
drag, startPoint x: 1153, startPoint y: 158, endPoint x: 1153, endPoint y: 174, distance: 16.0
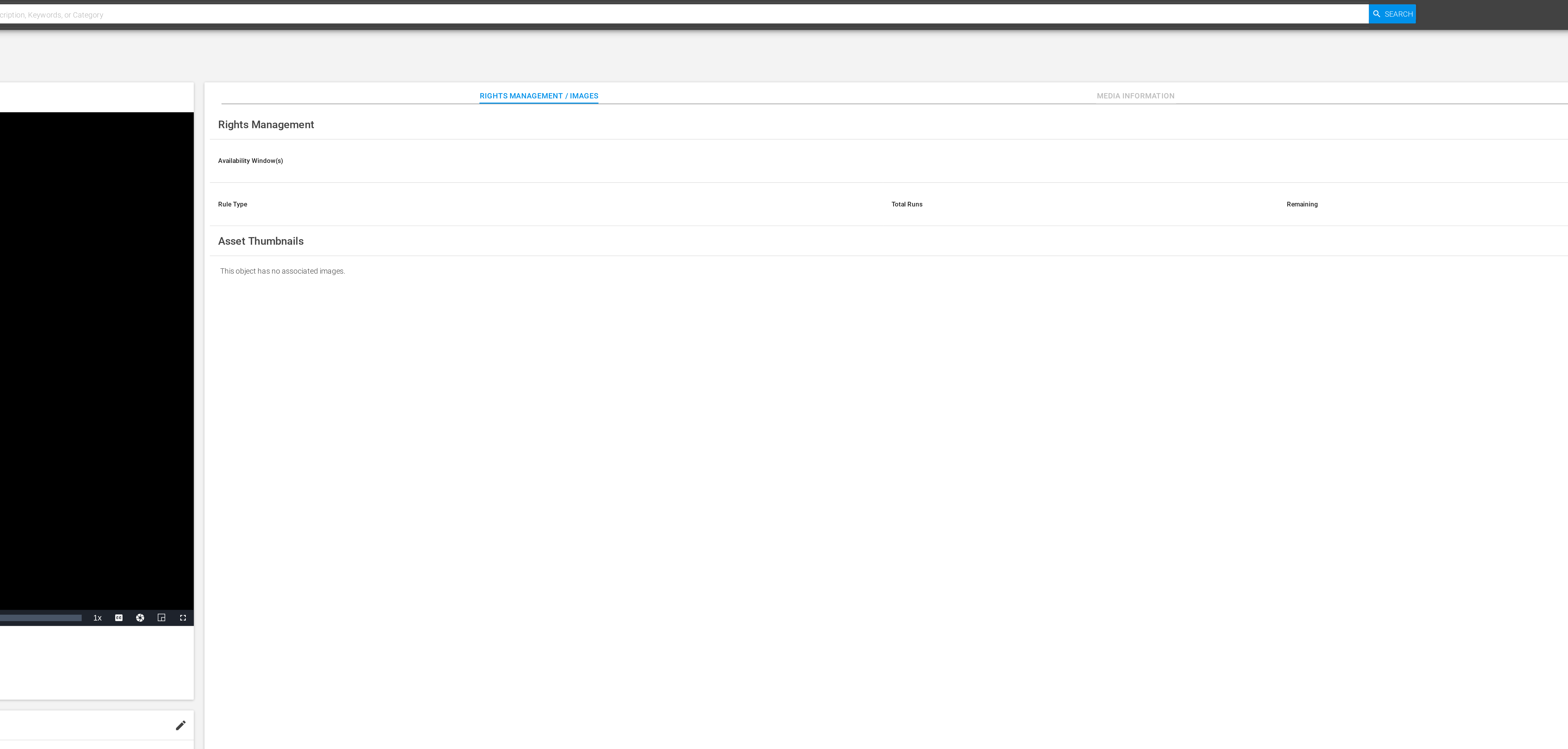
click at [912, 174] on div "Rights Management Availability Window(s) add Rule Type Total Runs Remaining add…" at bounding box center [1062, 399] width 997 height 684
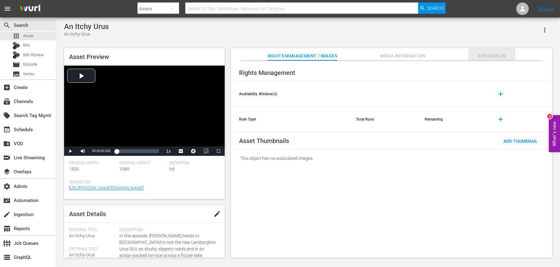
click at [486, 53] on span "Appears On" at bounding box center [491, 56] width 47 height 8
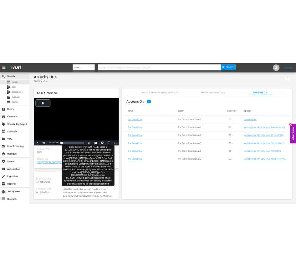
scroll to position [12, 0]
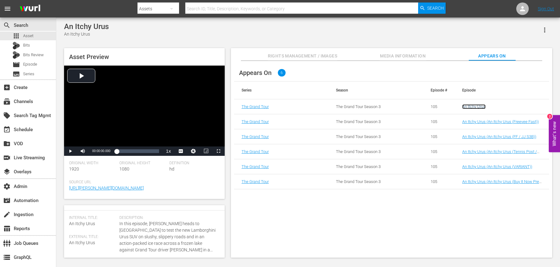
click at [471, 108] on link "An Itchy Urus" at bounding box center [473, 106] width 23 height 5
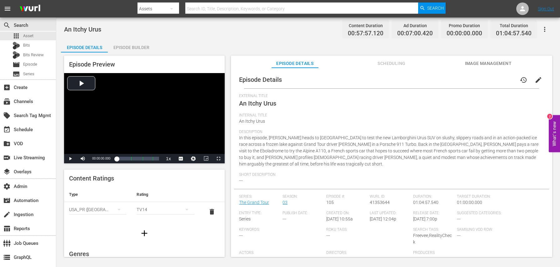
click at [336, 93] on div "Episode Details history edit External Title An Itchy Urus Internal Title An Itc…" at bounding box center [391, 175] width 315 height 208
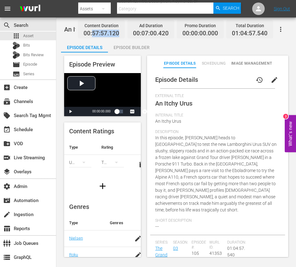
drag, startPoint x: 121, startPoint y: 33, endPoint x: 93, endPoint y: 33, distance: 27.2
click at [93, 33] on div "Content Duration 00:57:57.120" at bounding box center [101, 29] width 47 height 18
copy span "57:57.120"
